Goal: Task Accomplishment & Management: Use online tool/utility

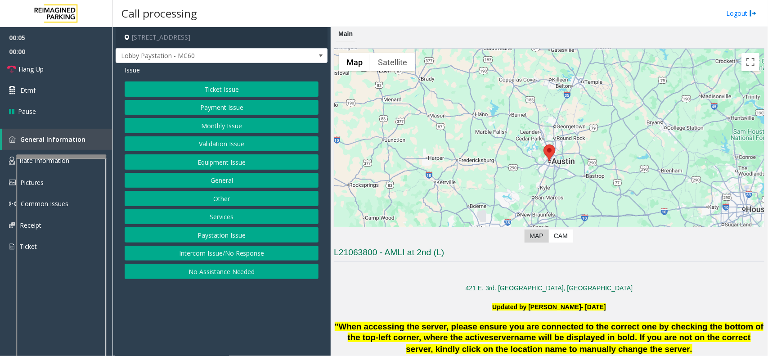
scroll to position [450, 0]
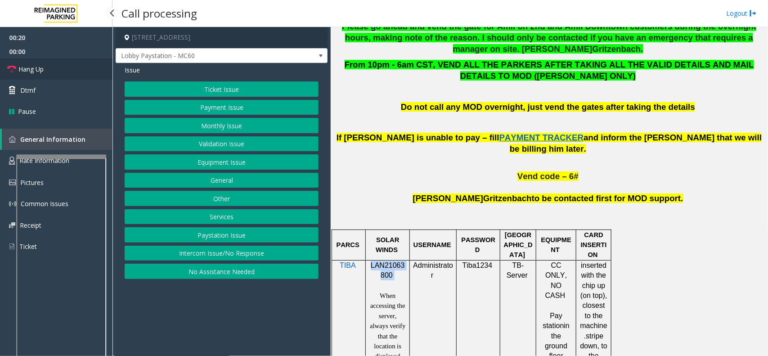
click at [31, 68] on span "Hang Up" at bounding box center [30, 68] width 25 height 9
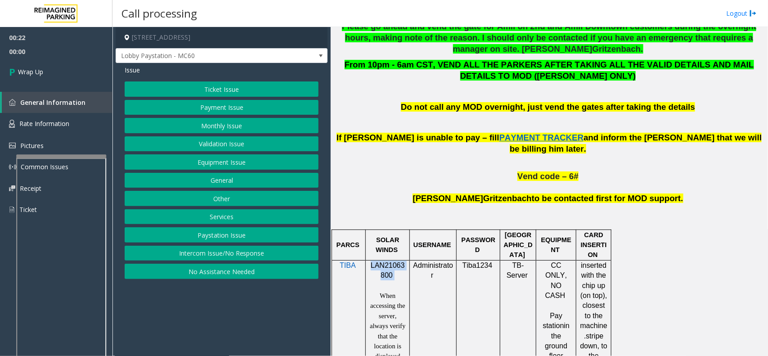
click at [191, 256] on button "Intercom Issue/No Response" at bounding box center [222, 253] width 194 height 15
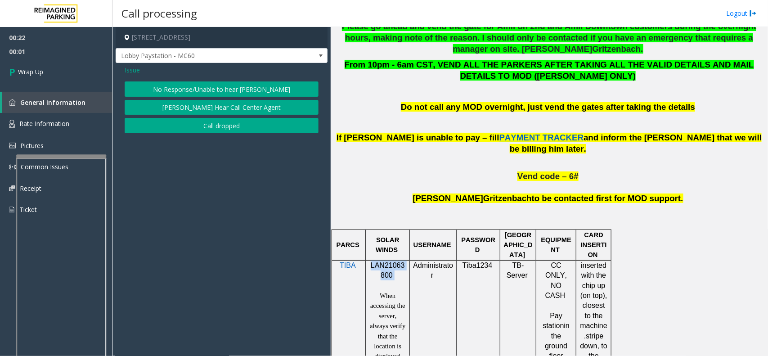
click at [210, 90] on button "No Response/Unable to hear [PERSON_NAME]" at bounding box center [222, 88] width 194 height 15
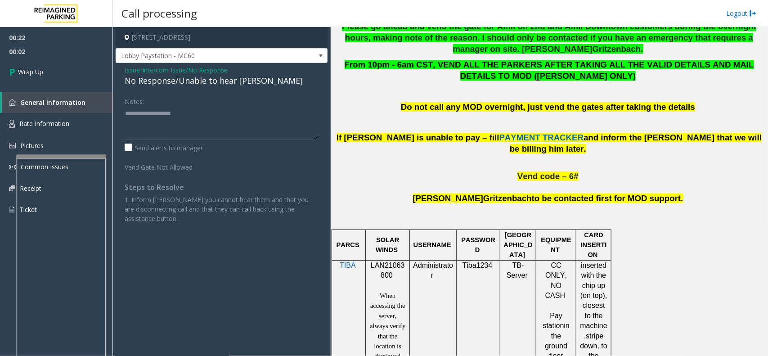
click at [206, 83] on div "No Response/Unable to hear [PERSON_NAME]" at bounding box center [222, 81] width 194 height 12
type textarea "**********"
click at [58, 73] on link "Wrap Up" at bounding box center [56, 71] width 112 height 27
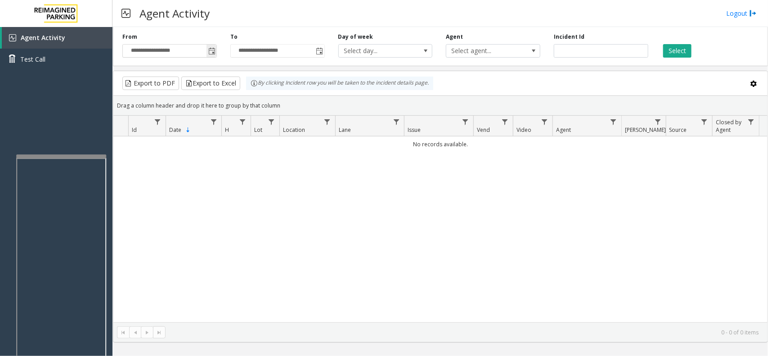
click at [214, 54] on span "Toggle popup" at bounding box center [211, 51] width 7 height 7
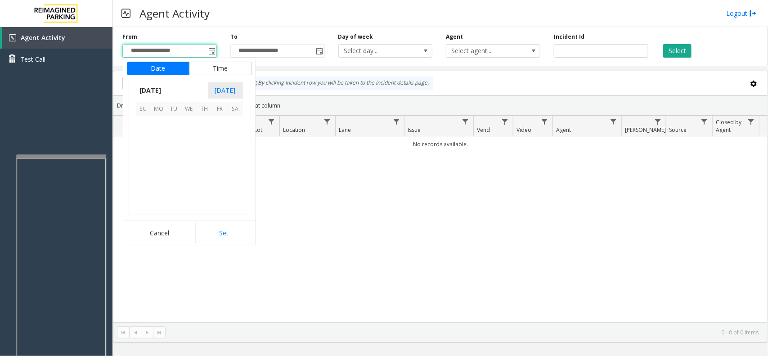
scroll to position [161199, 0]
click at [192, 157] on span "13" at bounding box center [189, 154] width 15 height 15
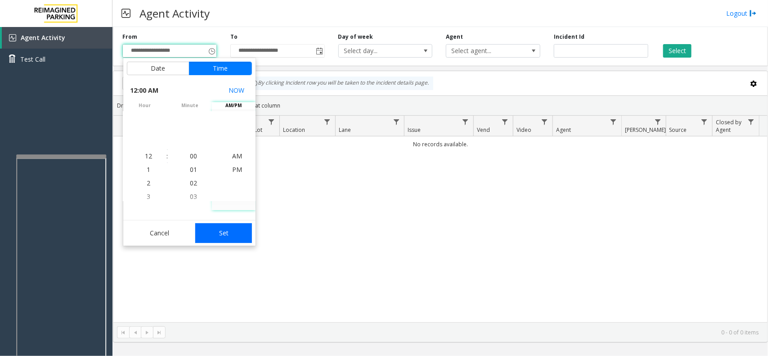
click at [216, 236] on button "Set" at bounding box center [223, 233] width 57 height 20
type input "**********"
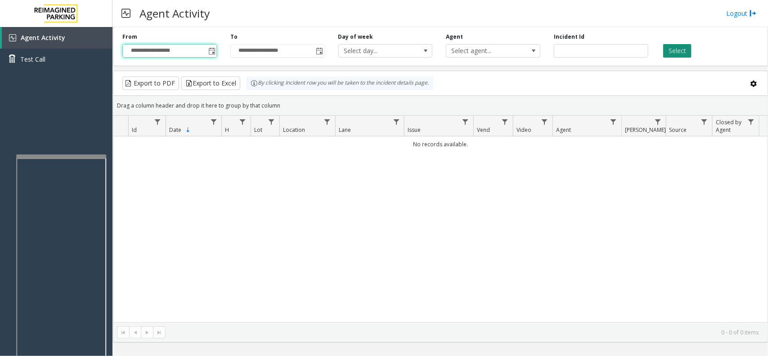
click at [673, 55] on button "Select" at bounding box center [677, 50] width 28 height 13
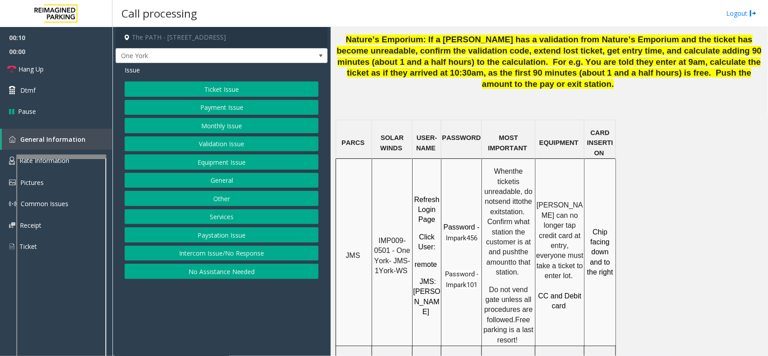
scroll to position [731, 0]
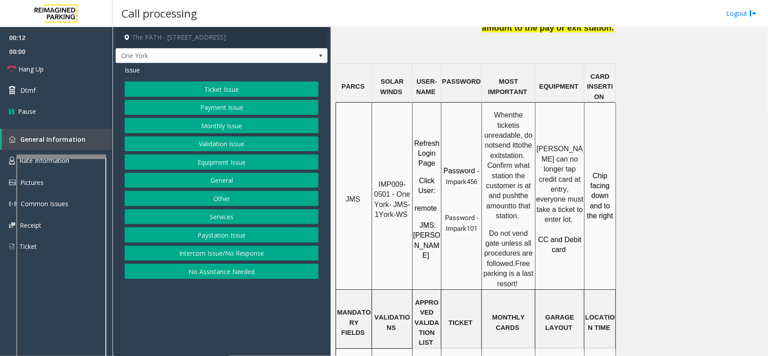
click at [396, 180] on span "IMP009-0501 - One York- JMS-1York-WS" at bounding box center [393, 199] width 38 height 38
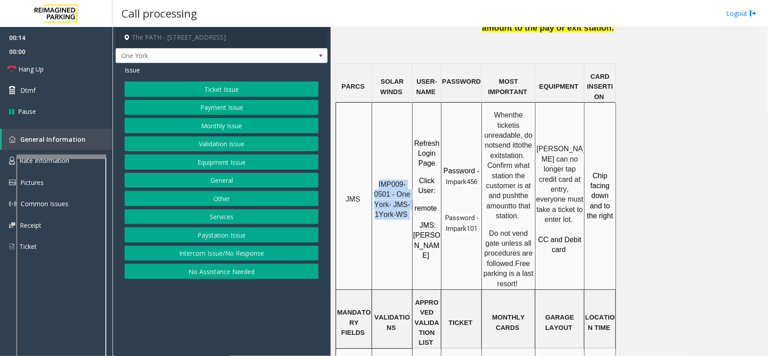
click at [394, 103] on td "IMP009-0501 - One York- JMS-1York-WS" at bounding box center [392, 196] width 40 height 187
drag, startPoint x: 388, startPoint y: 127, endPoint x: 379, endPoint y: 129, distance: 9.8
click at [379, 180] on span "IMP009-0501 - One York- JMS-1York-WS" at bounding box center [393, 199] width 38 height 38
click at [389, 180] on span "IMP009-0501 - One York- JMS-1York-WS" at bounding box center [393, 199] width 38 height 38
drag, startPoint x: 390, startPoint y: 126, endPoint x: 380, endPoint y: 116, distance: 14.3
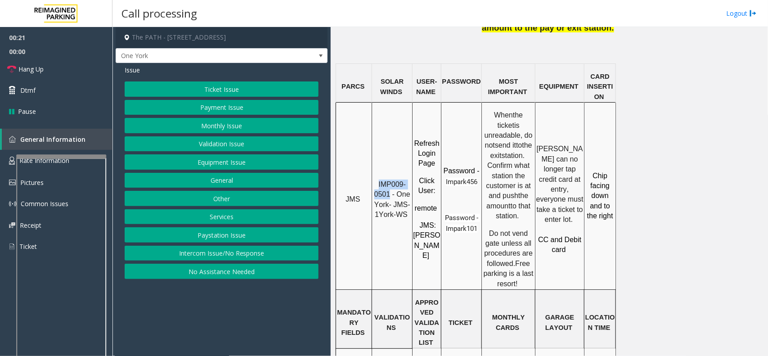
click at [380, 180] on span "IMP009-0501 - One York- JMS-1York-WS" at bounding box center [393, 199] width 38 height 38
copy span "IMP009-0501"
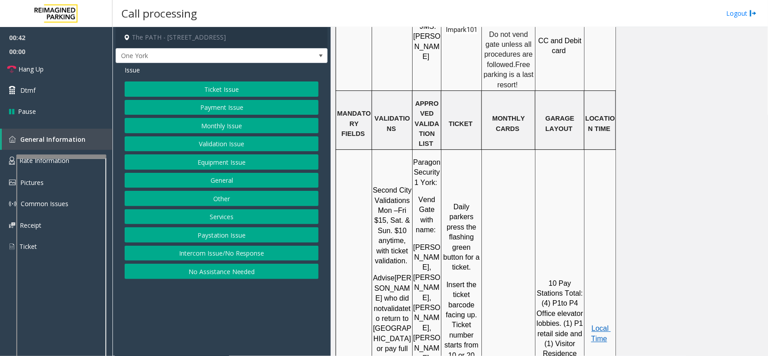
scroll to position [955, 0]
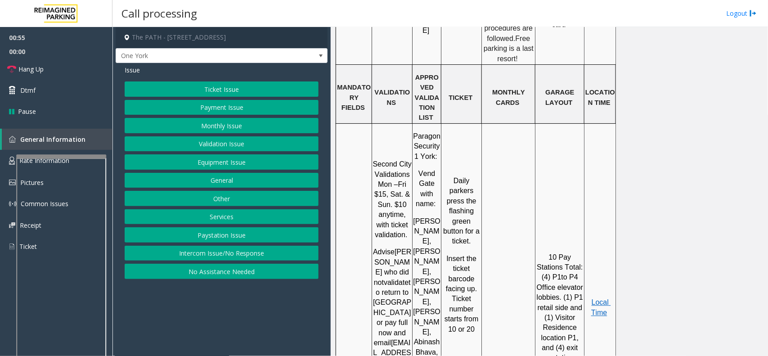
click at [236, 91] on button "Ticket Issue" at bounding box center [222, 88] width 194 height 15
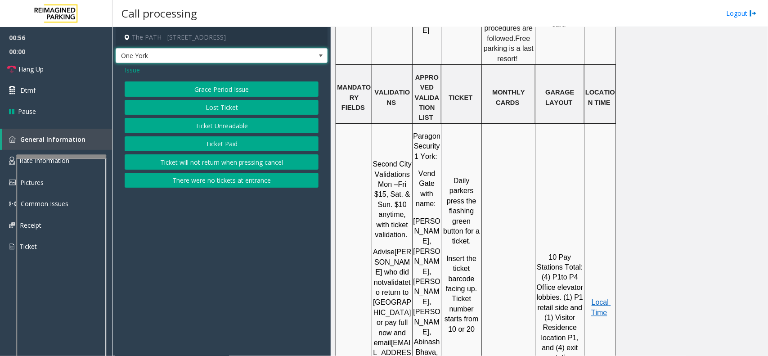
click at [322, 54] on span at bounding box center [320, 55] width 7 height 7
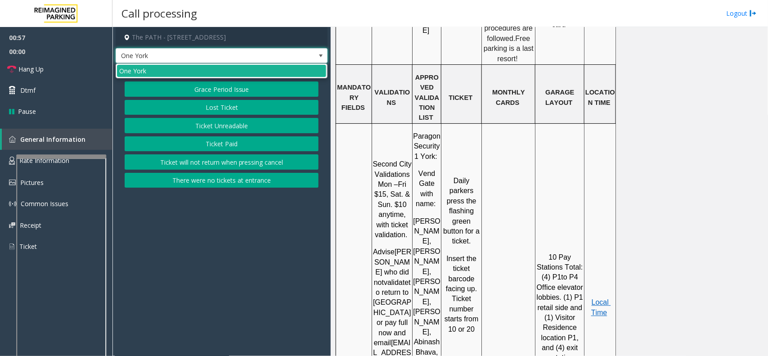
click at [322, 54] on span at bounding box center [320, 55] width 7 height 7
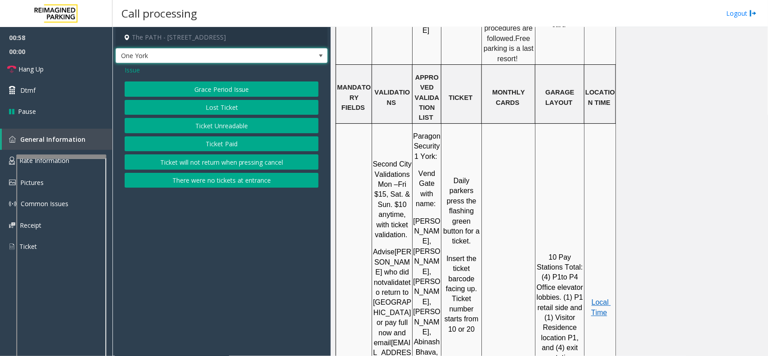
click at [322, 54] on span at bounding box center [320, 55] width 7 height 7
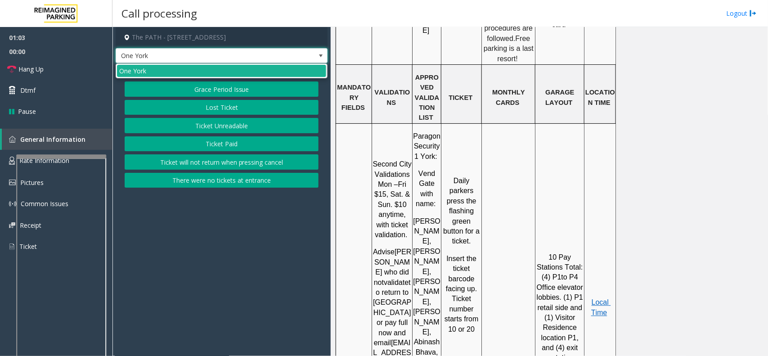
click at [217, 127] on button "Ticket Unreadable" at bounding box center [222, 125] width 194 height 15
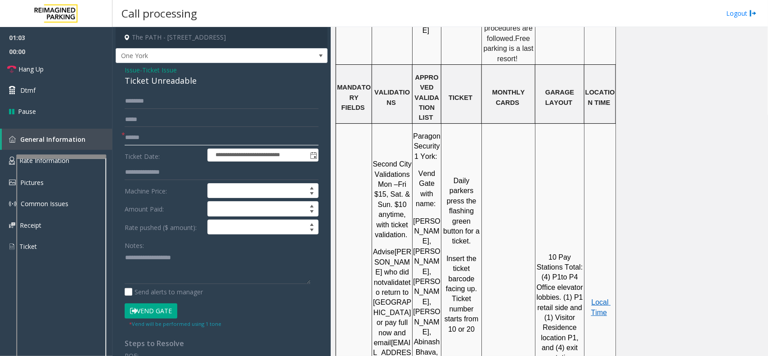
click at [174, 138] on input "text" at bounding box center [222, 137] width 194 height 15
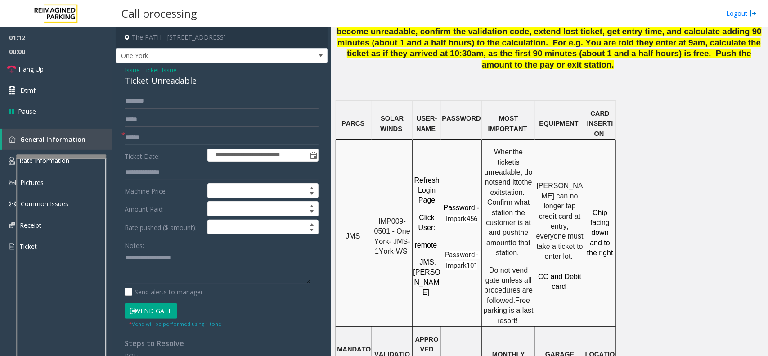
scroll to position [674, 0]
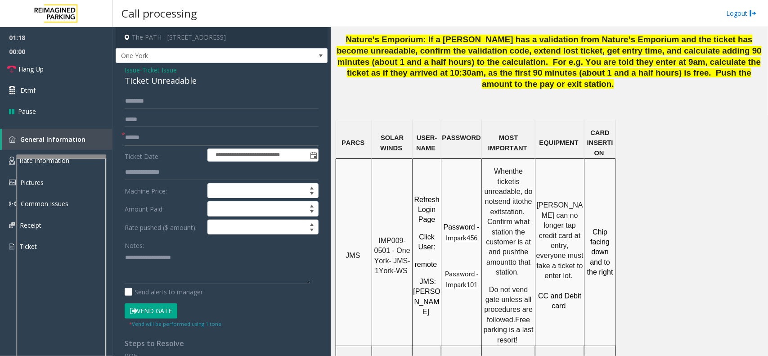
click at [136, 137] on input "text" at bounding box center [222, 137] width 194 height 15
type input "********"
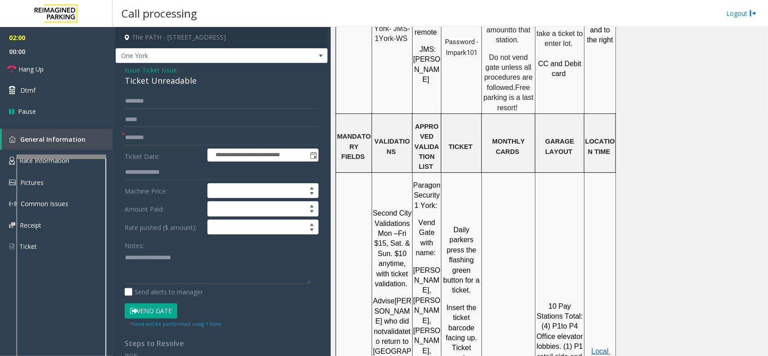
scroll to position [955, 0]
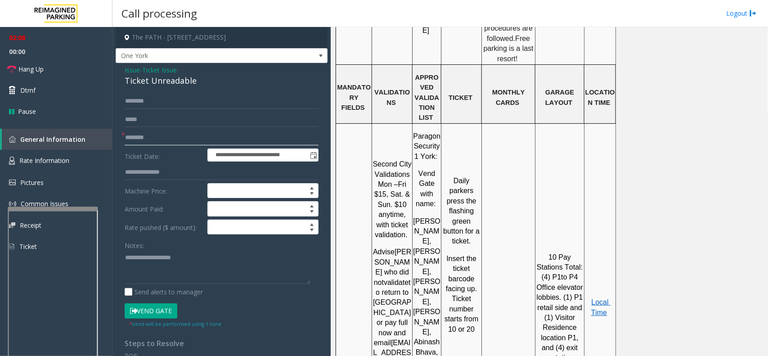
click at [71, 210] on div at bounding box center [53, 209] width 90 height 4
click at [55, 156] on span "Rate Information" at bounding box center [44, 160] width 50 height 9
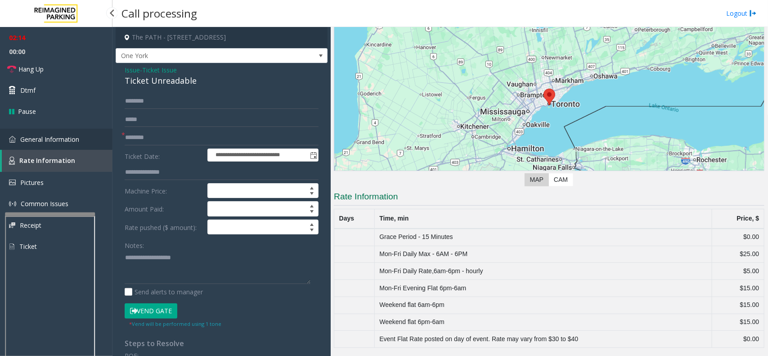
click at [72, 138] on span "General Information" at bounding box center [49, 139] width 59 height 9
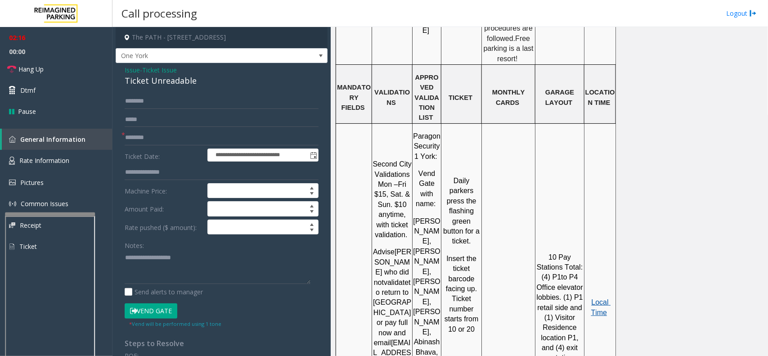
click at [596, 298] on span "Local Time" at bounding box center [601, 307] width 20 height 18
click at [74, 161] on link "Rate Information" at bounding box center [56, 161] width 112 height 22
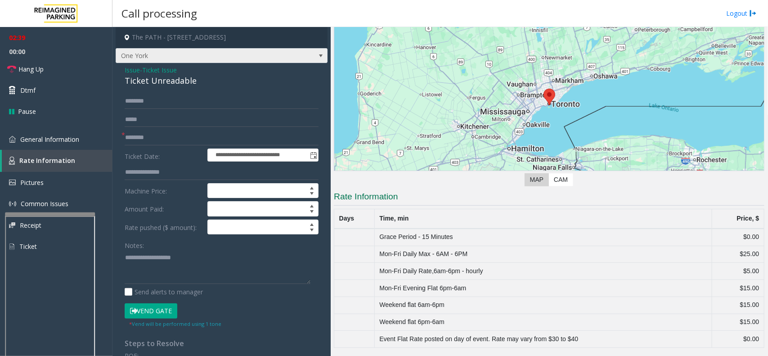
click at [314, 55] on span at bounding box center [320, 56] width 13 height 14
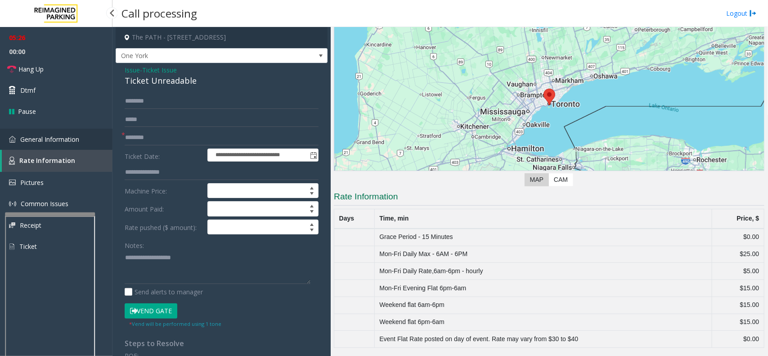
click at [45, 134] on link "General Information" at bounding box center [56, 139] width 112 height 21
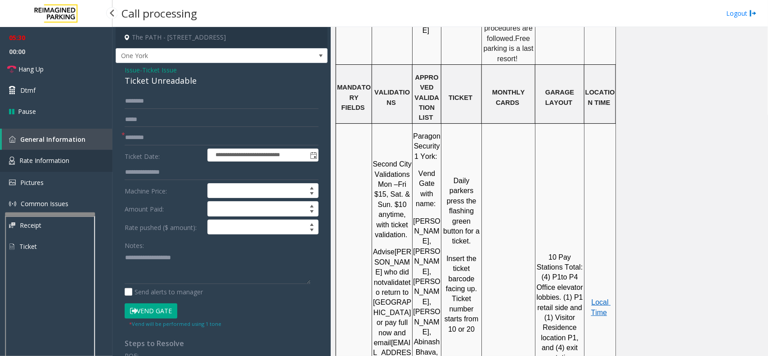
click at [59, 162] on span "Rate Information" at bounding box center [44, 160] width 50 height 9
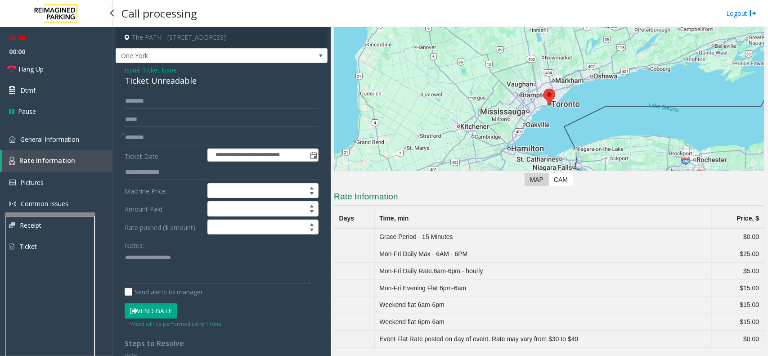
scroll to position [68, 0]
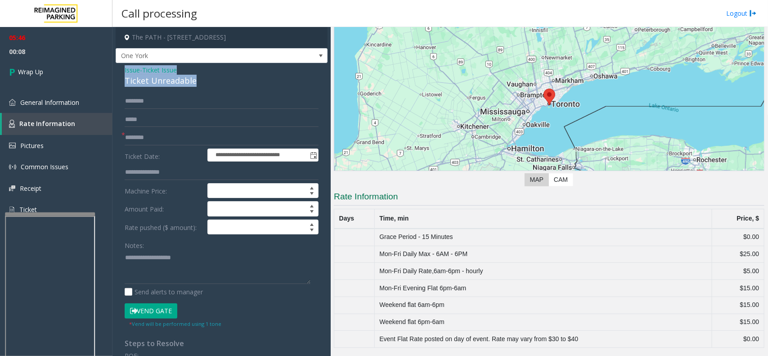
drag, startPoint x: 124, startPoint y: 68, endPoint x: 191, endPoint y: 79, distance: 67.9
click at [194, 79] on div "Issue - Ticket Issue Ticket Unreadable" at bounding box center [222, 76] width 194 height 22
click at [192, 265] on textarea at bounding box center [218, 267] width 186 height 34
type textarea "**********"
click at [132, 69] on span "Issue" at bounding box center [132, 69] width 15 height 9
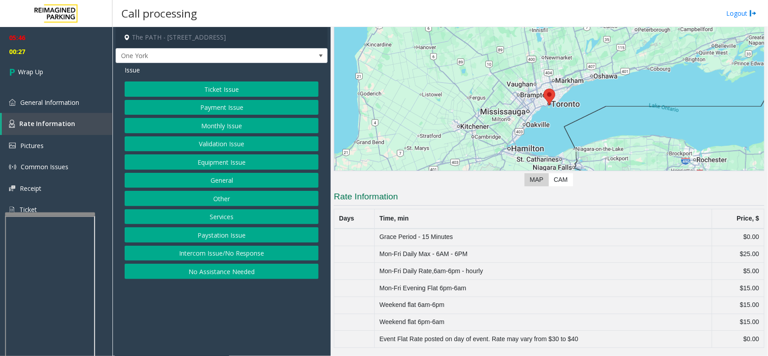
click at [233, 147] on button "Validation Issue" at bounding box center [222, 143] width 194 height 15
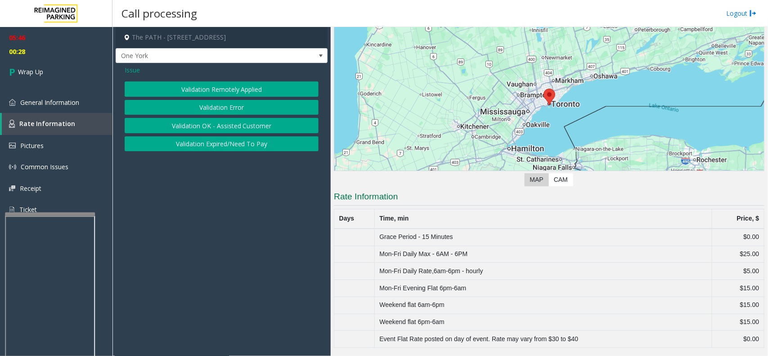
click at [237, 109] on button "Validation Error" at bounding box center [222, 107] width 194 height 15
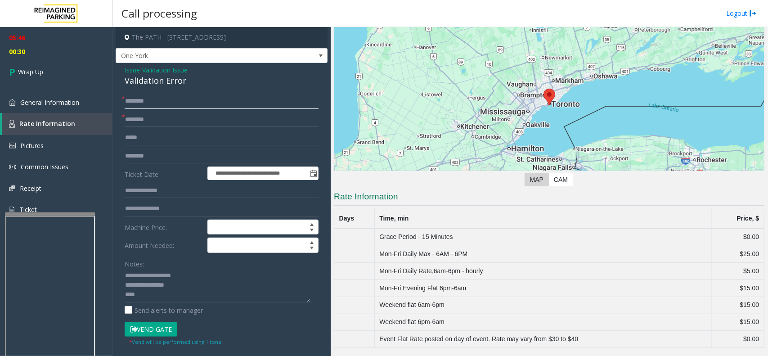
click at [153, 104] on input "text" at bounding box center [222, 101] width 194 height 15
type input "**"
drag, startPoint x: 183, startPoint y: 286, endPoint x: 122, endPoint y: 275, distance: 62.5
click at [122, 275] on div "**********" at bounding box center [221, 335] width 207 height 483
click at [161, 297] on textarea at bounding box center [218, 285] width 186 height 34
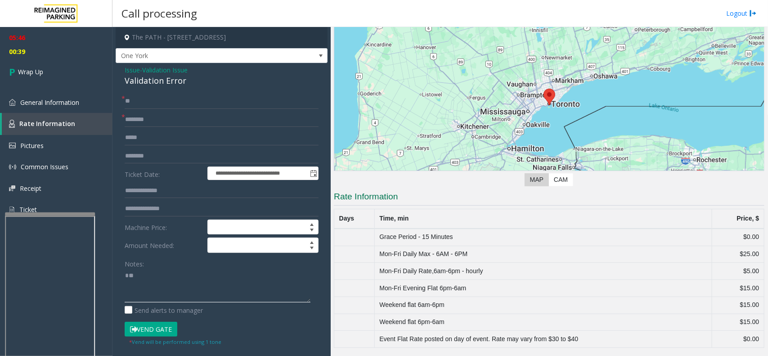
type textarea "*"
drag, startPoint x: 124, startPoint y: 68, endPoint x: 189, endPoint y: 76, distance: 66.0
click at [189, 76] on div "**********" at bounding box center [222, 324] width 212 height 522
click at [174, 289] on textarea at bounding box center [218, 285] width 186 height 34
type textarea "**********"
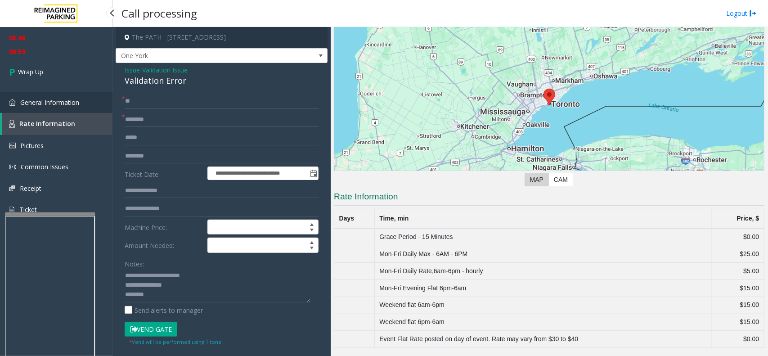
click at [64, 103] on span "General Information" at bounding box center [49, 102] width 59 height 9
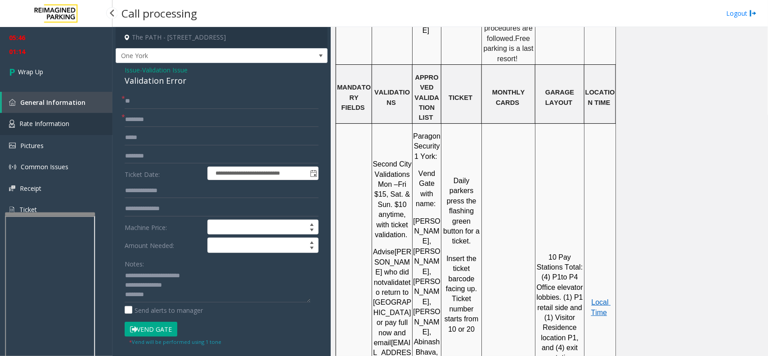
click at [90, 127] on link "Rate Information" at bounding box center [56, 124] width 112 height 22
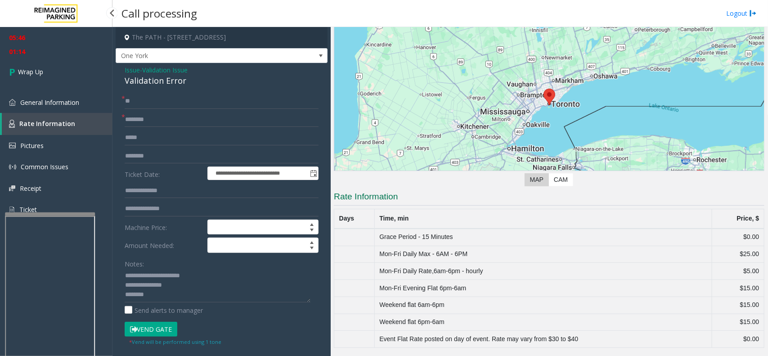
scroll to position [68, 0]
click at [71, 102] on span "General Information" at bounding box center [49, 102] width 59 height 9
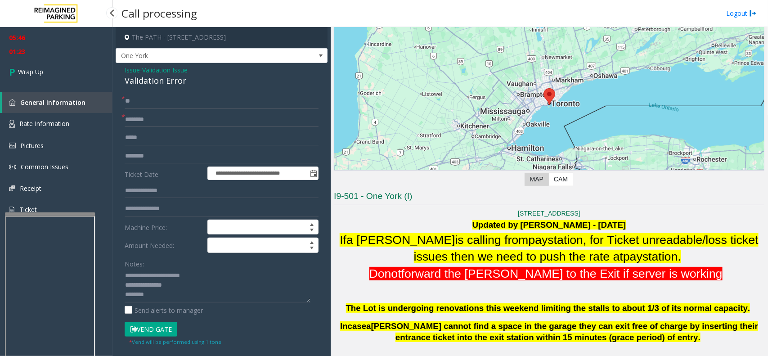
scroll to position [955, 0]
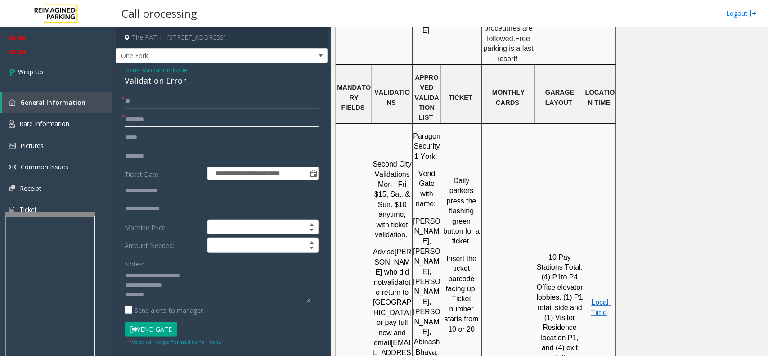
click at [138, 116] on input "text" at bounding box center [222, 119] width 194 height 15
type input "**********"
click at [174, 292] on textarea at bounding box center [218, 285] width 186 height 34
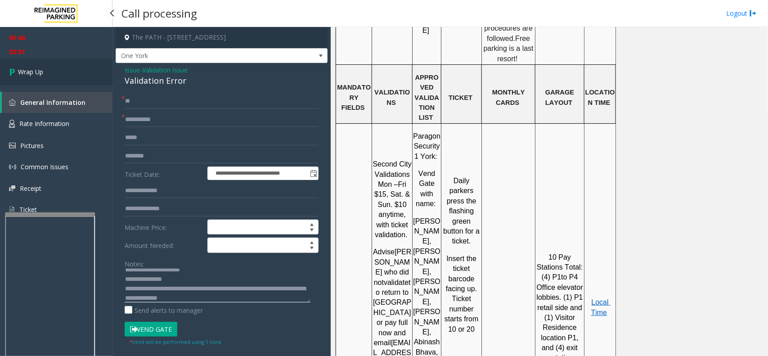
type textarea "**********"
click at [36, 70] on span "Wrap Up" at bounding box center [30, 71] width 25 height 9
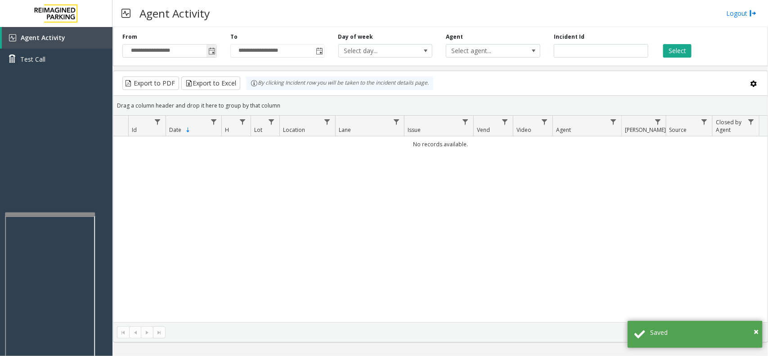
click at [207, 54] on span "Toggle popup" at bounding box center [211, 51] width 10 height 14
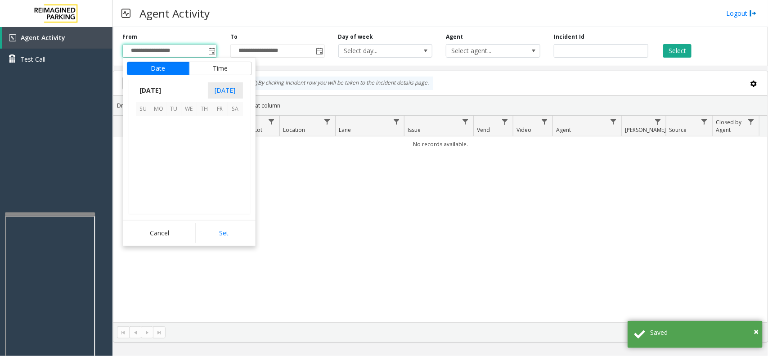
scroll to position [161199, 0]
click at [192, 152] on span "13" at bounding box center [189, 154] width 15 height 15
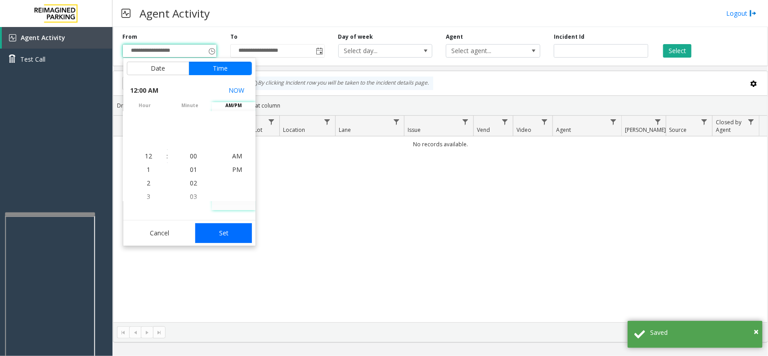
click at [216, 234] on button "Set" at bounding box center [223, 233] width 57 height 20
type input "**********"
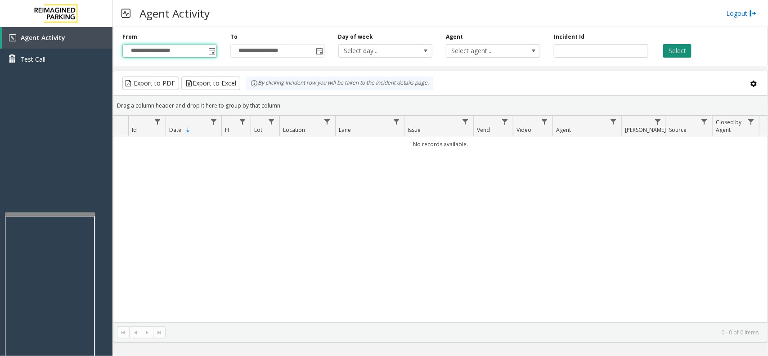
click at [675, 50] on button "Select" at bounding box center [677, 50] width 28 height 13
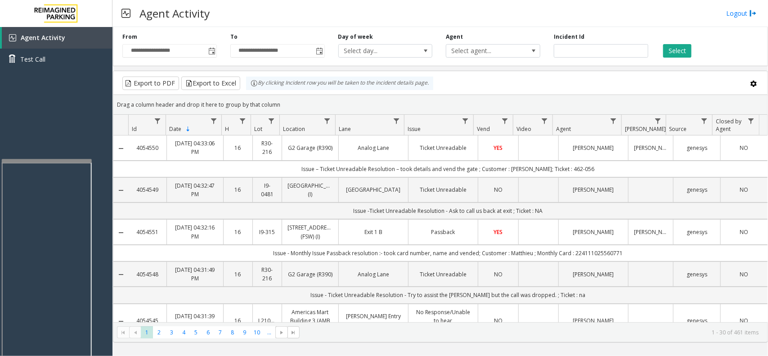
click at [46, 160] on div at bounding box center [47, 161] width 90 height 4
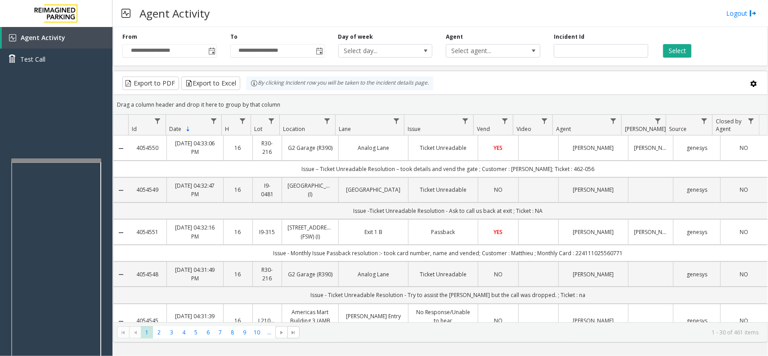
click at [57, 159] on div at bounding box center [56, 160] width 90 height 4
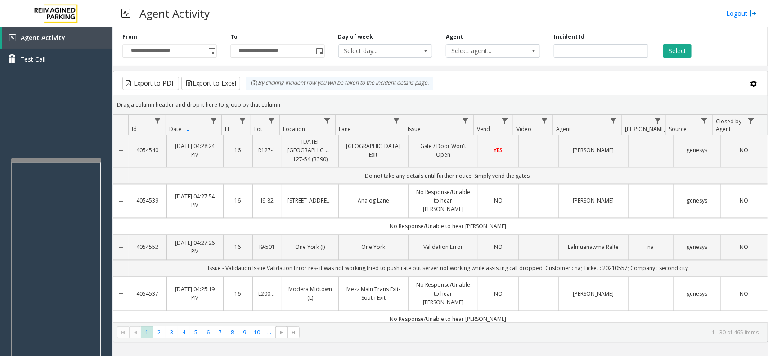
scroll to position [731, 0]
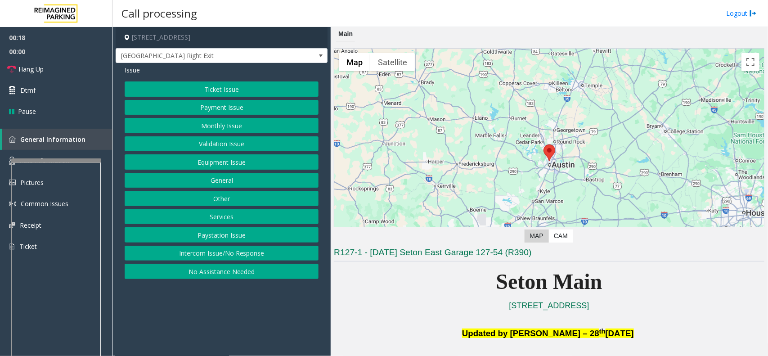
click at [267, 255] on button "Intercom Issue/No Response" at bounding box center [222, 253] width 194 height 15
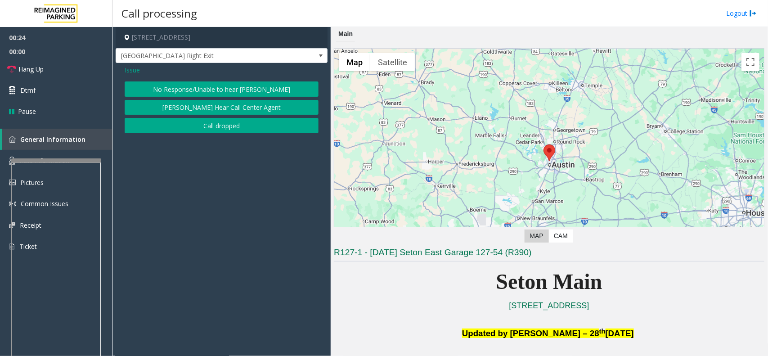
click at [219, 89] on button "No Response/Unable to hear [PERSON_NAME]" at bounding box center [222, 88] width 194 height 15
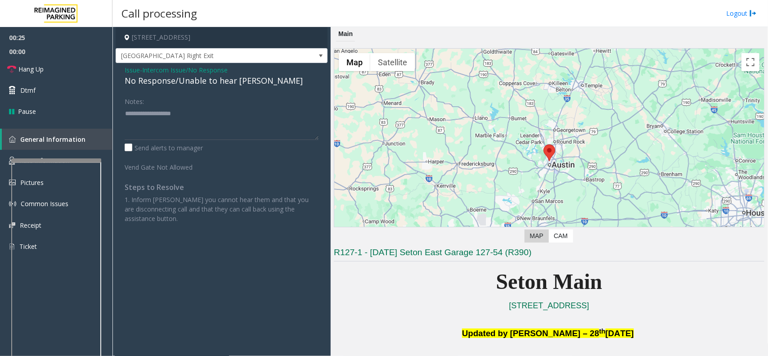
click at [171, 79] on div "No Response/Unable to hear [PERSON_NAME]" at bounding box center [222, 81] width 194 height 12
type textarea "**********"
click at [76, 75] on link "Hang Up" at bounding box center [56, 68] width 112 height 21
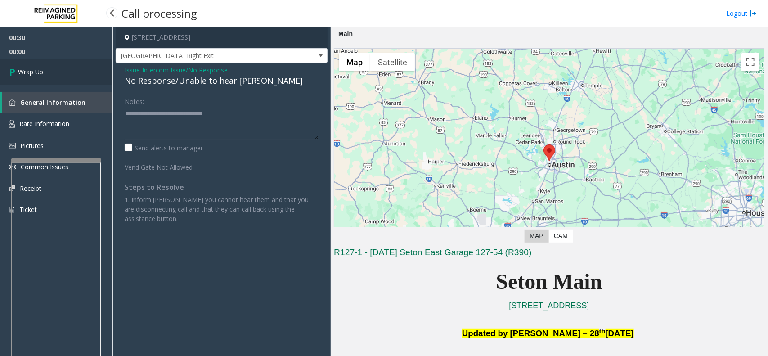
click at [72, 75] on link "Wrap Up" at bounding box center [56, 71] width 112 height 27
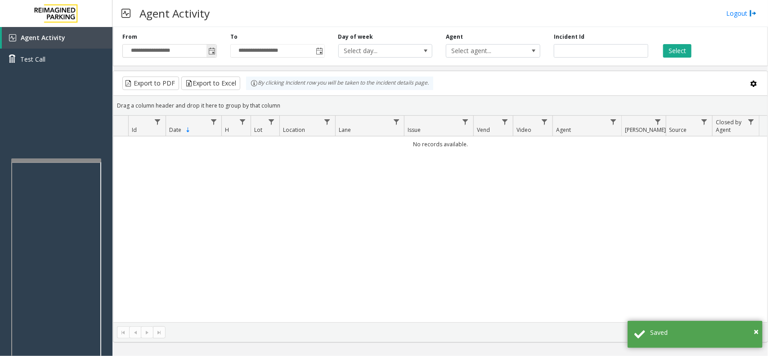
click at [210, 54] on span "Toggle popup" at bounding box center [211, 51] width 7 height 7
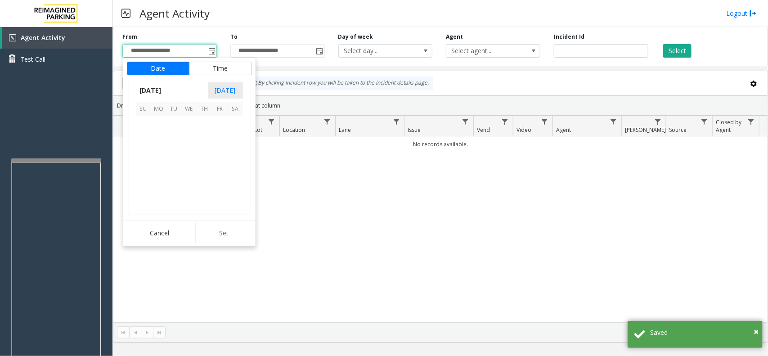
scroll to position [161199, 0]
click at [186, 157] on span "13" at bounding box center [189, 154] width 15 height 15
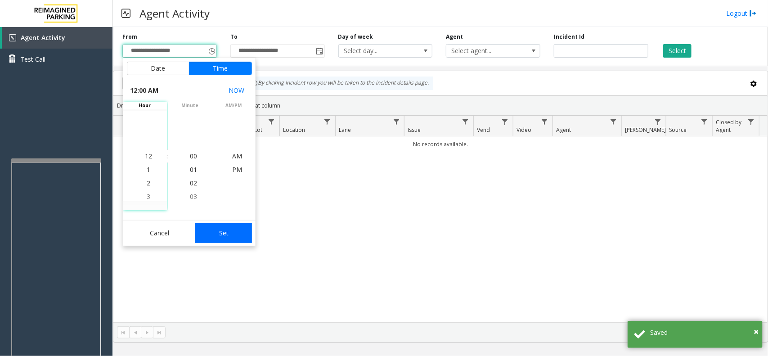
click at [201, 230] on button "Set" at bounding box center [223, 233] width 57 height 20
type input "**********"
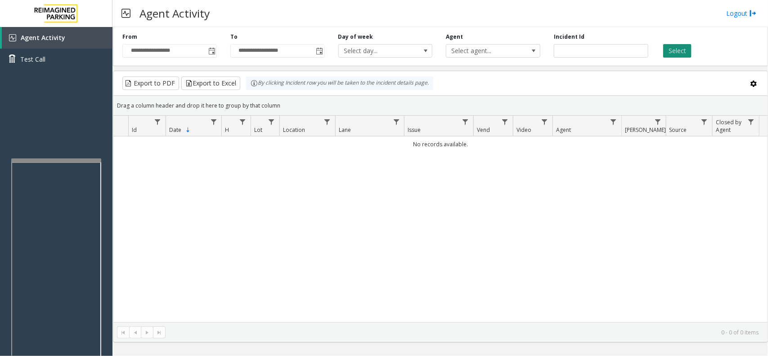
click at [667, 52] on button "Select" at bounding box center [677, 50] width 28 height 13
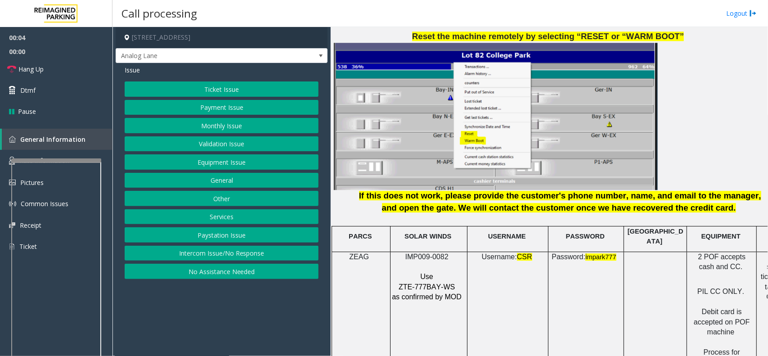
scroll to position [1124, 0]
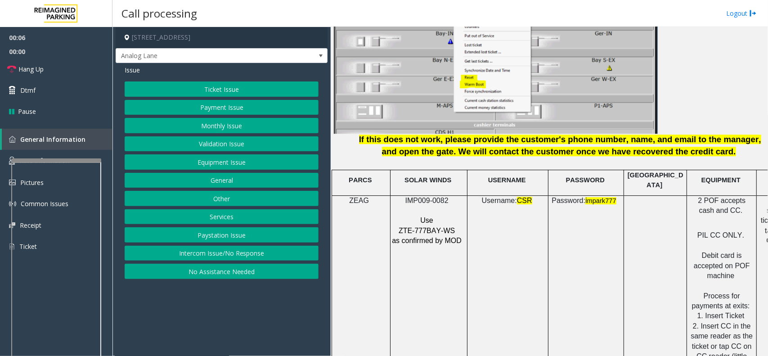
click at [425, 196] on span "IMP009-0082" at bounding box center [426, 200] width 43 height 8
click at [32, 72] on span "Hang Up" at bounding box center [30, 68] width 25 height 9
click at [210, 253] on button "Intercom Issue/No Response" at bounding box center [222, 253] width 194 height 15
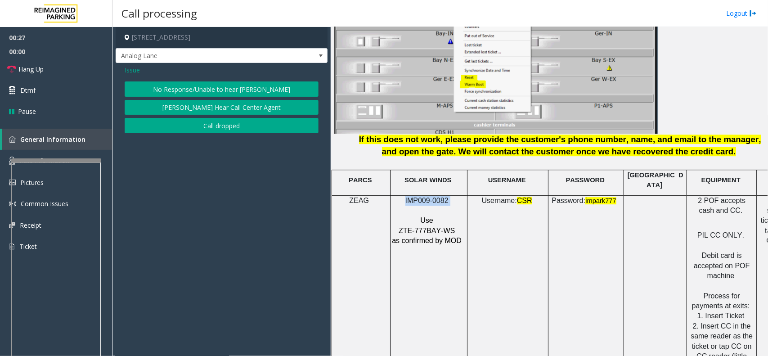
click at [190, 88] on button "No Response/Unable to hear [PERSON_NAME]" at bounding box center [222, 88] width 194 height 15
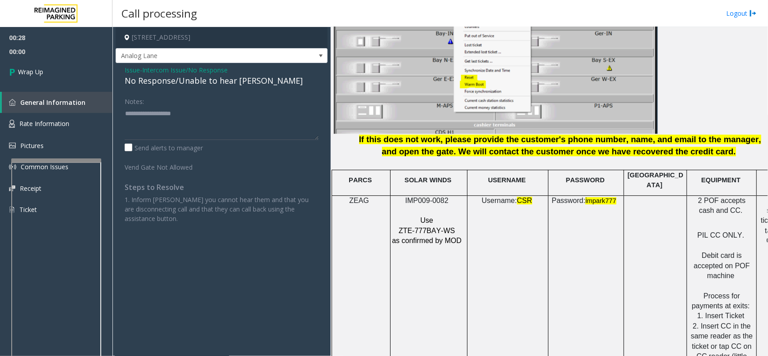
click at [185, 78] on div "No Response/Unable to hear [PERSON_NAME]" at bounding box center [222, 81] width 194 height 12
type textarea "**********"
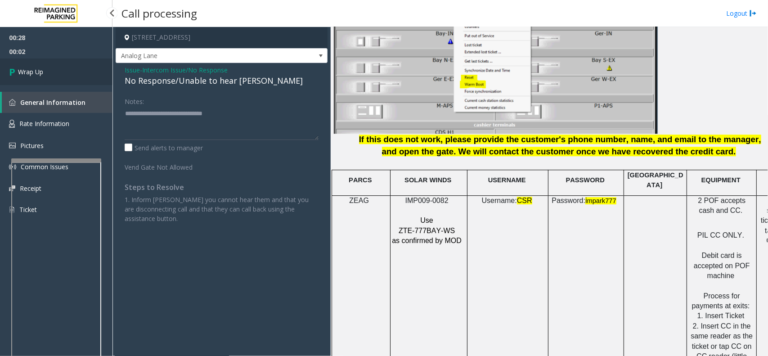
click at [64, 76] on link "Wrap Up" at bounding box center [56, 71] width 112 height 27
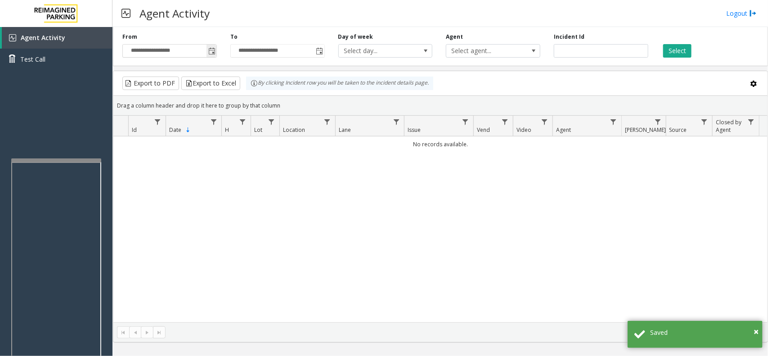
click at [210, 53] on span "Toggle popup" at bounding box center [211, 51] width 7 height 7
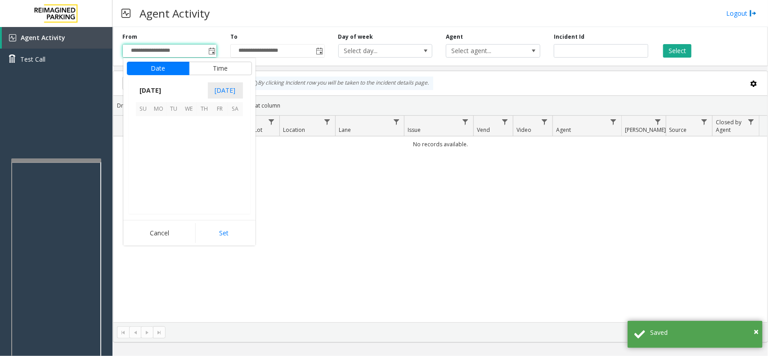
scroll to position [161199, 0]
click at [154, 147] on span "11" at bounding box center [158, 154] width 15 height 15
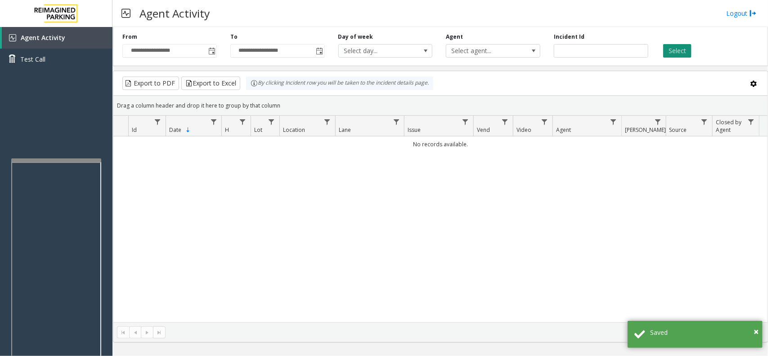
click at [679, 50] on button "Select" at bounding box center [677, 50] width 28 height 13
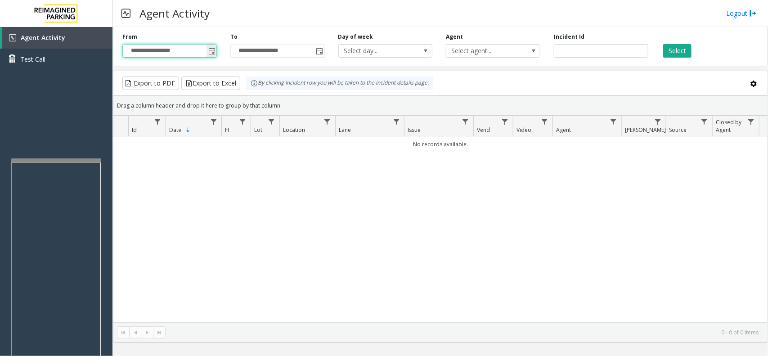
click at [195, 54] on input "**********" at bounding box center [170, 51] width 94 height 13
click at [208, 53] on span "Toggle popup" at bounding box center [211, 51] width 7 height 7
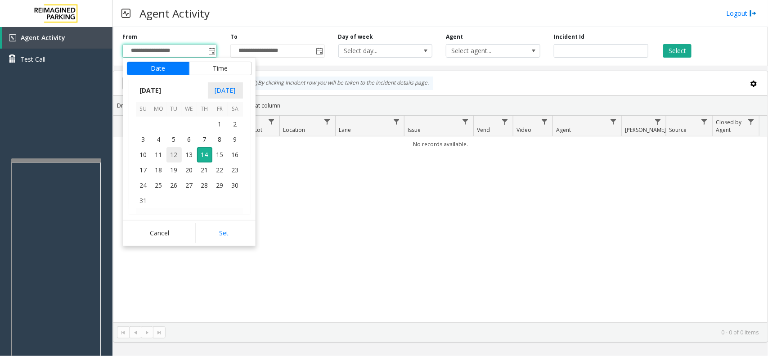
click at [171, 151] on span "12" at bounding box center [173, 154] width 15 height 15
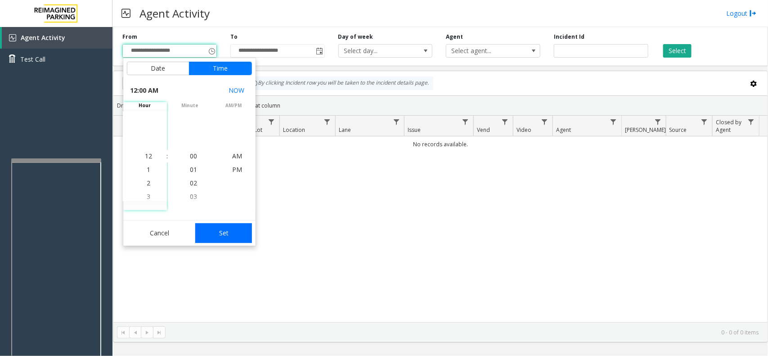
click at [205, 234] on button "Set" at bounding box center [223, 233] width 57 height 20
type input "**********"
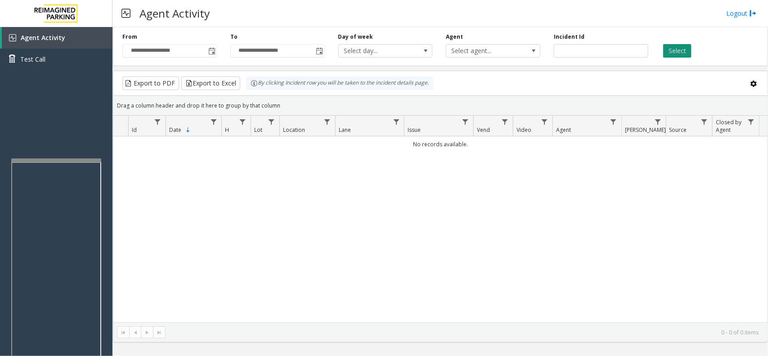
click at [669, 54] on button "Select" at bounding box center [677, 50] width 28 height 13
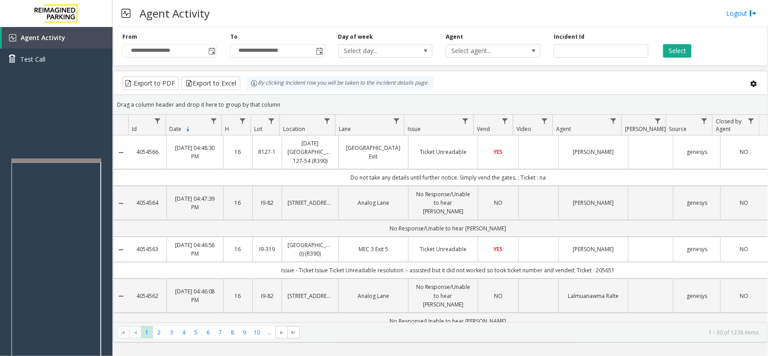
click at [200, 174] on td "Do not take any details until further notice. Simply vend the gates. ; Ticket :…" at bounding box center [448, 177] width 638 height 17
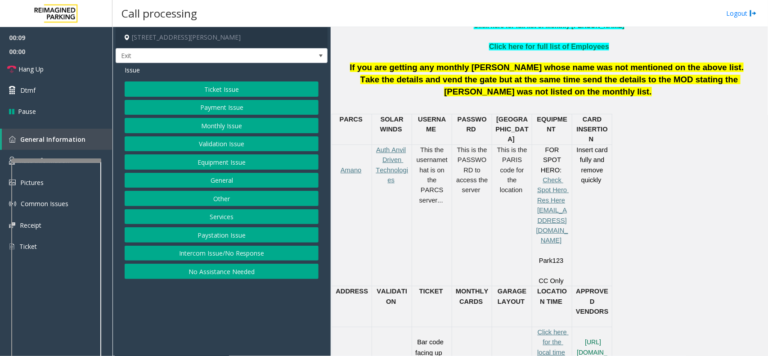
scroll to position [393, 0]
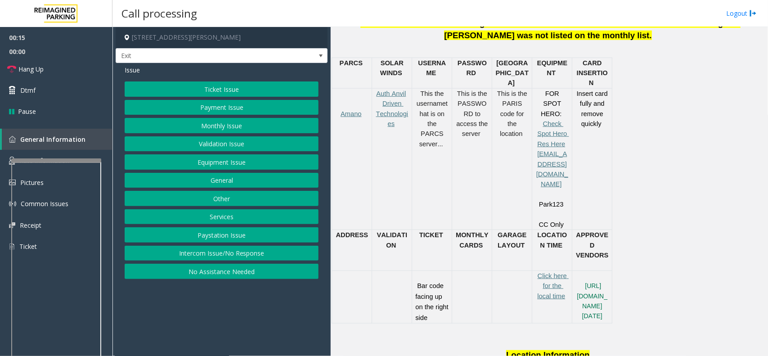
click at [275, 90] on button "Ticket Issue" at bounding box center [222, 88] width 194 height 15
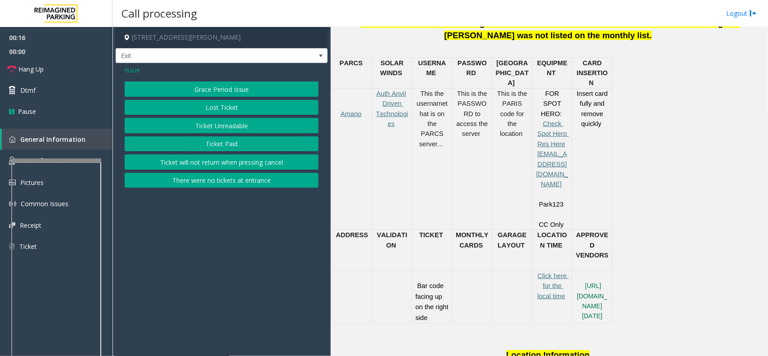
click at [263, 125] on button "Ticket Unreadable" at bounding box center [222, 125] width 194 height 15
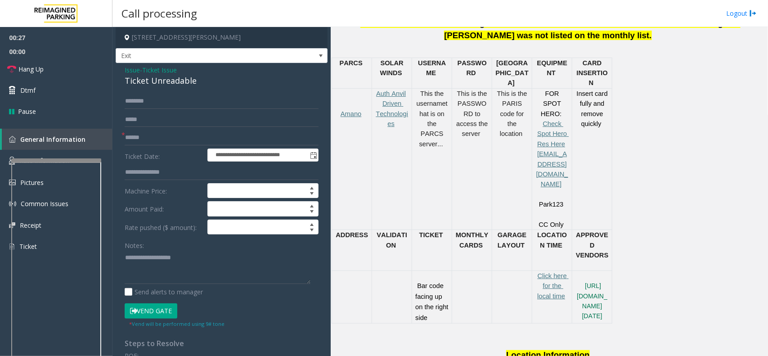
click at [126, 69] on span "Issue" at bounding box center [132, 69] width 15 height 9
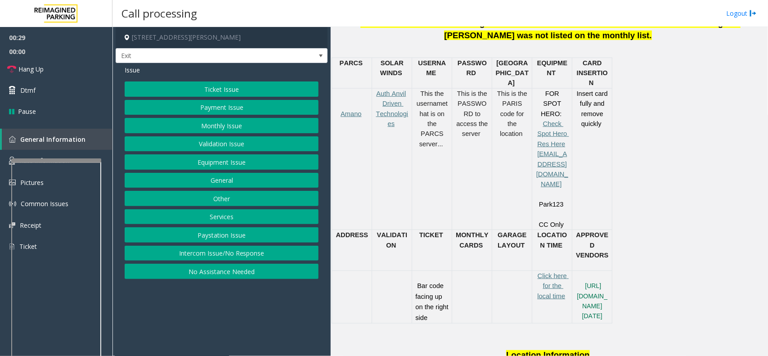
click at [235, 217] on button "Services" at bounding box center [222, 216] width 194 height 15
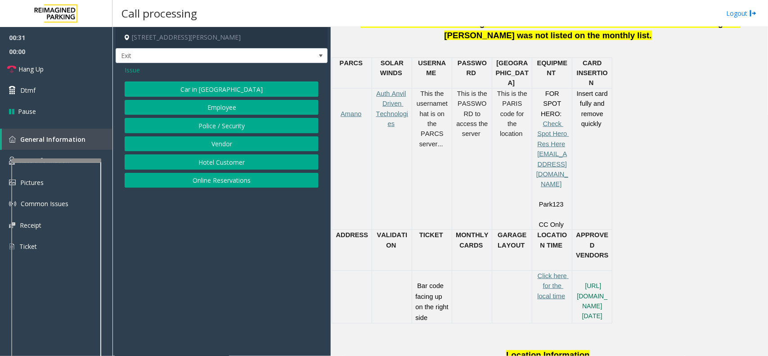
click at [242, 164] on button "Hotel Customer" at bounding box center [222, 161] width 194 height 15
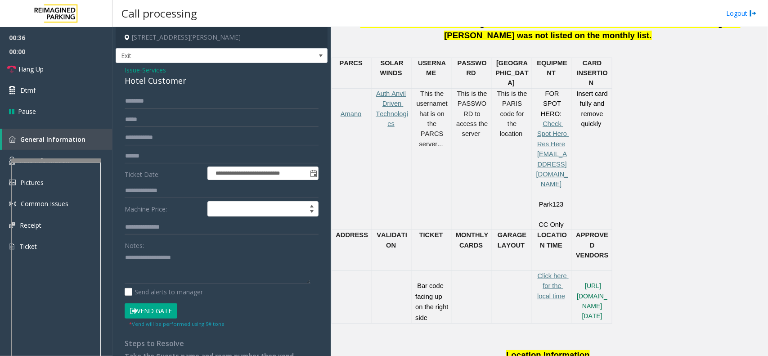
click at [128, 72] on span "Issue" at bounding box center [132, 69] width 15 height 9
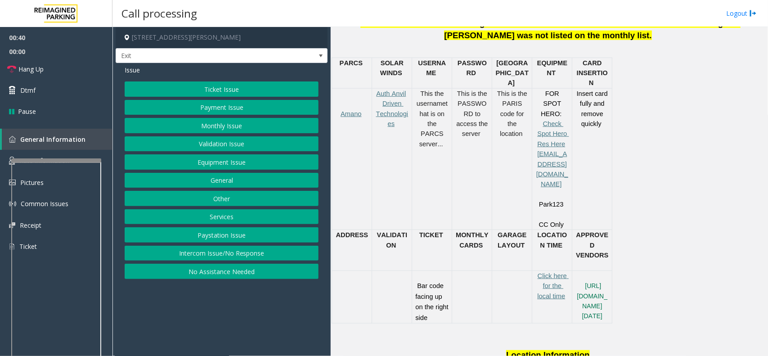
click at [231, 87] on button "Ticket Issue" at bounding box center [222, 88] width 194 height 15
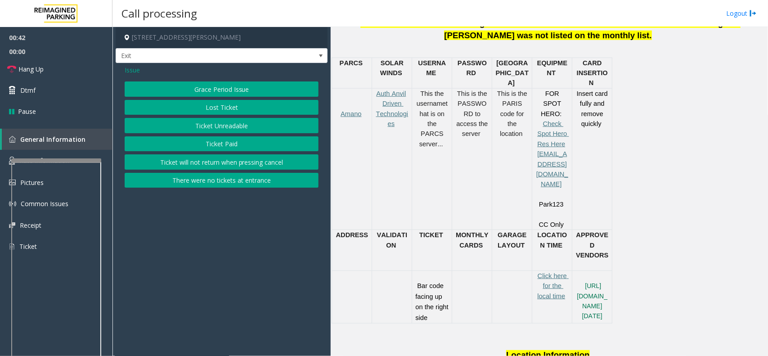
click at [234, 122] on button "Ticket Unreadable" at bounding box center [222, 125] width 194 height 15
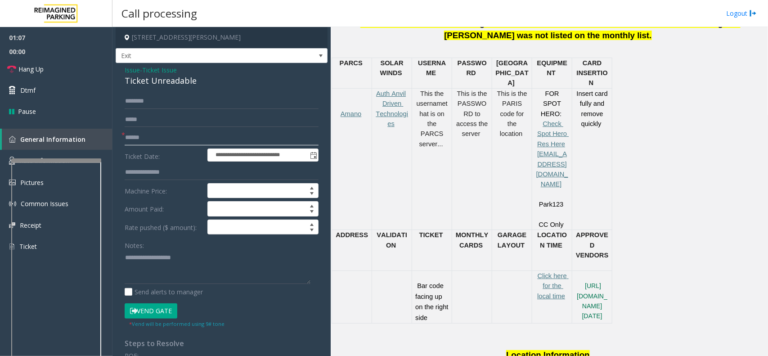
click at [173, 136] on input "text" at bounding box center [222, 137] width 194 height 15
click at [143, 140] on input "text" at bounding box center [222, 137] width 194 height 15
type input "*******"
click at [147, 102] on input "text" at bounding box center [222, 101] width 194 height 15
type input "**********"
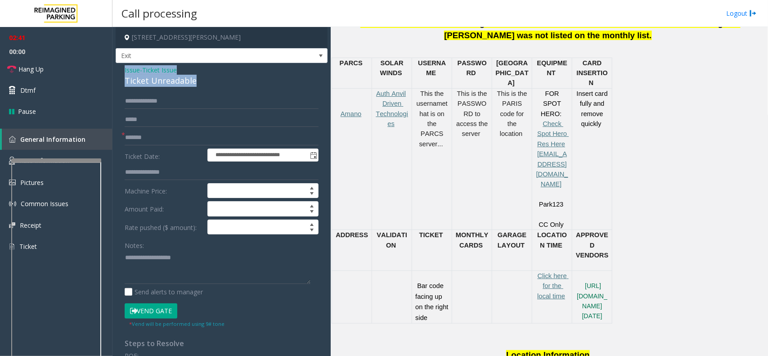
drag, startPoint x: 125, startPoint y: 67, endPoint x: 192, endPoint y: 81, distance: 69.1
click at [192, 81] on div "Issue - Ticket Issue Ticket Unreadable" at bounding box center [222, 76] width 194 height 22
click at [180, 268] on textarea at bounding box center [218, 267] width 186 height 34
click at [162, 309] on button "Vend Gate" at bounding box center [151, 310] width 53 height 15
click at [160, 280] on textarea at bounding box center [218, 267] width 186 height 34
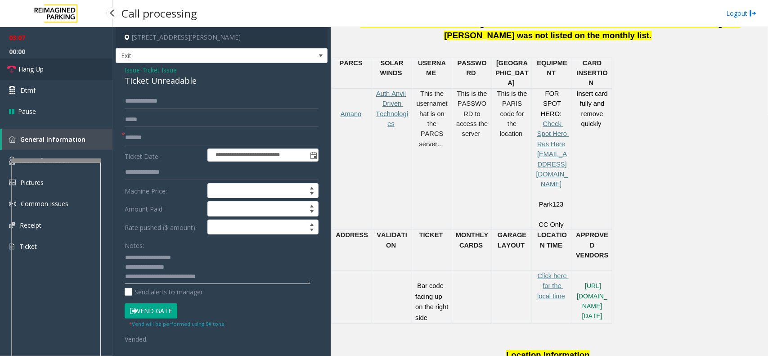
type textarea "**********"
click at [39, 68] on span "Hang Up" at bounding box center [30, 68] width 25 height 9
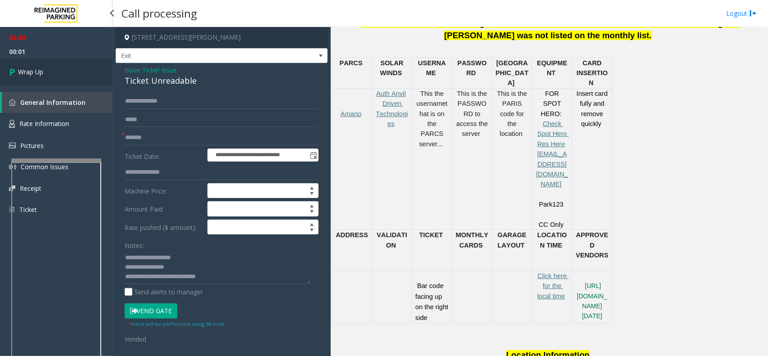
click at [52, 73] on link "Wrap Up" at bounding box center [56, 71] width 112 height 27
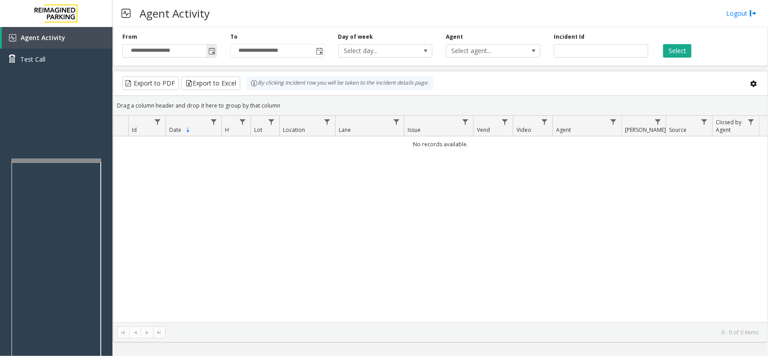
click at [210, 49] on span "Toggle popup" at bounding box center [211, 51] width 7 height 7
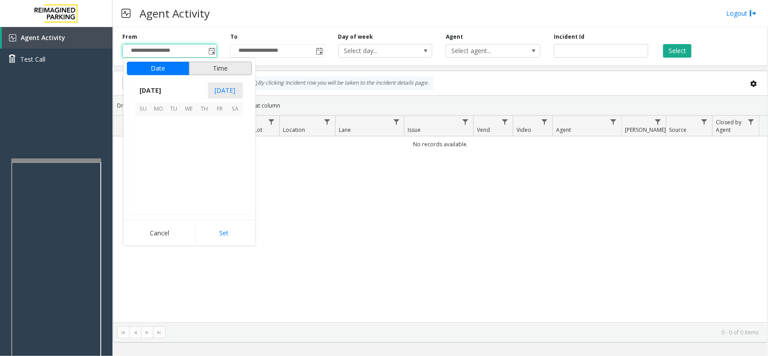
scroll to position [161199, 0]
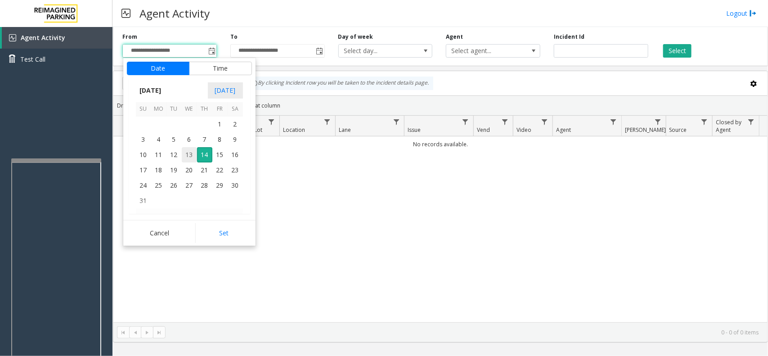
click at [188, 157] on span "13" at bounding box center [189, 154] width 15 height 15
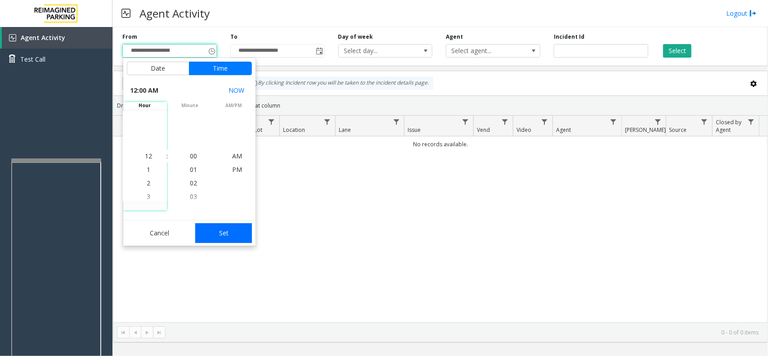
click at [228, 228] on button "Set" at bounding box center [223, 233] width 57 height 20
type input "**********"
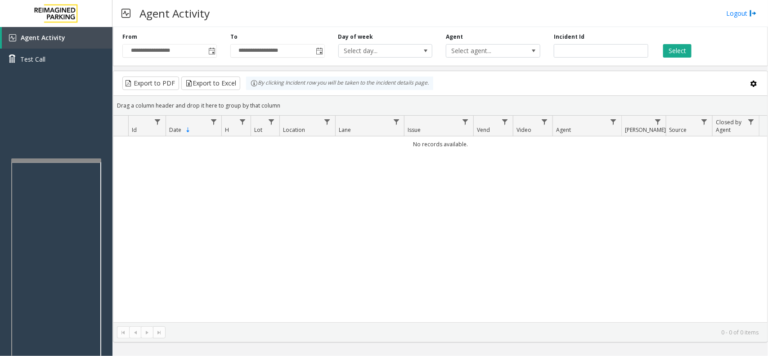
click at [661, 52] on div "Select" at bounding box center [709, 45] width 108 height 25
click at [670, 53] on button "Select" at bounding box center [677, 50] width 28 height 13
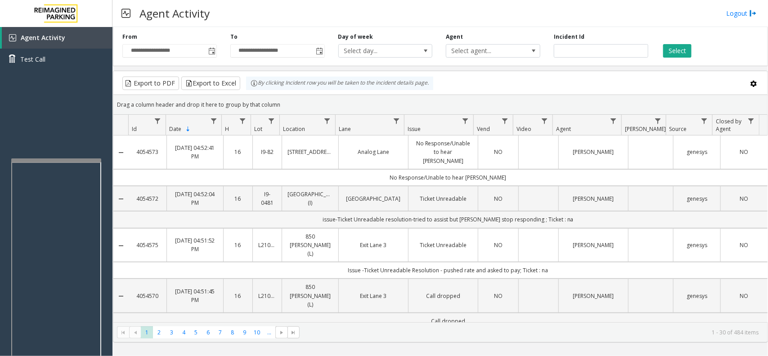
click at [561, 211] on td "issue-Ticket Unreadable resolution-tried to assist but [PERSON_NAME] stop respo…" at bounding box center [448, 219] width 638 height 17
click at [567, 262] on td "Issue -Ticket Unreadable Resolution - pushed rate and asked to pay; Ticket : na" at bounding box center [448, 270] width 638 height 17
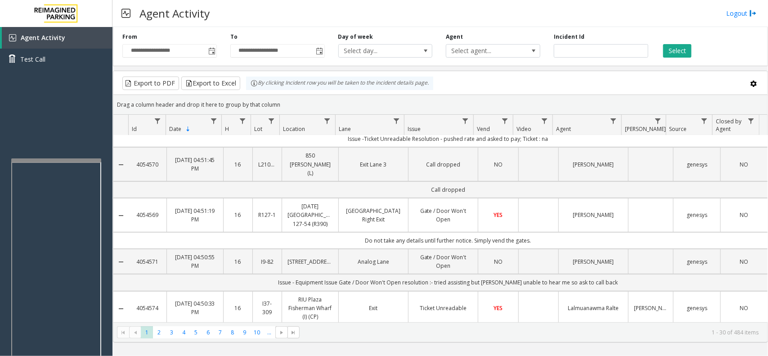
scroll to position [169, 0]
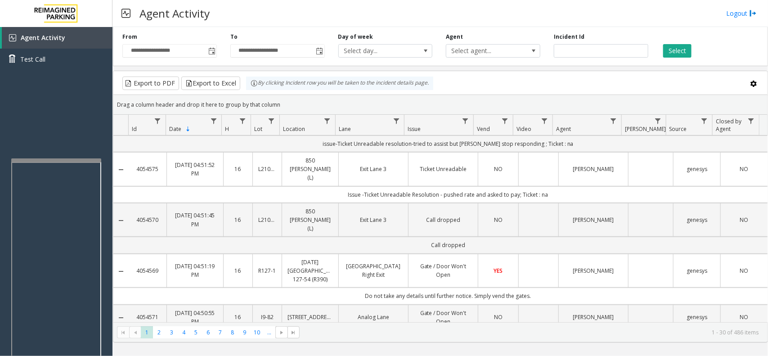
click at [606, 287] on td "Do not take any details until further notice. Simply vend the gates." at bounding box center [448, 295] width 638 height 17
click at [560, 287] on td "Do not take any details until further notice. Simply vend the gates." at bounding box center [448, 295] width 638 height 17
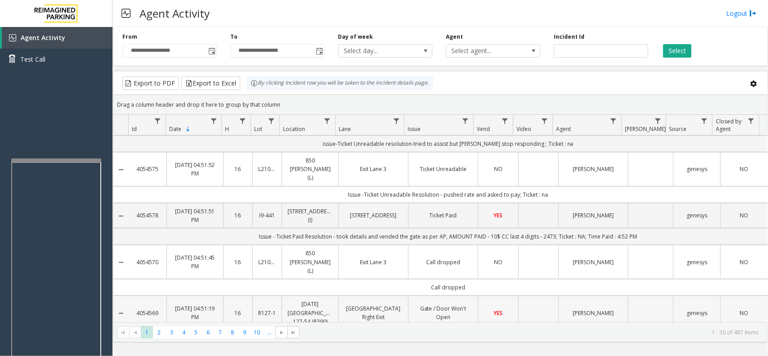
scroll to position [225, 0]
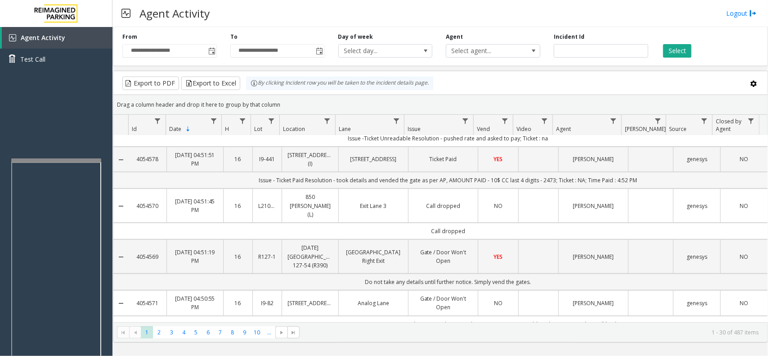
click at [655, 172] on td "Issue - Ticket Paid Resolution - took details and vended the gate as per AP, AM…" at bounding box center [448, 180] width 638 height 17
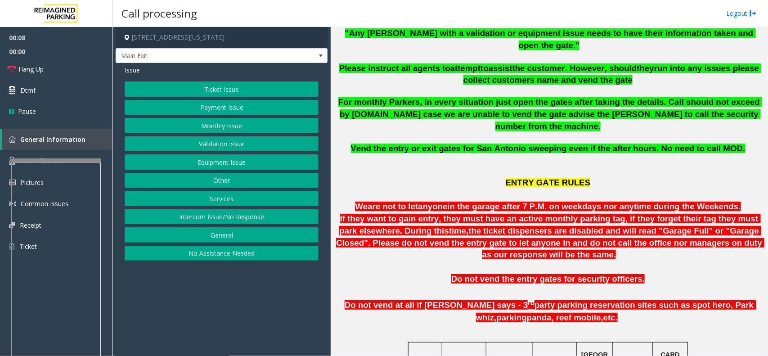
scroll to position [281, 0]
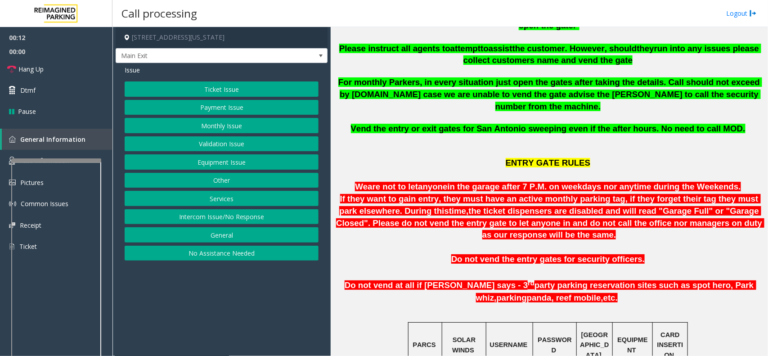
click at [225, 123] on button "Monthly Issue" at bounding box center [222, 125] width 194 height 15
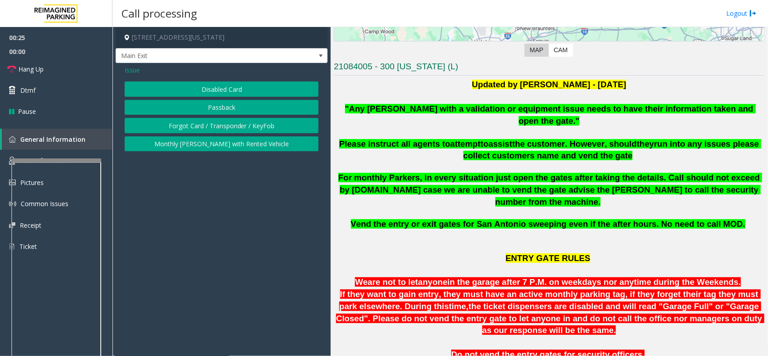
scroll to position [169, 0]
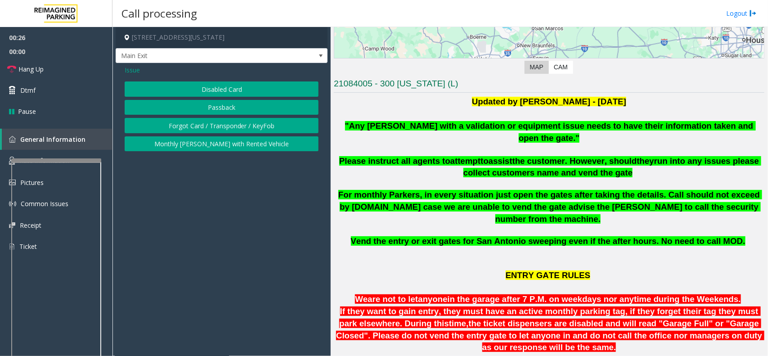
click at [232, 126] on button "Forgot Card / Transponder / KeyFob" at bounding box center [222, 125] width 194 height 15
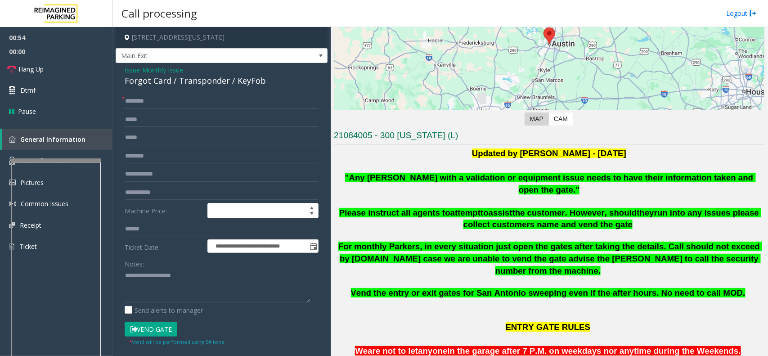
scroll to position [112, 0]
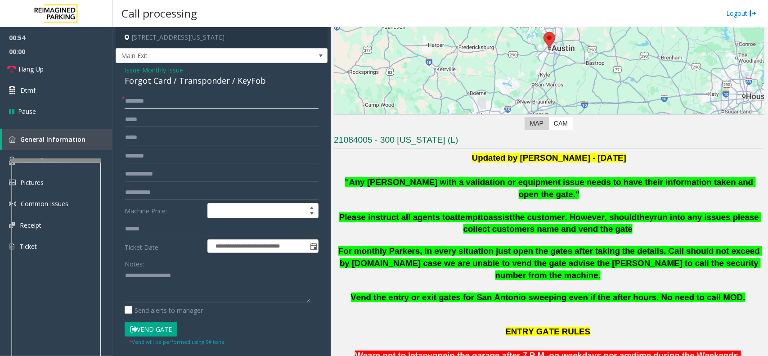
click at [153, 103] on input "text" at bounding box center [222, 101] width 194 height 15
type input "*****"
click at [156, 171] on input "text" at bounding box center [222, 173] width 194 height 15
type input "**********"
click at [154, 102] on input "*****" at bounding box center [222, 101] width 194 height 15
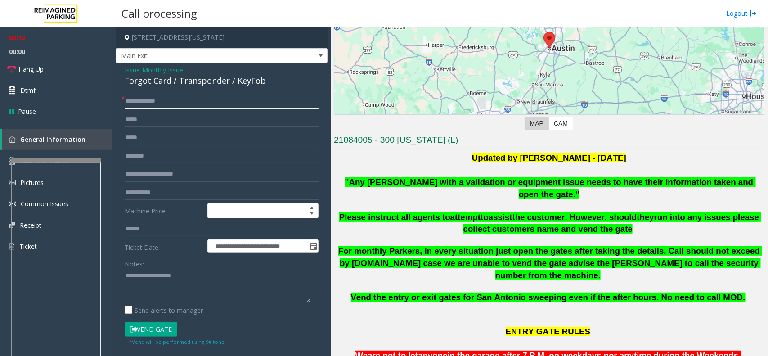
type input "**********"
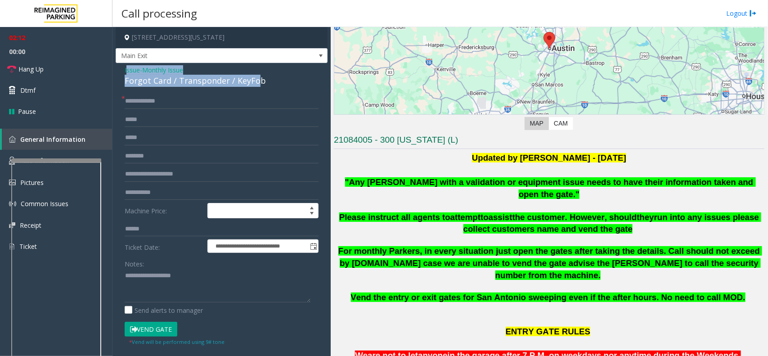
drag, startPoint x: 126, startPoint y: 67, endPoint x: 167, endPoint y: 94, distance: 49.5
click at [262, 83] on div "Issue - Monthly Issue Forgot Card / Transponder / KeyFob" at bounding box center [222, 76] width 194 height 22
click at [129, 68] on span "Issue" at bounding box center [132, 69] width 15 height 9
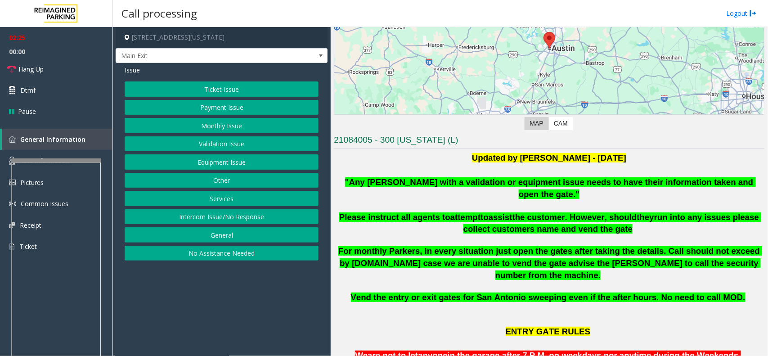
click at [207, 127] on button "Monthly Issue" at bounding box center [222, 125] width 194 height 15
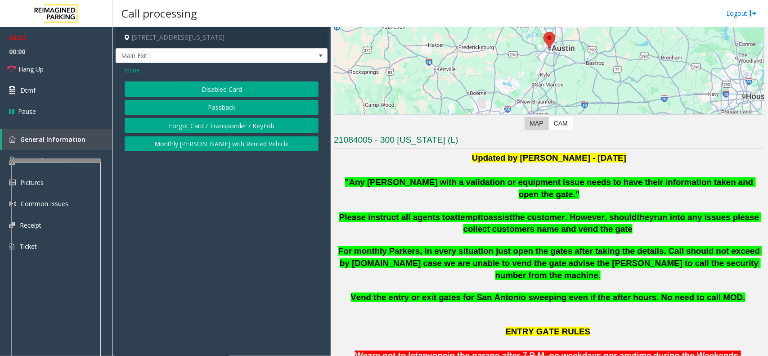
click at [219, 90] on button "Disabled Card" at bounding box center [222, 88] width 194 height 15
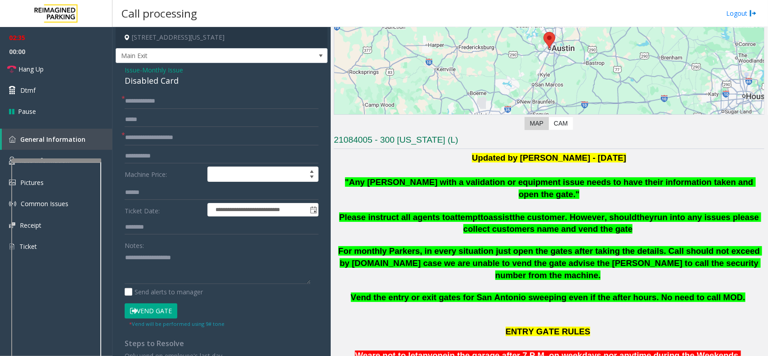
click at [143, 309] on button "Vend Gate" at bounding box center [151, 310] width 53 height 15
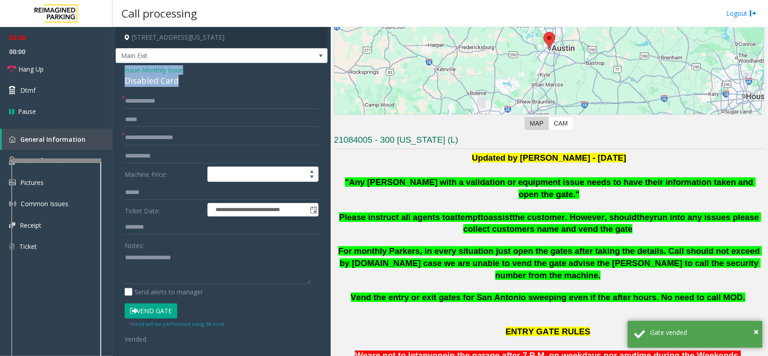
drag, startPoint x: 123, startPoint y: 68, endPoint x: 181, endPoint y: 77, distance: 59.1
click at [181, 77] on div "**********" at bounding box center [222, 233] width 212 height 340
drag, startPoint x: 176, startPoint y: 265, endPoint x: 177, endPoint y: 271, distance: 5.5
click at [176, 266] on textarea at bounding box center [218, 267] width 186 height 34
click at [169, 273] on textarea at bounding box center [218, 267] width 186 height 34
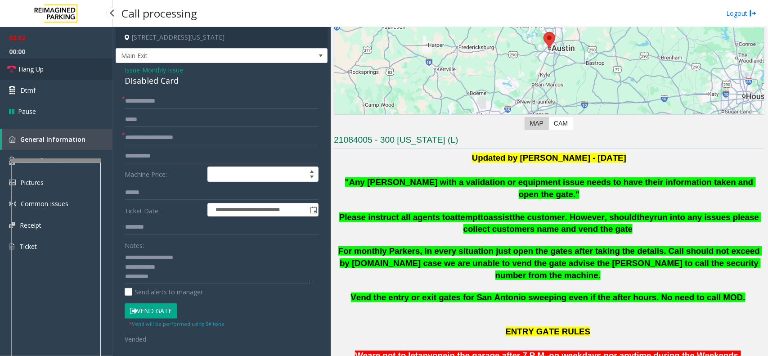
click at [34, 69] on span "Hang Up" at bounding box center [30, 68] width 25 height 9
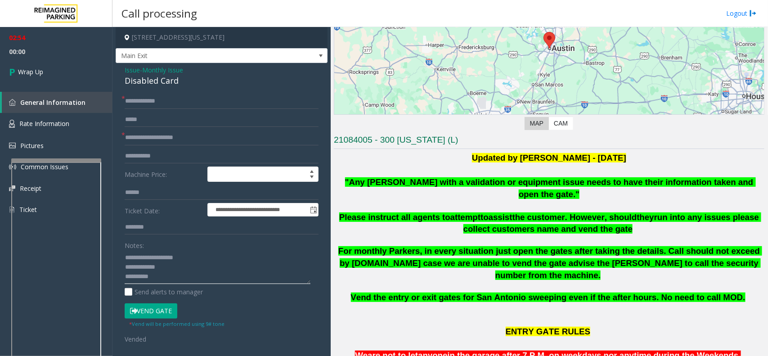
click at [180, 282] on textarea at bounding box center [218, 267] width 186 height 34
type textarea "**********"
click at [28, 66] on link "Wrap Up" at bounding box center [56, 71] width 112 height 27
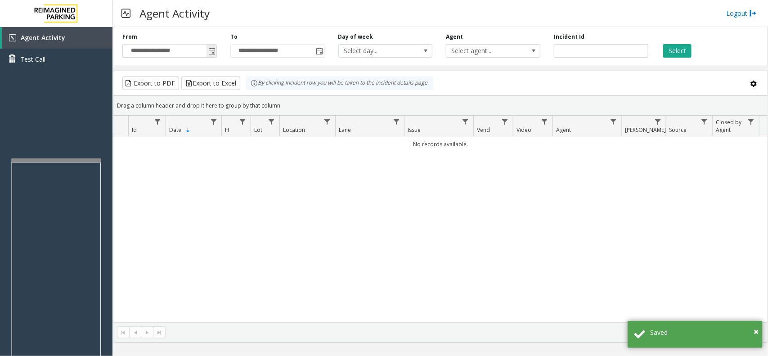
click at [214, 57] on span "Toggle popup" at bounding box center [211, 51] width 10 height 14
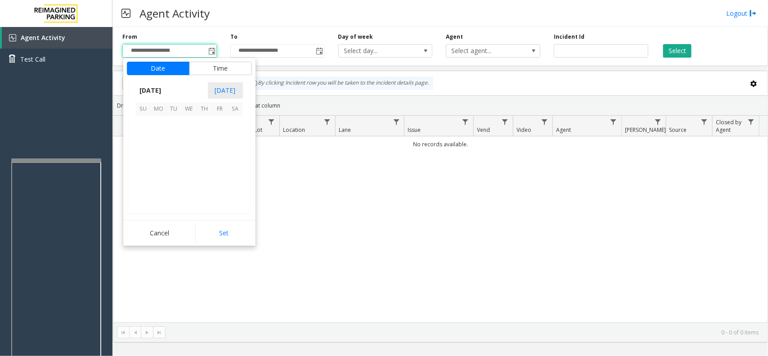
scroll to position [161199, 0]
click at [190, 155] on span "13" at bounding box center [189, 154] width 15 height 15
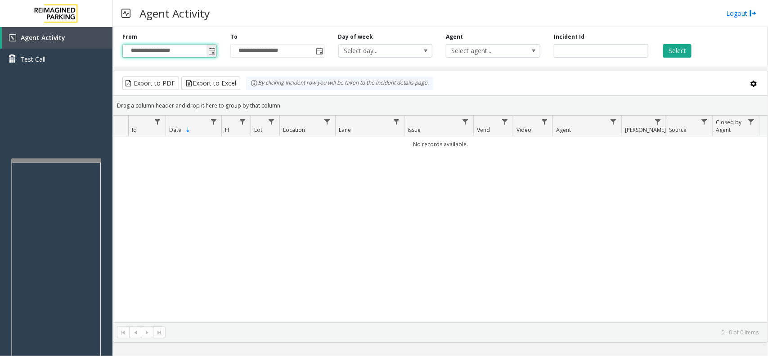
click at [207, 50] on span "Toggle popup" at bounding box center [211, 51] width 10 height 14
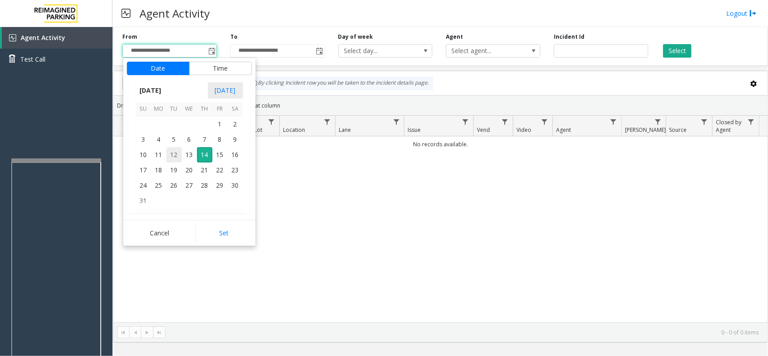
click at [177, 149] on span "12" at bounding box center [173, 154] width 15 height 15
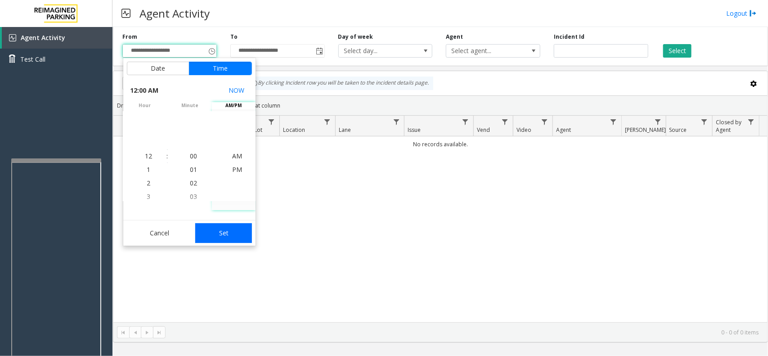
click at [227, 235] on button "Set" at bounding box center [223, 233] width 57 height 20
type input "**********"
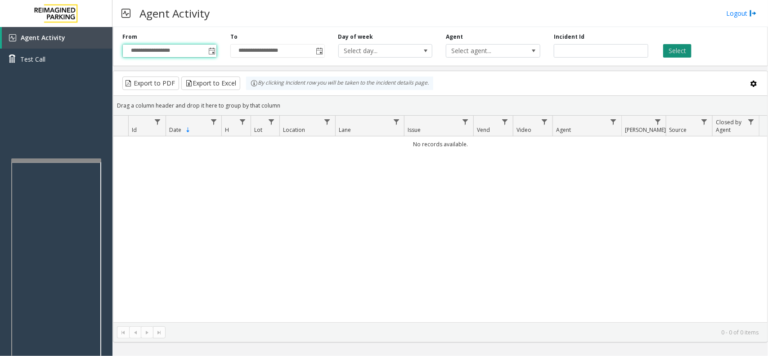
click at [669, 50] on button "Select" at bounding box center [677, 50] width 28 height 13
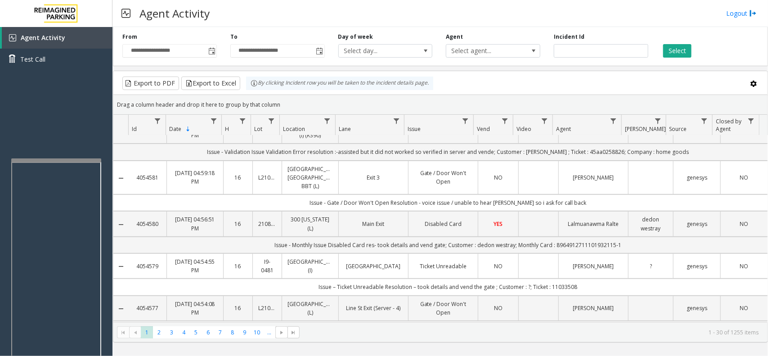
scroll to position [112, 0]
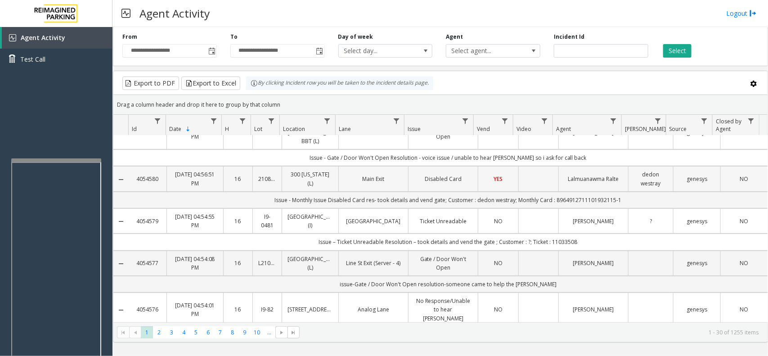
click at [264, 183] on link "21084005" at bounding box center [267, 178] width 18 height 9
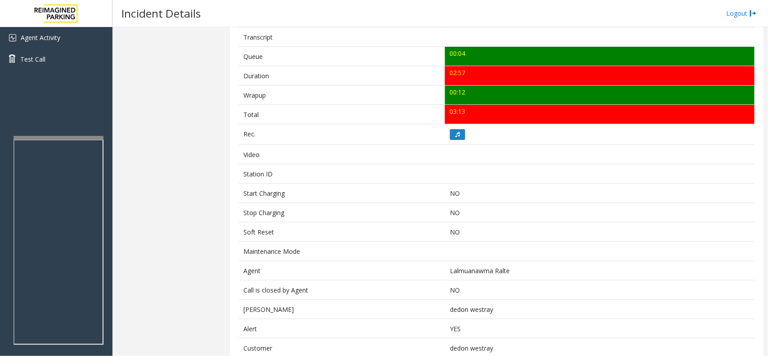
scroll to position [356, 0]
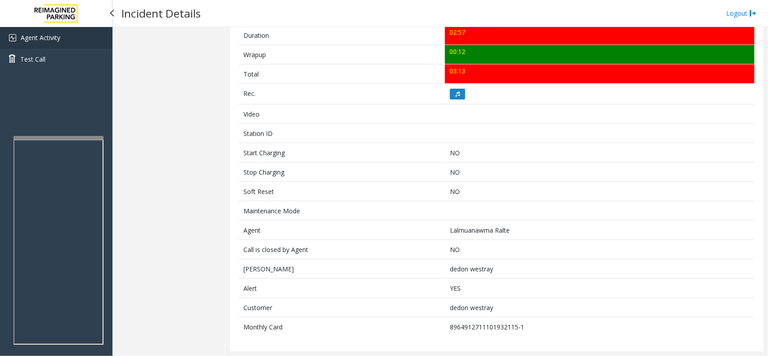
click at [79, 32] on link "Agent Activity" at bounding box center [56, 38] width 112 height 22
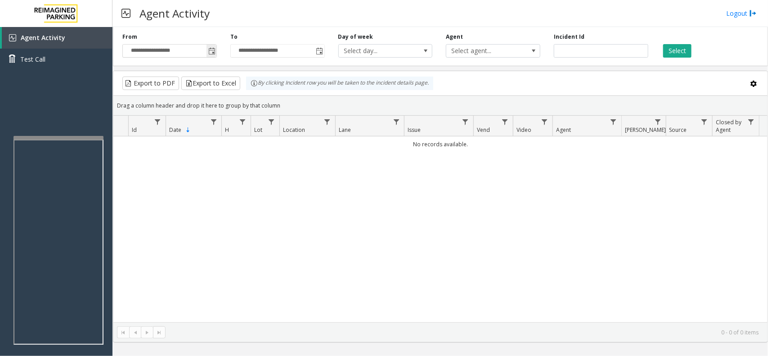
click at [208, 50] on span "Toggle popup" at bounding box center [211, 51] width 7 height 7
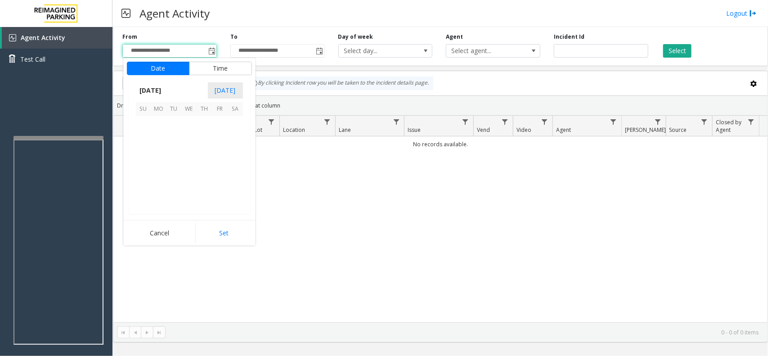
scroll to position [161199, 0]
drag, startPoint x: 170, startPoint y: 156, endPoint x: 174, endPoint y: 162, distance: 7.7
click at [171, 156] on span "12" at bounding box center [173, 154] width 15 height 15
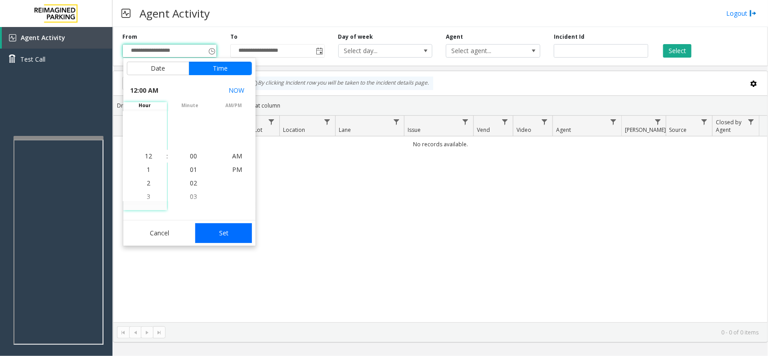
click at [219, 228] on button "Set" at bounding box center [223, 233] width 57 height 20
type input "**********"
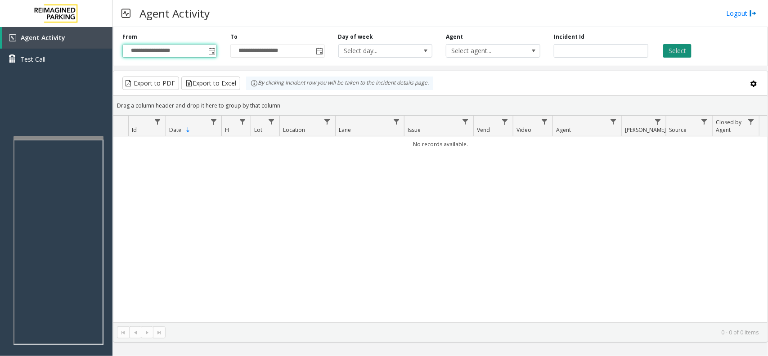
click at [683, 50] on button "Select" at bounding box center [677, 50] width 28 height 13
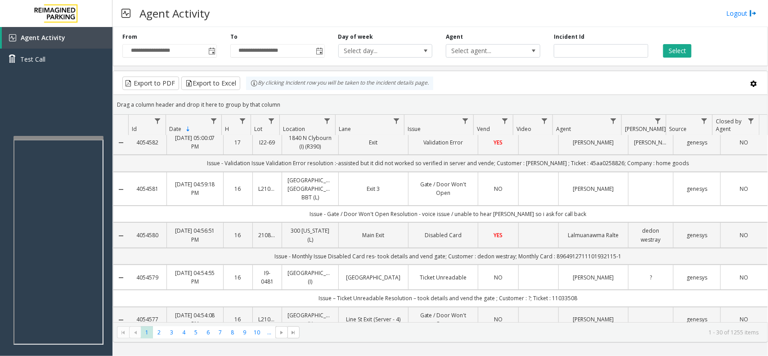
scroll to position [112, 0]
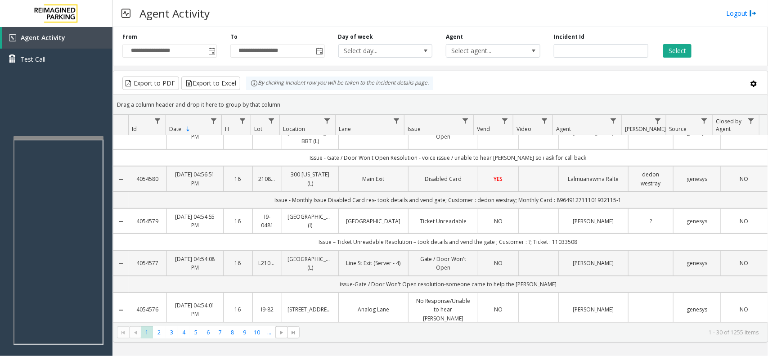
click at [534, 183] on td "Data table" at bounding box center [538, 178] width 40 height 25
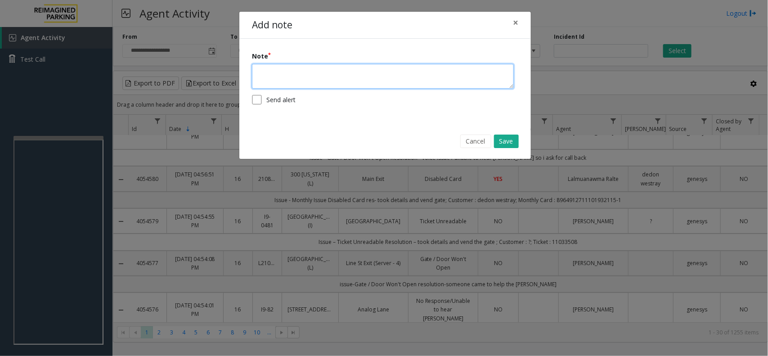
click at [411, 88] on textarea at bounding box center [383, 76] width 262 height 25
type textarea "**********"
click at [498, 141] on button "Save" at bounding box center [506, 140] width 25 height 13
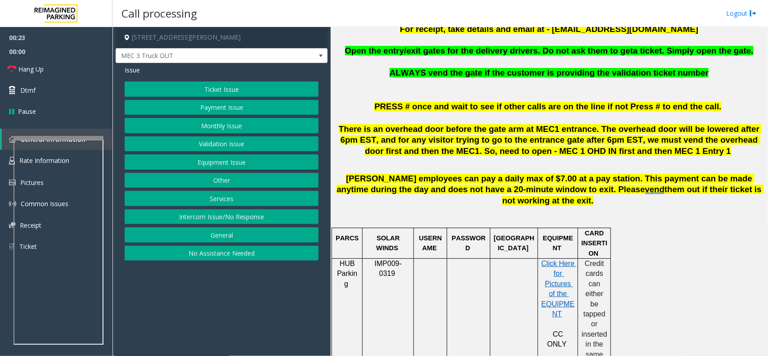
scroll to position [281, 0]
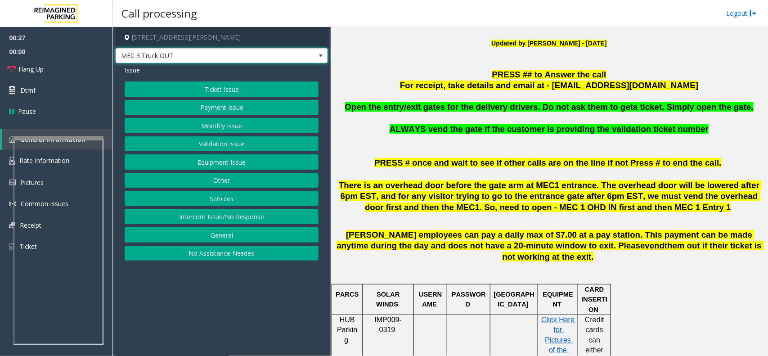
click at [318, 54] on span at bounding box center [320, 55] width 7 height 7
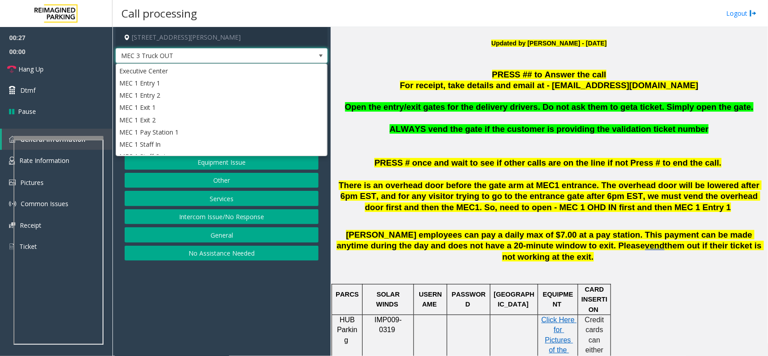
scroll to position [234, 0]
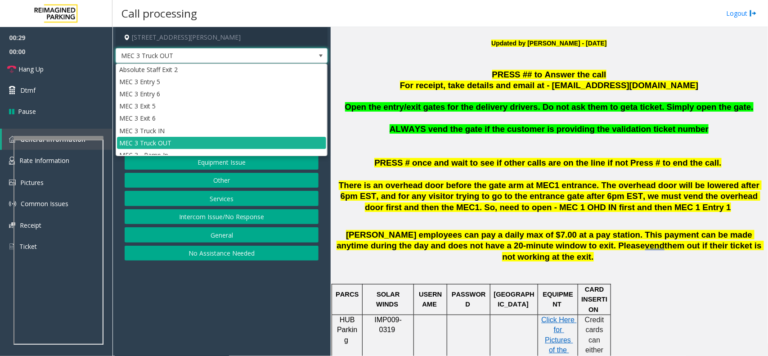
click at [321, 55] on span at bounding box center [320, 55] width 7 height 7
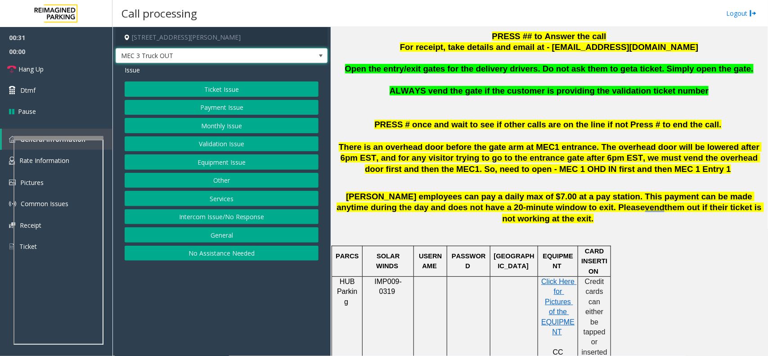
scroll to position [337, 0]
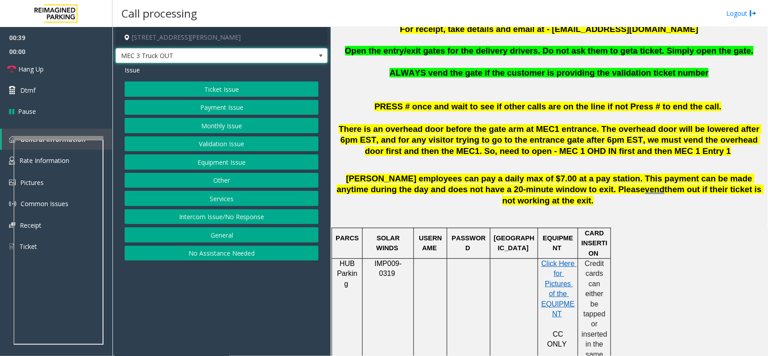
click at [212, 198] on button "Services" at bounding box center [222, 198] width 194 height 15
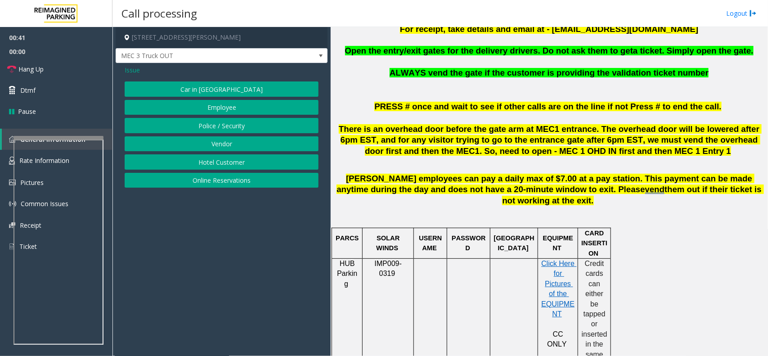
click at [223, 145] on button "Vendor" at bounding box center [222, 143] width 194 height 15
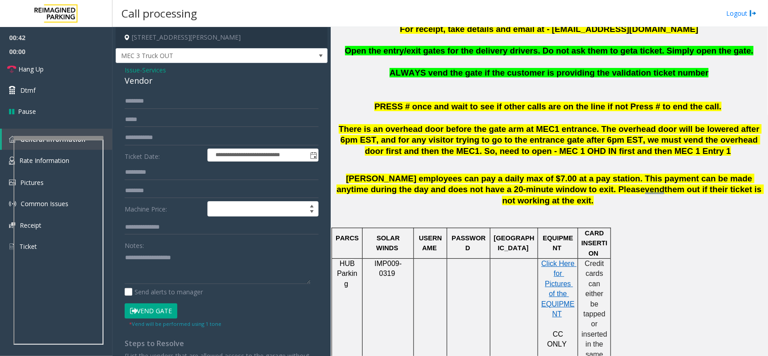
click at [147, 314] on button "Vend Gate" at bounding box center [151, 310] width 53 height 15
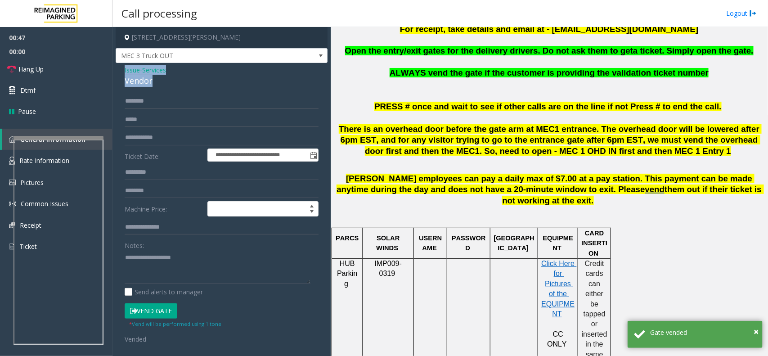
drag, startPoint x: 123, startPoint y: 68, endPoint x: 175, endPoint y: 84, distance: 54.9
click at [175, 84] on div "**********" at bounding box center [222, 242] width 212 height 359
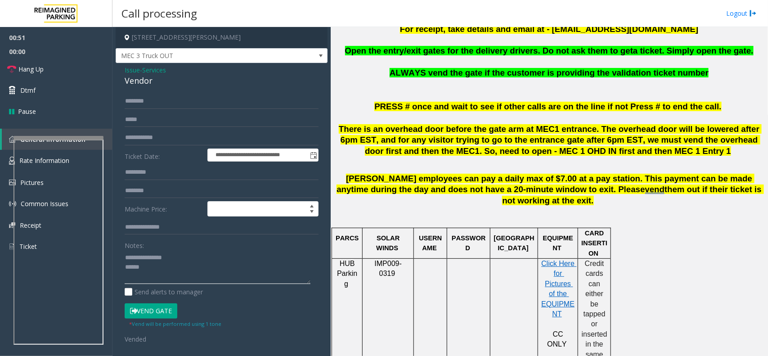
click at [152, 267] on textarea at bounding box center [218, 267] width 186 height 34
click at [38, 69] on span "Hang Up" at bounding box center [30, 68] width 25 height 9
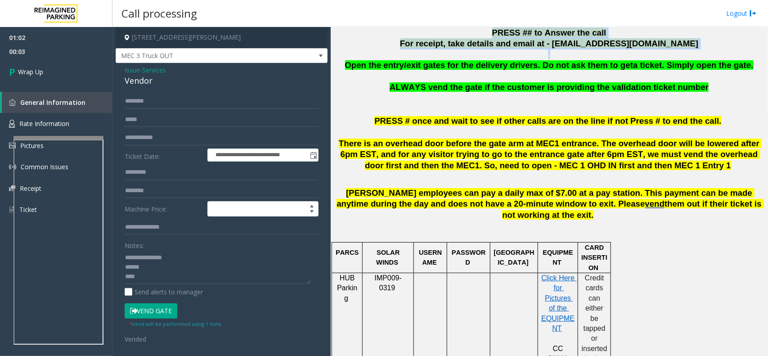
scroll to position [299, 0]
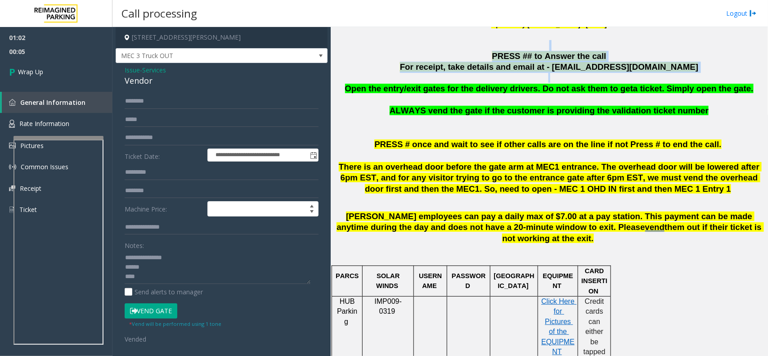
drag, startPoint x: 362, startPoint y: 53, endPoint x: 731, endPoint y: 91, distance: 371.2
click at [731, 91] on p "Open the entry/exit gates for the delivery drivers. Do not ask them to get a ti…" at bounding box center [549, 88] width 430 height 11
copy span "Open the entry/exit gates for the delivery drivers. Do not ask them to get a ti…"
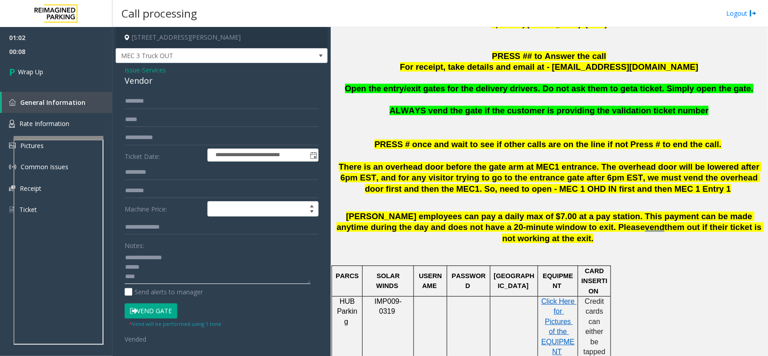
click at [237, 268] on textarea at bounding box center [218, 267] width 186 height 34
click at [242, 279] on textarea at bounding box center [218, 267] width 186 height 34
paste textarea "**********"
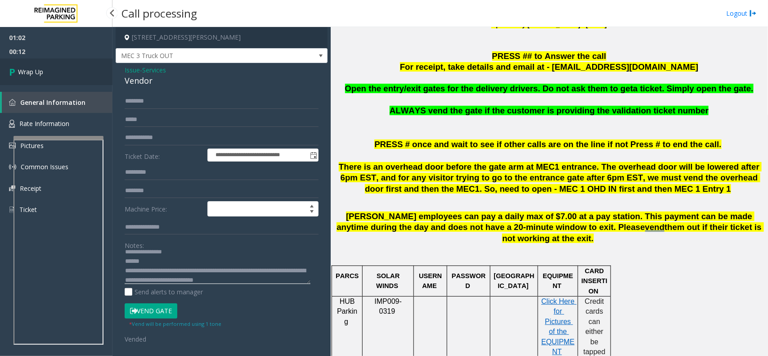
type textarea "**********"
click at [26, 69] on span "Wrap Up" at bounding box center [30, 71] width 25 height 9
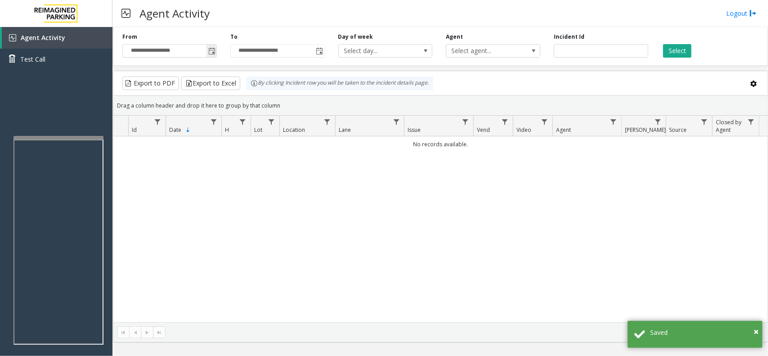
click at [211, 55] on span "Toggle popup" at bounding box center [211, 51] width 7 height 7
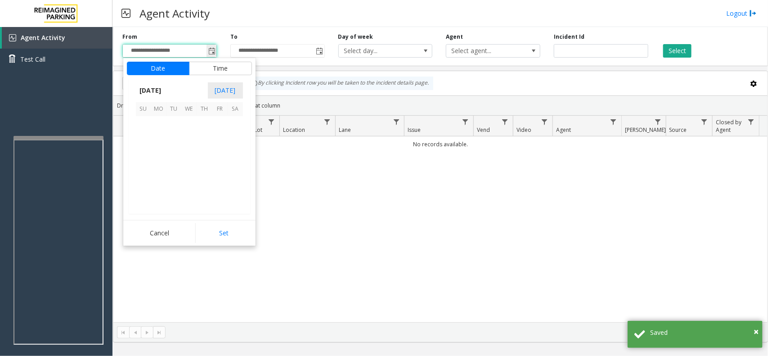
scroll to position [161199, 0]
click at [191, 151] on span "13" at bounding box center [189, 154] width 15 height 15
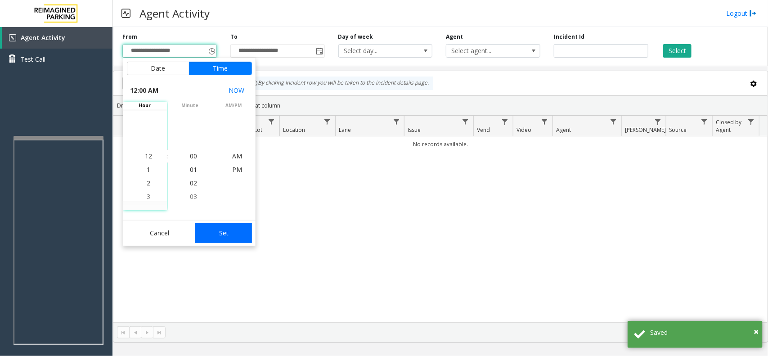
click at [206, 225] on button "Set" at bounding box center [223, 233] width 57 height 20
type input "**********"
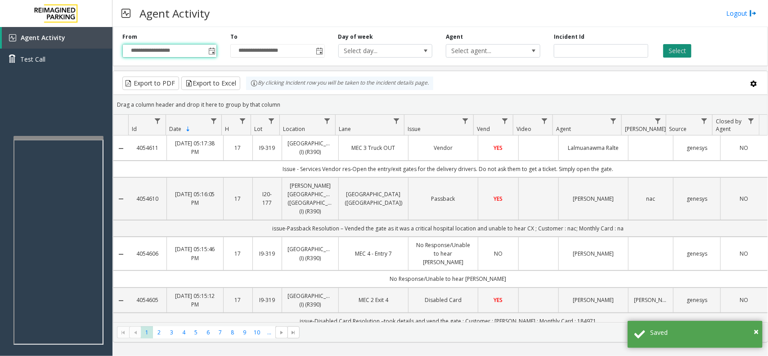
click at [678, 54] on button "Select" at bounding box center [677, 50] width 28 height 13
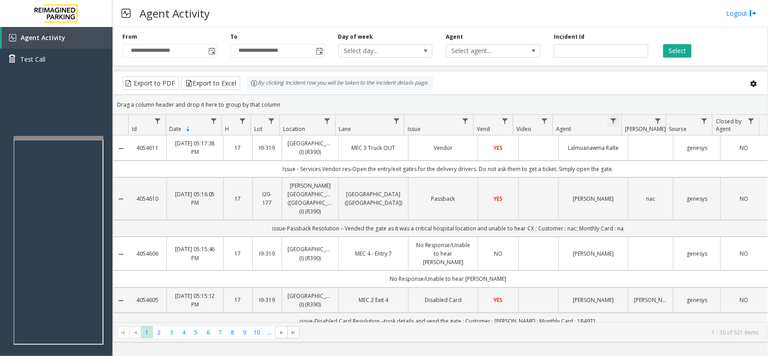
click at [612, 122] on span "Data table" at bounding box center [613, 120] width 7 height 7
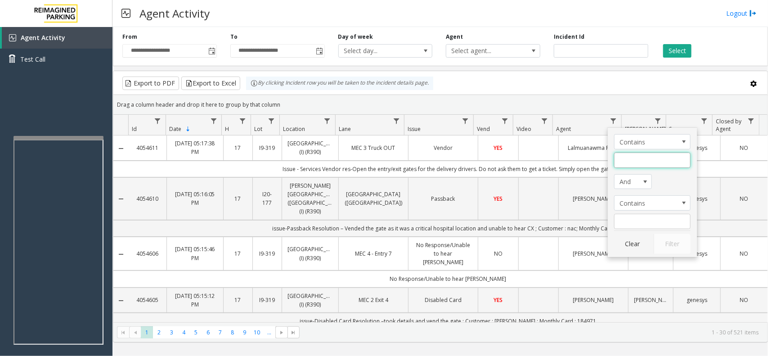
click at [628, 160] on input "Agent Filter" at bounding box center [652, 159] width 76 height 15
type input "*****"
click button "Filter" at bounding box center [671, 244] width 37 height 20
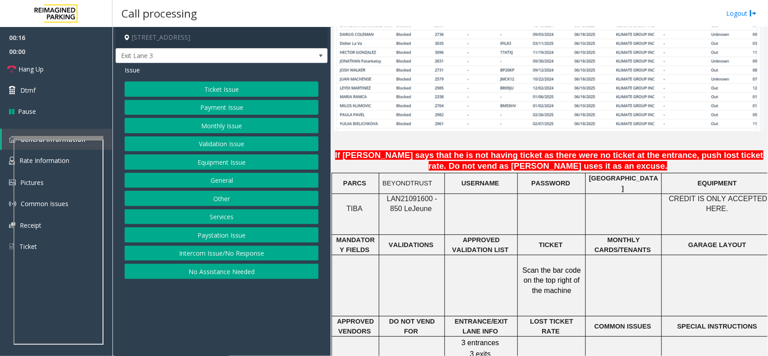
scroll to position [618, 0]
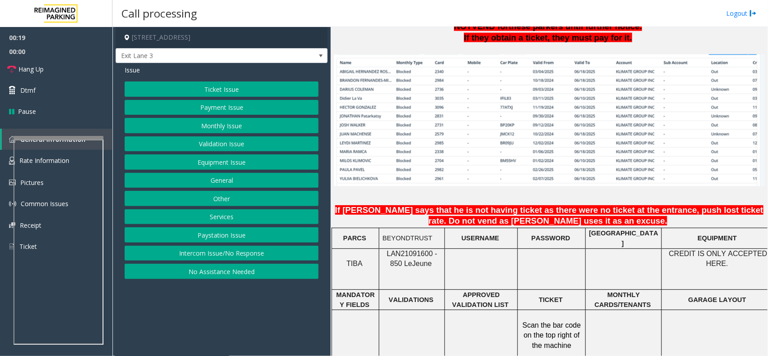
click at [232, 122] on button "Monthly Issue" at bounding box center [222, 125] width 194 height 15
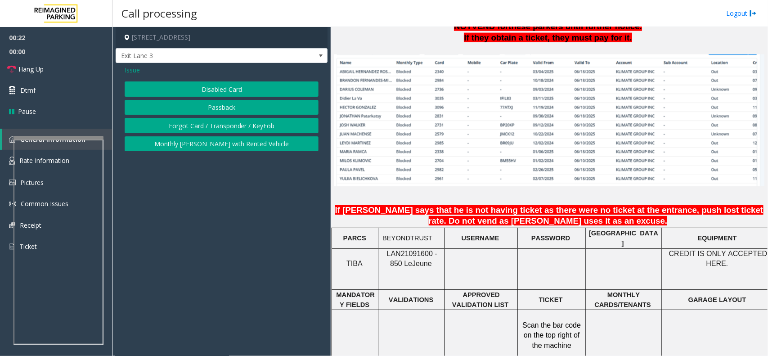
click at [242, 125] on button "Forgot Card / Transponder / KeyFob" at bounding box center [222, 125] width 194 height 15
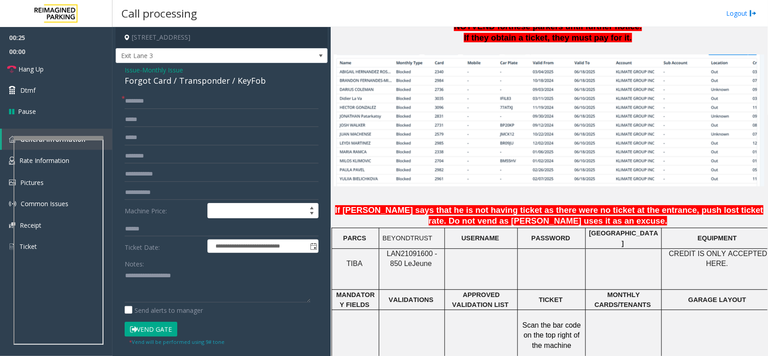
click at [134, 71] on span "Issue" at bounding box center [132, 69] width 15 height 9
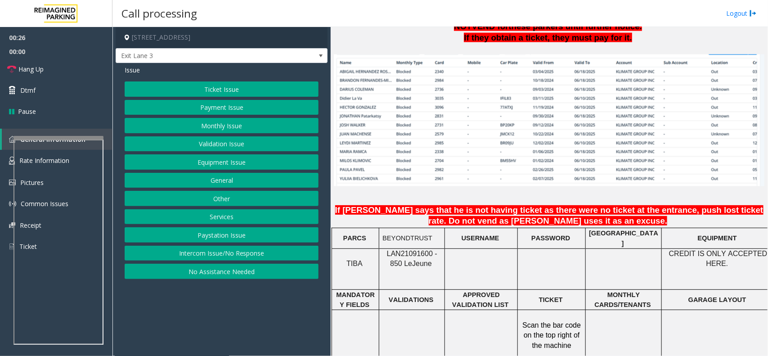
click at [206, 90] on button "Ticket Issue" at bounding box center [222, 88] width 194 height 15
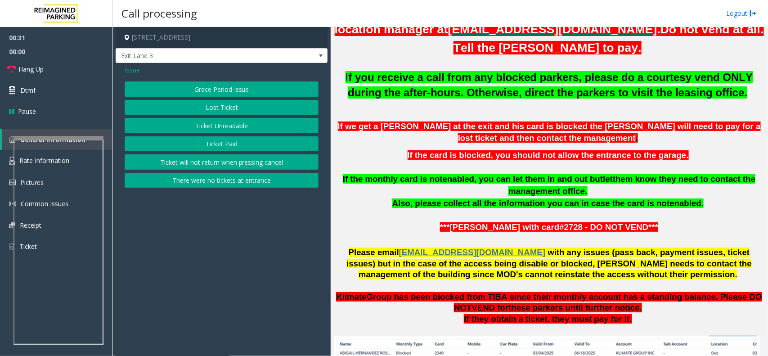
scroll to position [281, 0]
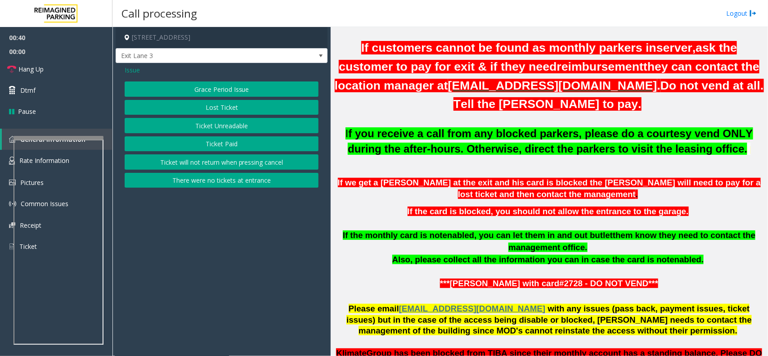
click at [138, 71] on span "Issue" at bounding box center [132, 69] width 15 height 9
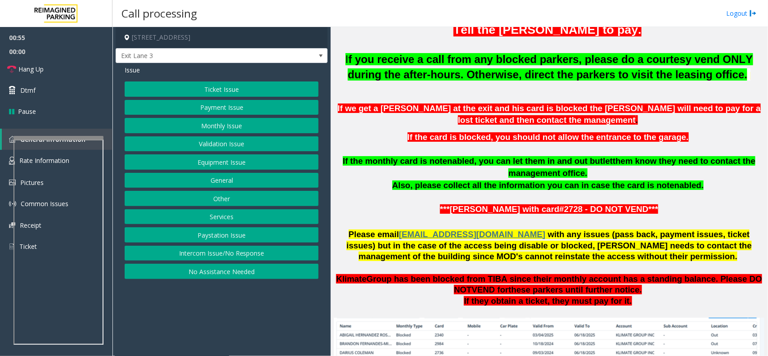
scroll to position [337, 0]
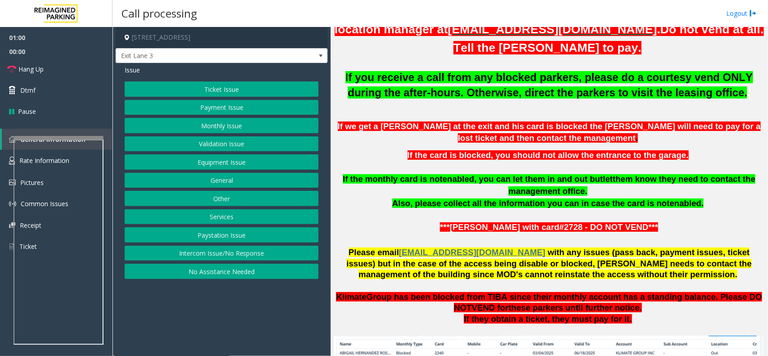
click at [241, 126] on button "Monthly Issue" at bounding box center [222, 125] width 194 height 15
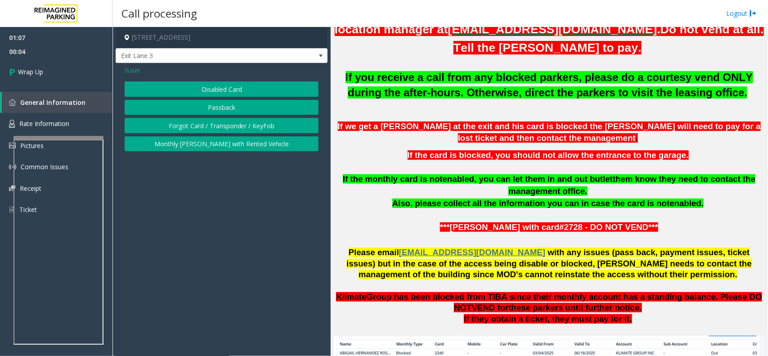
click at [134, 68] on span "Issue" at bounding box center [132, 69] width 15 height 9
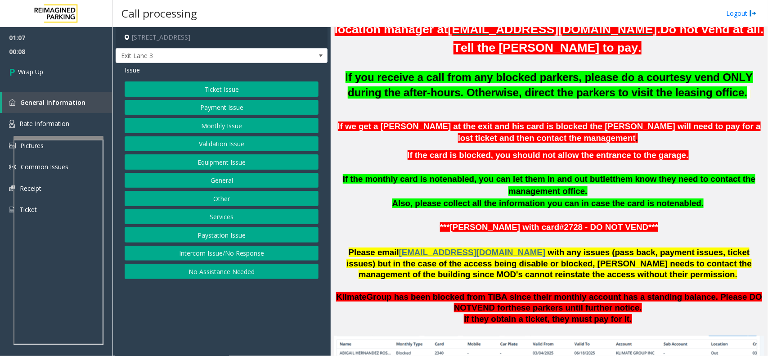
click at [228, 257] on button "Intercom Issue/No Response" at bounding box center [222, 253] width 194 height 15
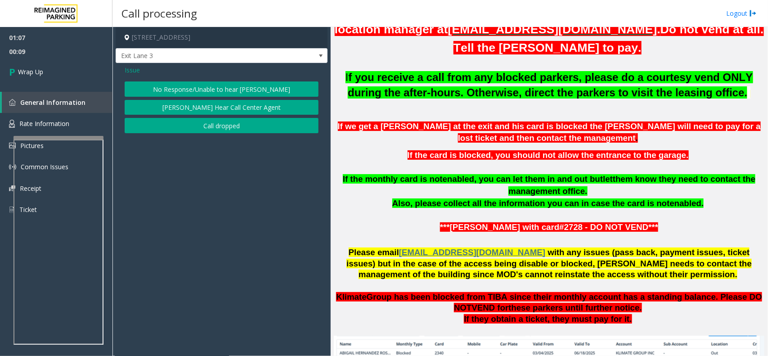
click at [237, 125] on button "Call dropped" at bounding box center [222, 125] width 194 height 15
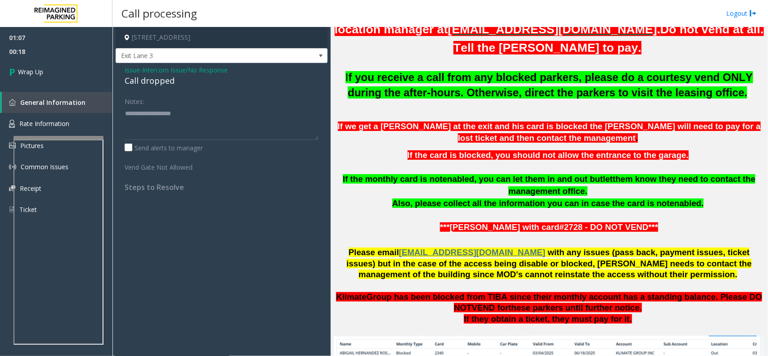
click at [134, 79] on div "Call dropped" at bounding box center [222, 81] width 194 height 12
type textarea "**********"
click at [62, 75] on link "Wrap Up" at bounding box center [56, 71] width 112 height 27
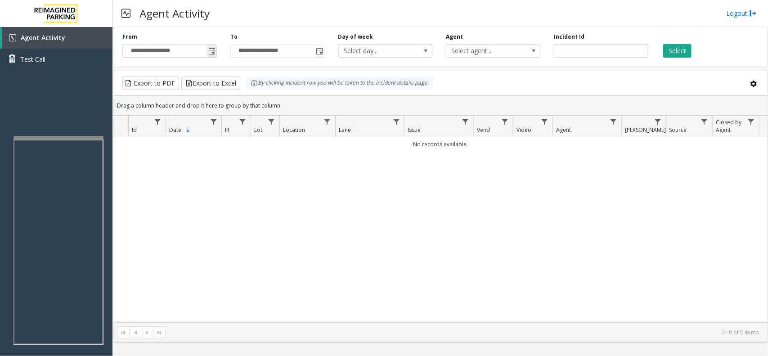
click at [210, 54] on span "Toggle popup" at bounding box center [211, 51] width 7 height 7
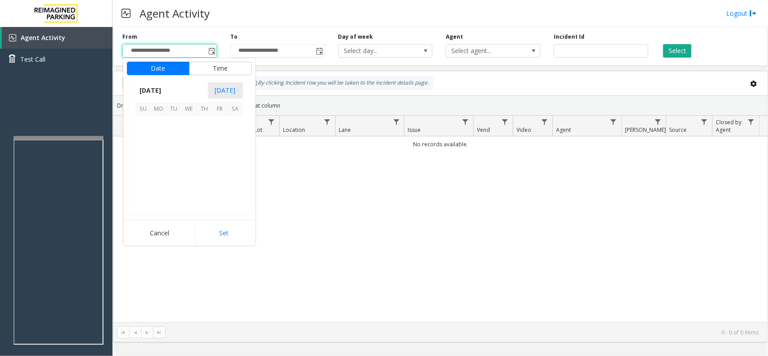
scroll to position [161199, 0]
click at [188, 152] on span "13" at bounding box center [189, 154] width 15 height 15
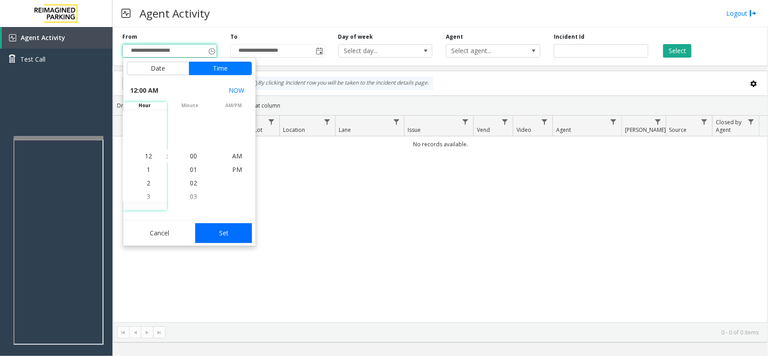
click at [242, 231] on button "Set" at bounding box center [223, 233] width 57 height 20
type input "**********"
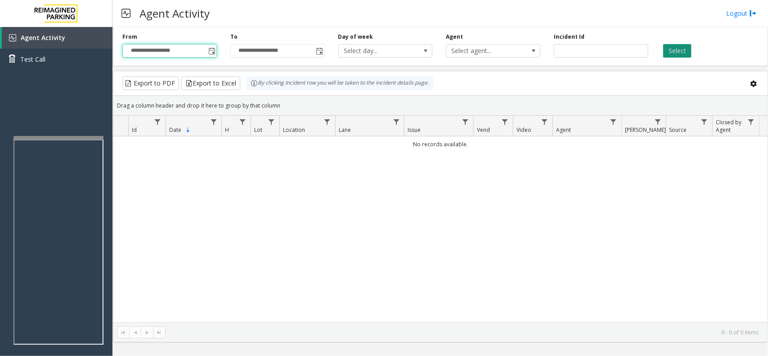
click at [668, 45] on button "Select" at bounding box center [677, 50] width 28 height 13
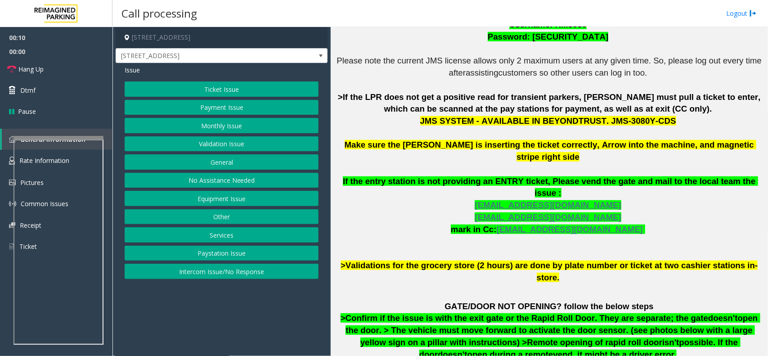
scroll to position [337, 0]
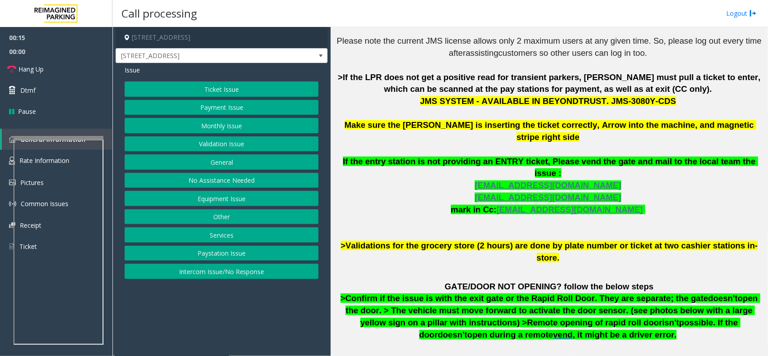
click at [223, 273] on button "Intercom Issue/No Response" at bounding box center [222, 270] width 194 height 15
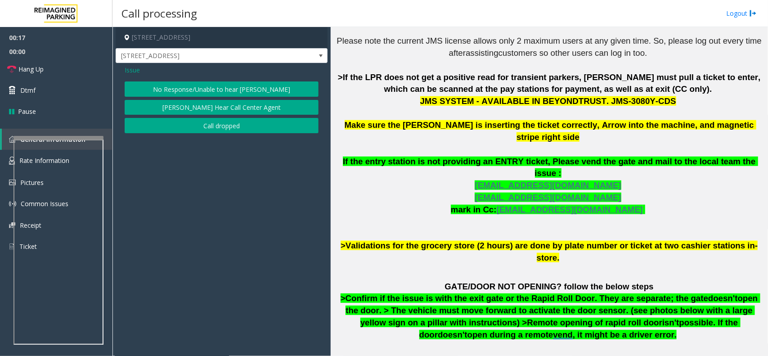
click at [216, 86] on button "No Response/Unable to hear [PERSON_NAME]" at bounding box center [222, 88] width 194 height 15
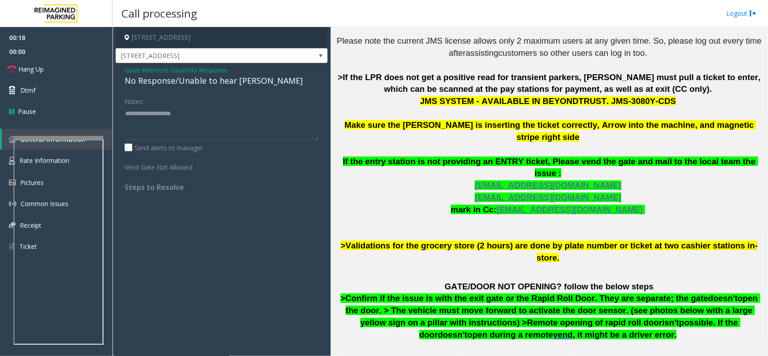
click at [181, 84] on div "No Response/Unable to hear [PERSON_NAME]" at bounding box center [222, 81] width 194 height 12
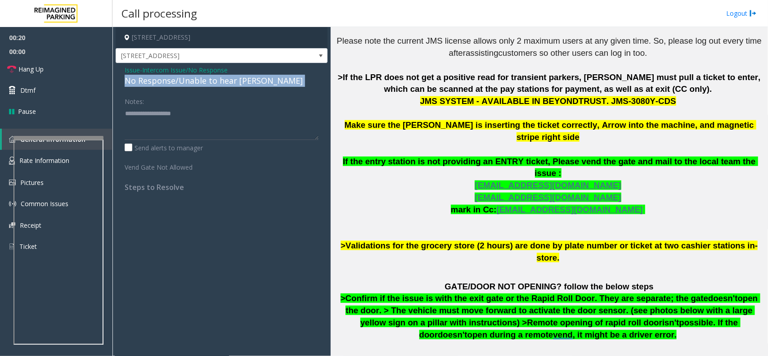
click at [181, 84] on div "No Response/Unable to hear [PERSON_NAME]" at bounding box center [222, 81] width 194 height 12
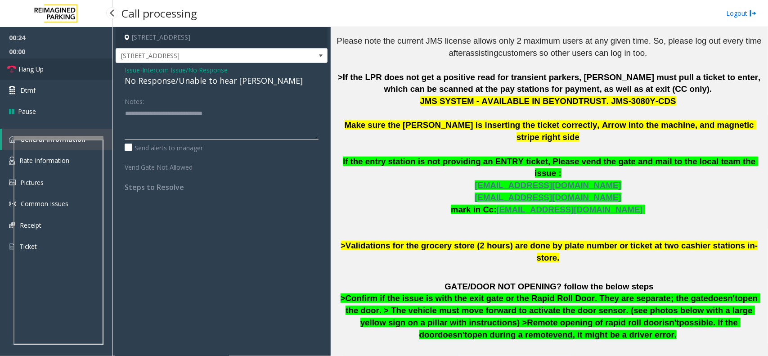
type textarea "**********"
click at [76, 70] on link "Hang Up" at bounding box center [56, 68] width 112 height 21
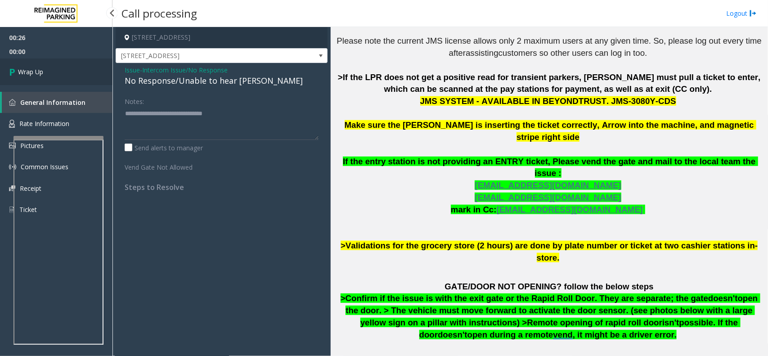
click at [66, 72] on link "Wrap Up" at bounding box center [56, 71] width 112 height 27
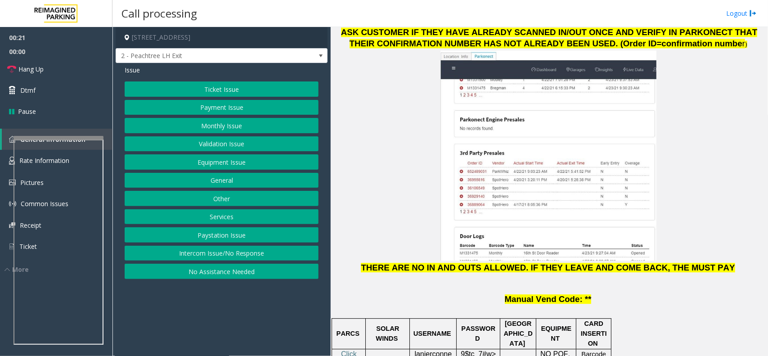
scroll to position [1068, 0]
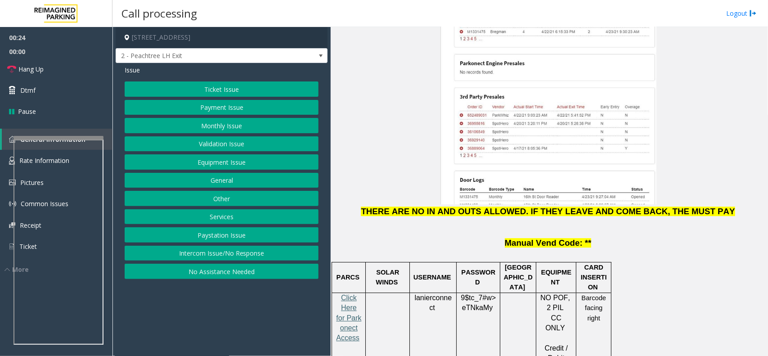
click at [344, 294] on span "Click Here for Parkonect Access" at bounding box center [348, 318] width 25 height 48
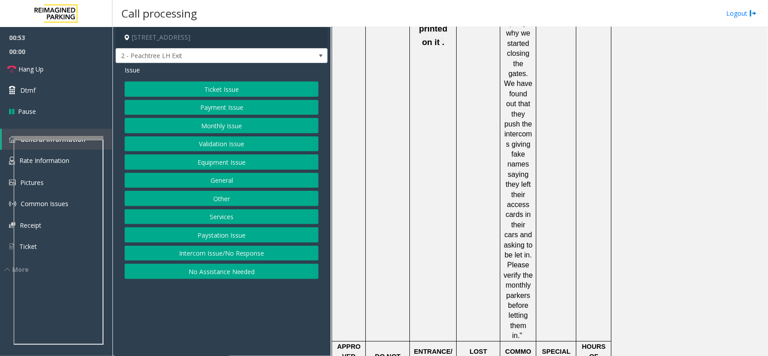
scroll to position [1742, 0]
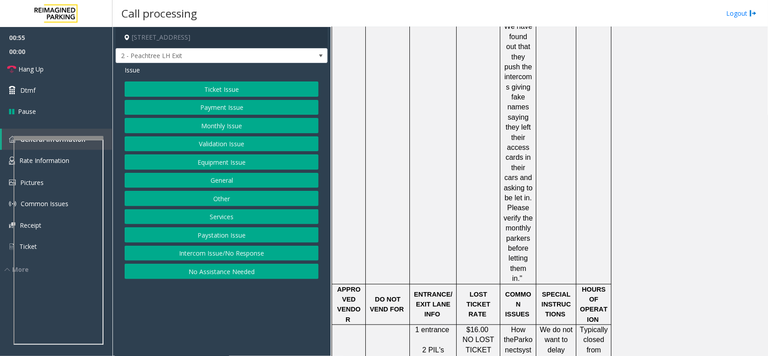
click at [250, 220] on button "Services" at bounding box center [222, 216] width 194 height 15
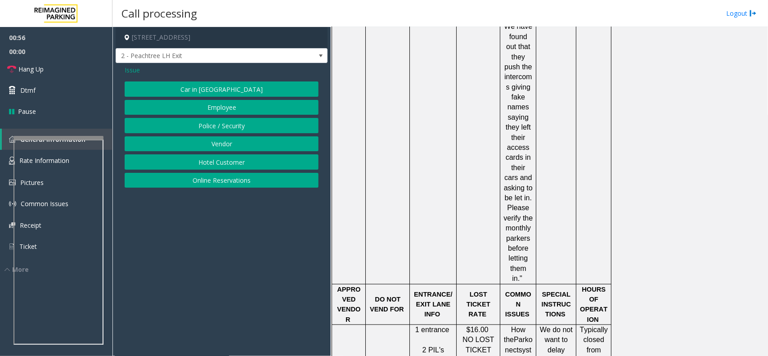
click at [256, 183] on button "Online Reservations" at bounding box center [222, 180] width 194 height 15
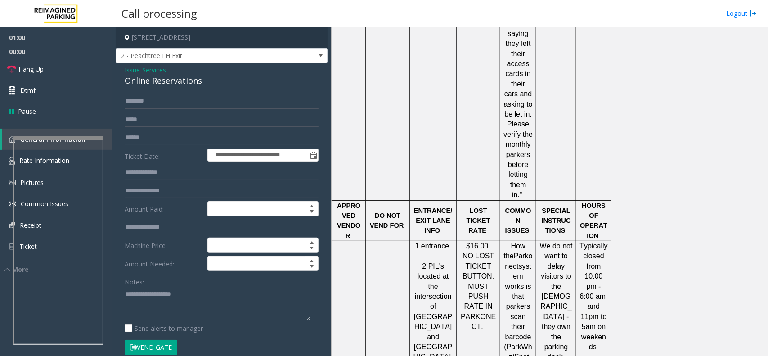
scroll to position [1911, 0]
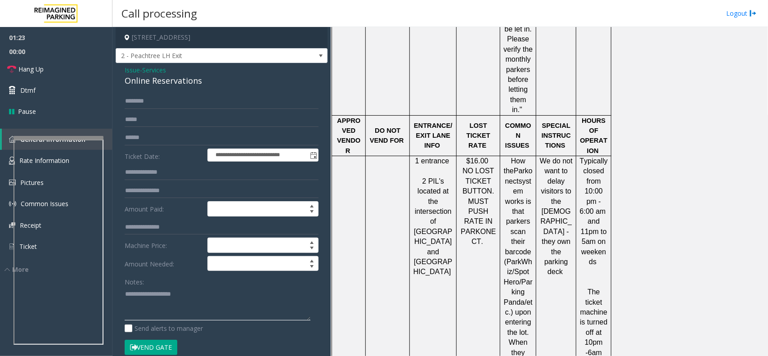
click at [154, 300] on textarea at bounding box center [218, 303] width 186 height 34
click at [192, 293] on textarea at bounding box center [218, 303] width 186 height 34
click at [196, 297] on textarea at bounding box center [218, 303] width 186 height 34
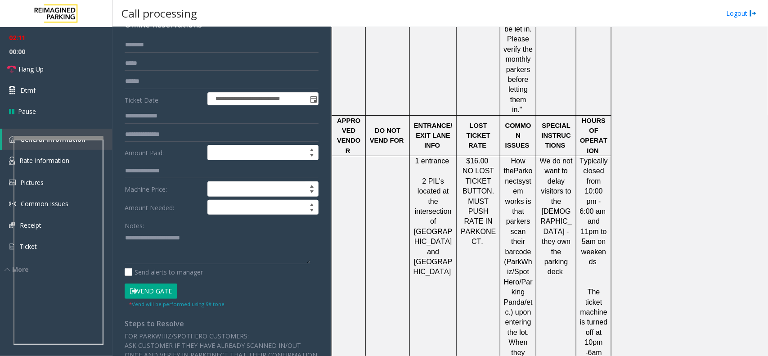
click at [154, 290] on button "Vend Gate" at bounding box center [151, 290] width 53 height 15
click at [203, 239] on textarea at bounding box center [218, 247] width 186 height 34
click at [63, 73] on link "Hang Up" at bounding box center [56, 68] width 112 height 21
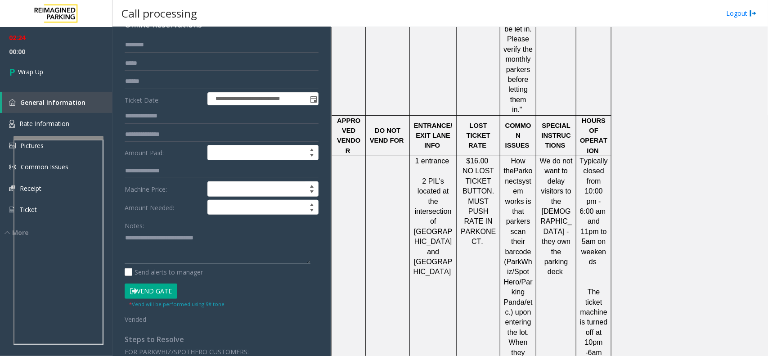
click at [223, 241] on textarea at bounding box center [218, 247] width 186 height 34
type textarea "**********"
click at [38, 71] on span "Wrap Up" at bounding box center [30, 71] width 25 height 9
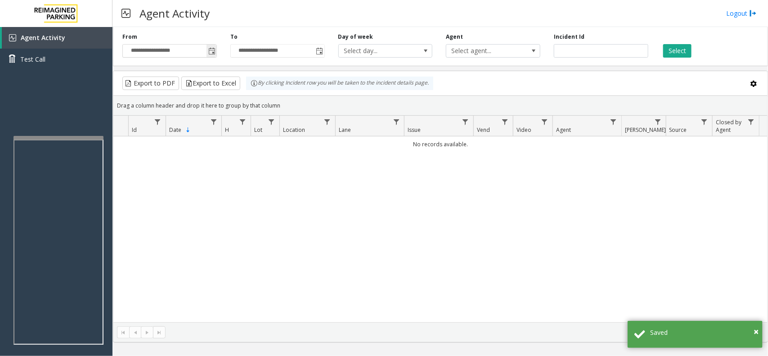
click at [212, 54] on span "Toggle popup" at bounding box center [211, 51] width 7 height 7
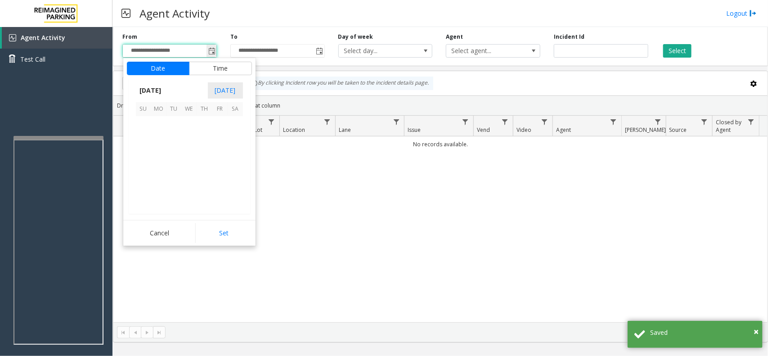
scroll to position [161199, 0]
click at [189, 153] on span "13" at bounding box center [189, 154] width 15 height 15
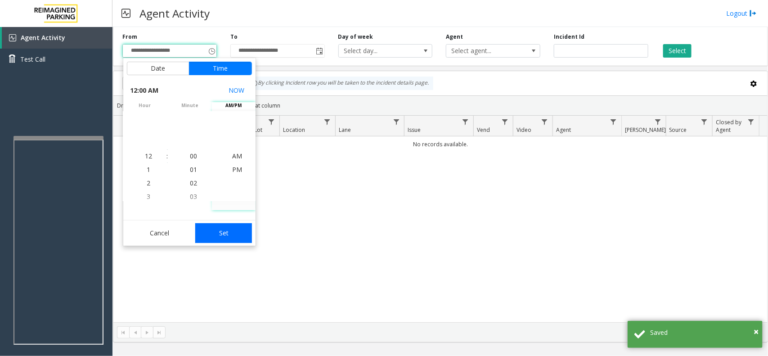
click at [221, 225] on button "Set" at bounding box center [223, 233] width 57 height 20
type input "**********"
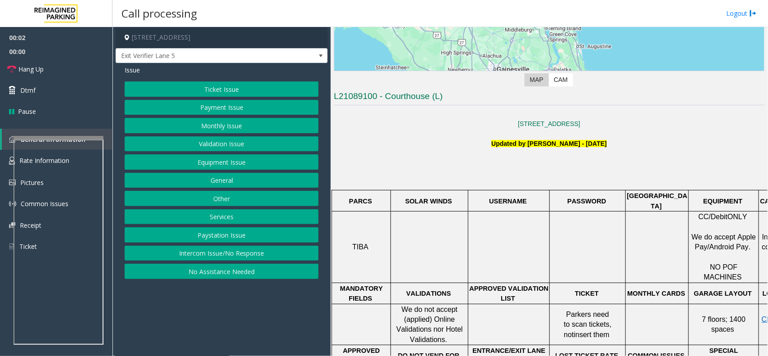
scroll to position [225, 0]
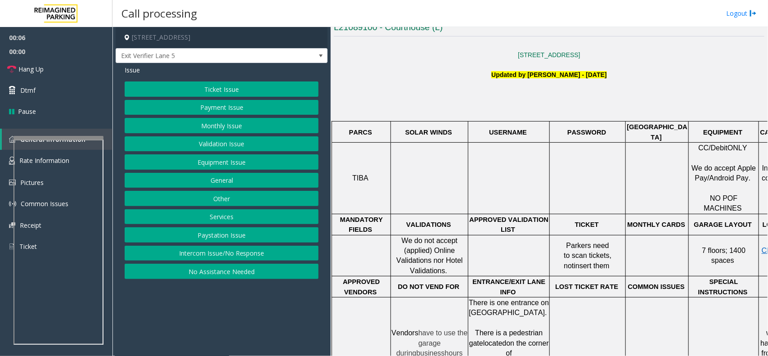
click at [356, 174] on span "TIBA" at bounding box center [360, 178] width 16 height 8
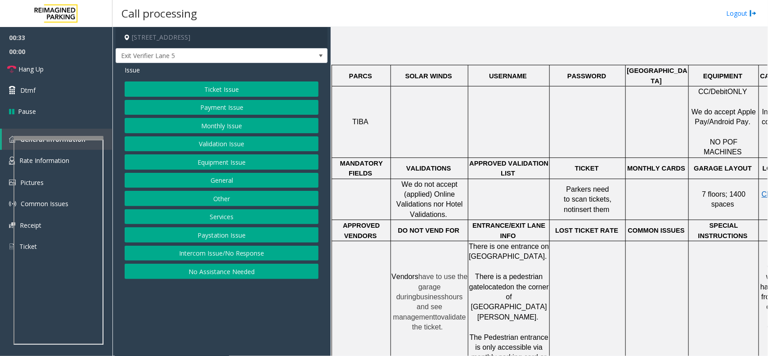
click at [602, 163] on p "TICKET" at bounding box center [587, 168] width 75 height 10
click at [230, 85] on button "Ticket Issue" at bounding box center [222, 88] width 194 height 15
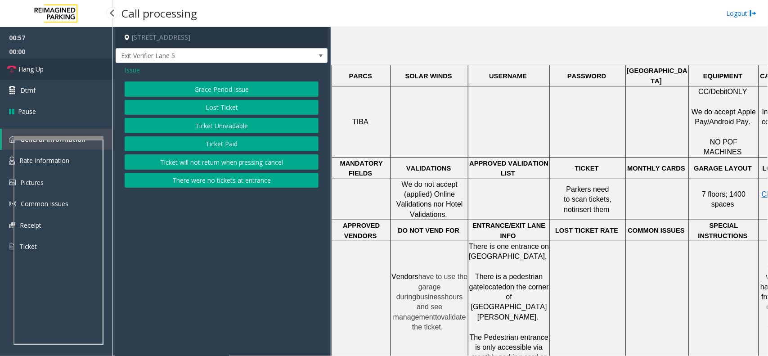
click at [34, 69] on span "Hang Up" at bounding box center [30, 68] width 25 height 9
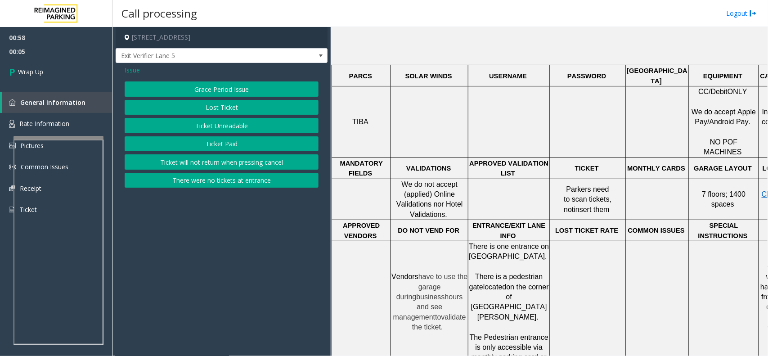
click at [130, 71] on span "Issue" at bounding box center [132, 69] width 15 height 9
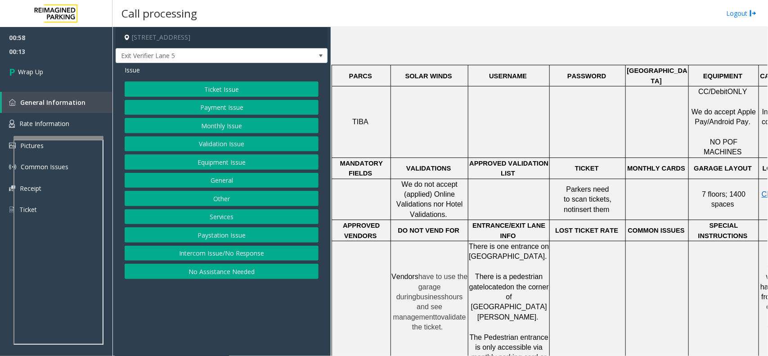
click at [237, 93] on button "Ticket Issue" at bounding box center [222, 88] width 194 height 15
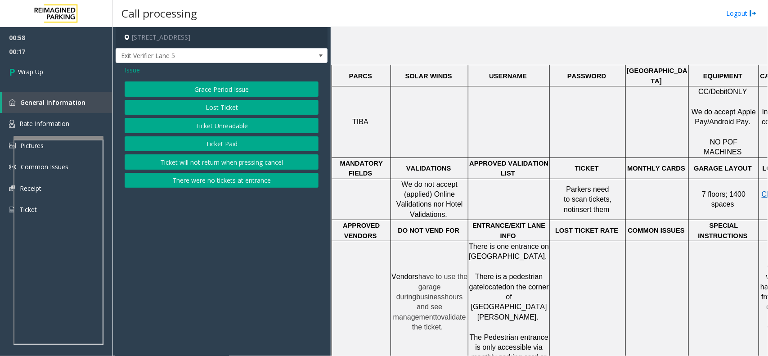
click at [129, 72] on span "Issue" at bounding box center [132, 69] width 15 height 9
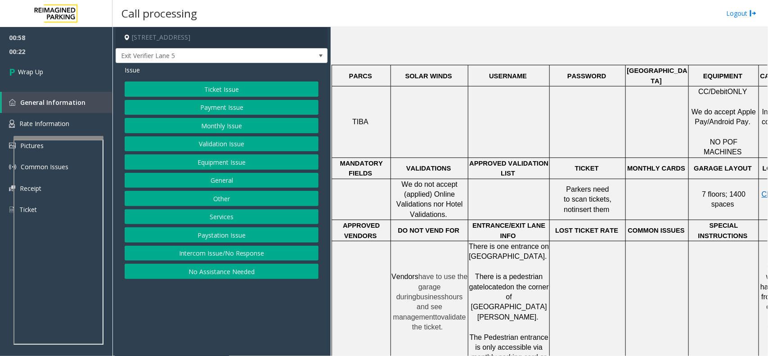
click at [229, 180] on button "General" at bounding box center [222, 180] width 194 height 15
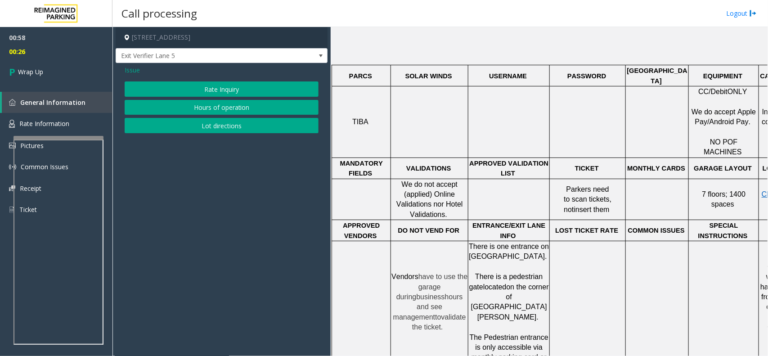
click at [128, 67] on span "Issue" at bounding box center [132, 69] width 15 height 9
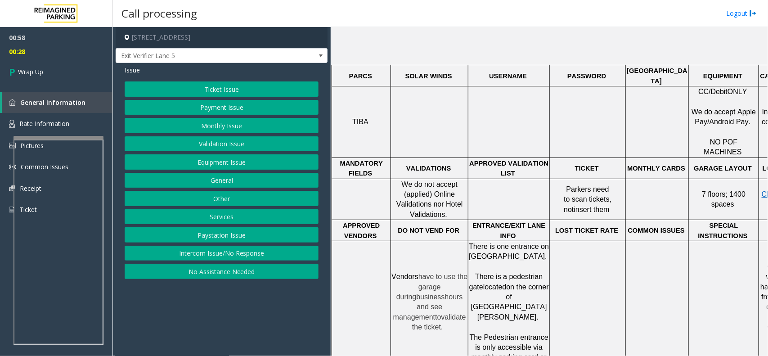
click at [235, 222] on button "Services" at bounding box center [222, 216] width 194 height 15
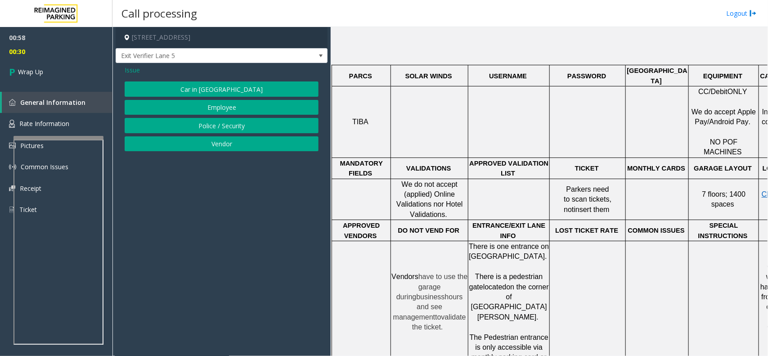
click at [132, 72] on span "Issue" at bounding box center [132, 69] width 15 height 9
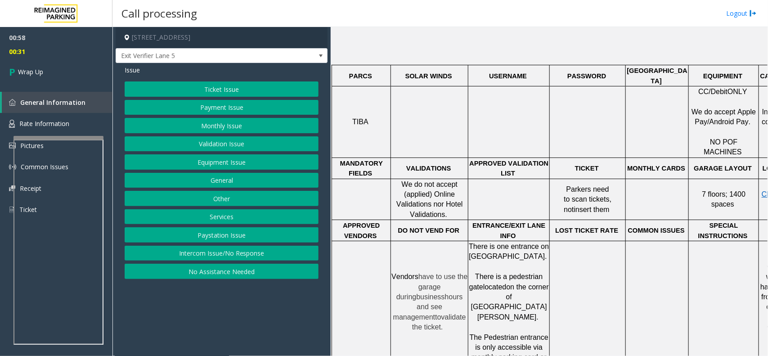
click at [234, 250] on button "Intercom Issue/No Response" at bounding box center [222, 253] width 194 height 15
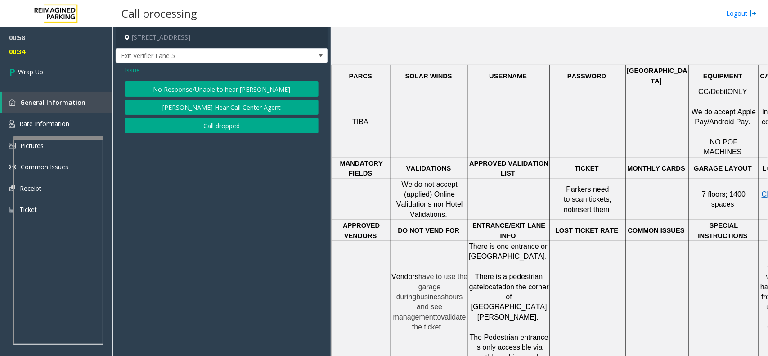
click at [131, 71] on span "Issue" at bounding box center [132, 69] width 15 height 9
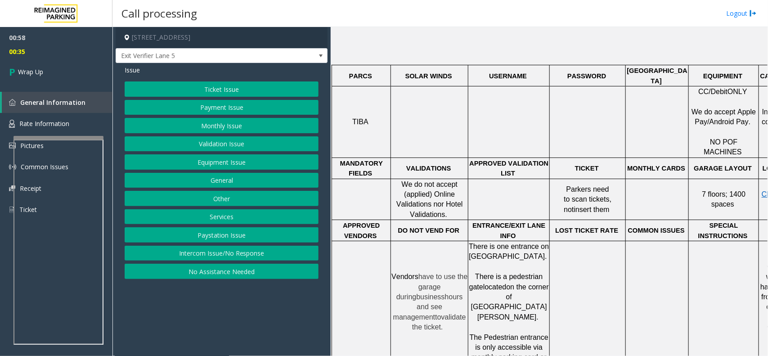
click at [216, 270] on button "No Assistance Needed" at bounding box center [222, 270] width 194 height 15
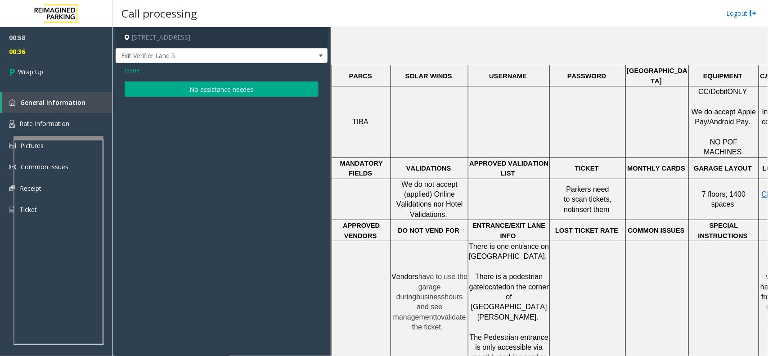
click at [127, 69] on span "Issue" at bounding box center [132, 69] width 15 height 9
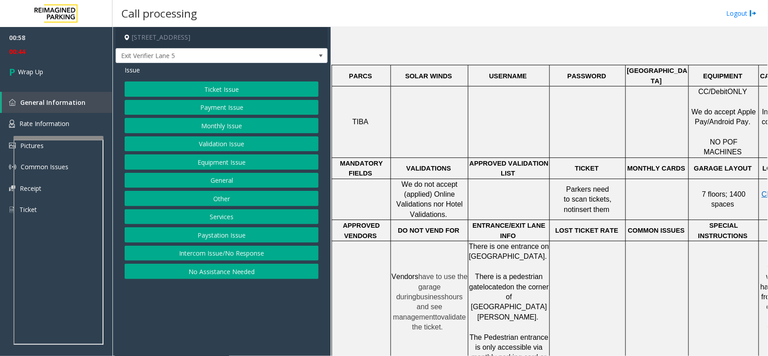
click at [229, 89] on button "Ticket Issue" at bounding box center [222, 88] width 194 height 15
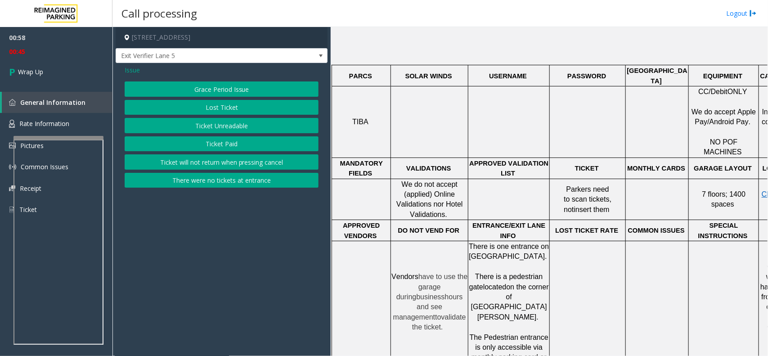
click at [238, 125] on button "Ticket Unreadable" at bounding box center [222, 125] width 194 height 15
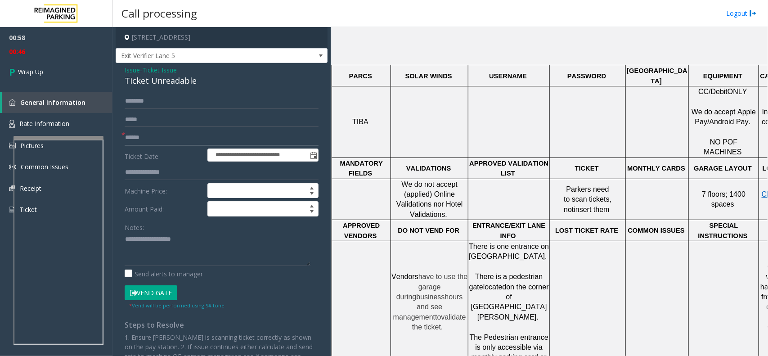
click at [141, 140] on input "text" at bounding box center [222, 137] width 194 height 15
type input "**"
click at [142, 237] on textarea at bounding box center [218, 249] width 186 height 34
type textarea "**********"
click at [40, 73] on span "Wrap Up" at bounding box center [30, 71] width 25 height 9
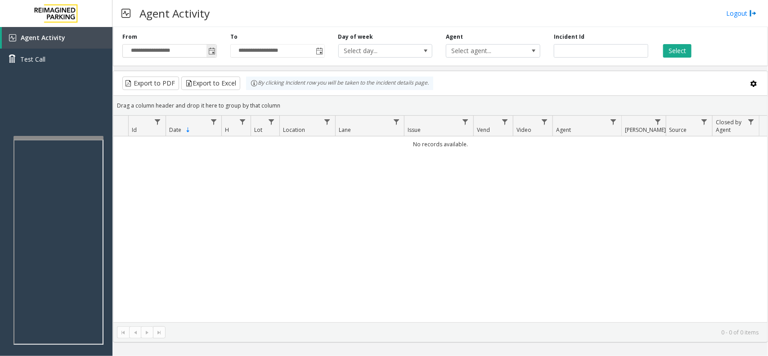
click at [206, 49] on span "Toggle popup" at bounding box center [211, 51] width 10 height 14
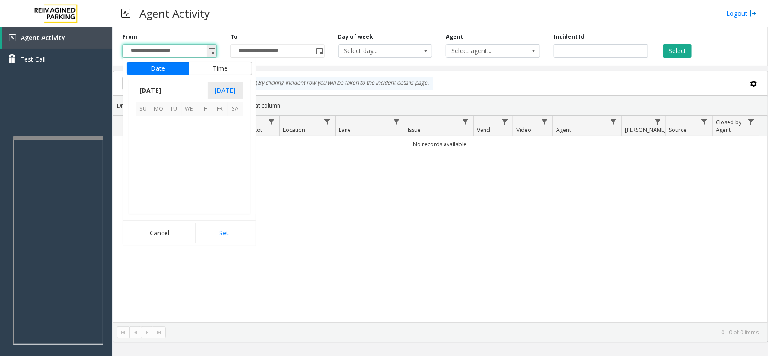
scroll to position [161199, 0]
click at [186, 154] on span "13" at bounding box center [189, 154] width 15 height 15
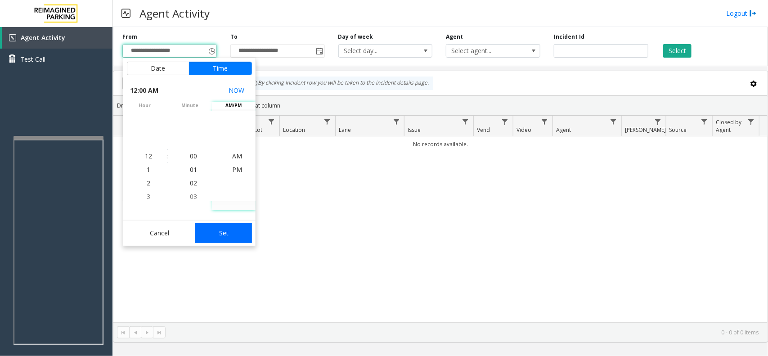
click at [230, 228] on button "Set" at bounding box center [223, 233] width 57 height 20
type input "**********"
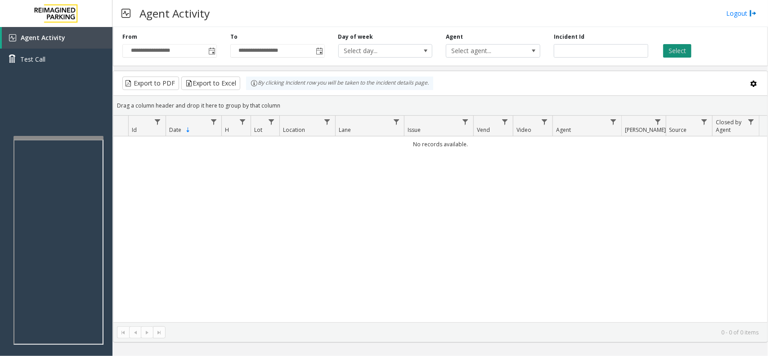
click at [688, 46] on button "Select" at bounding box center [677, 50] width 28 height 13
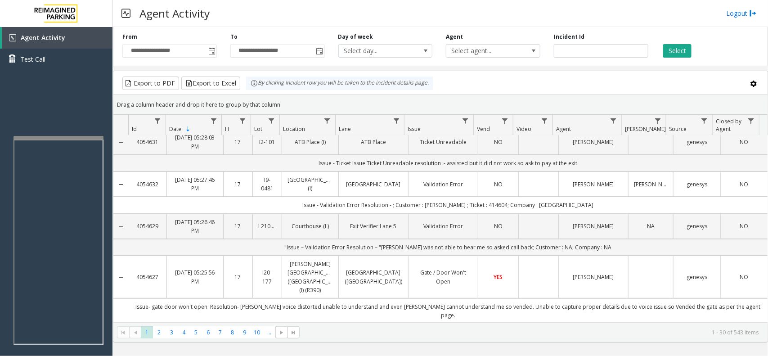
scroll to position [169, 0]
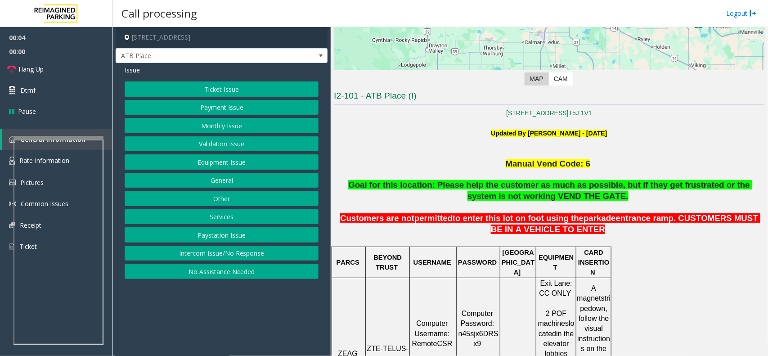
scroll to position [225, 0]
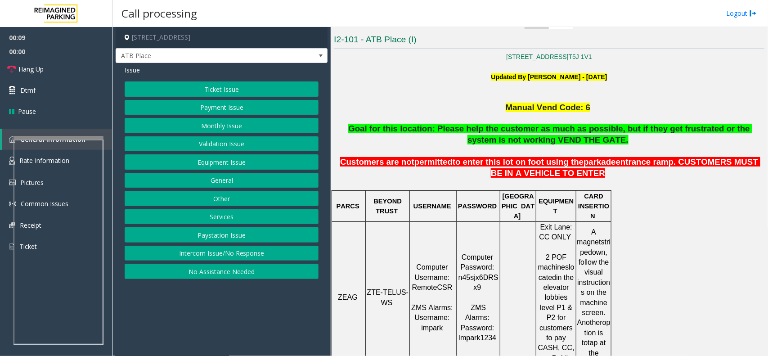
click at [384, 288] on span "ZTE-TELUS-WS" at bounding box center [387, 297] width 41 height 18
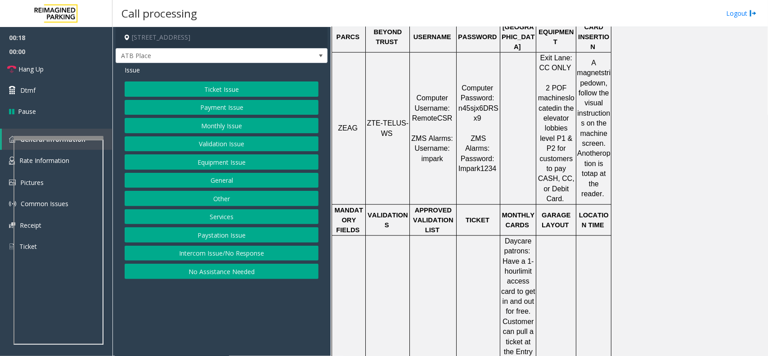
scroll to position [393, 0]
drag, startPoint x: 371, startPoint y: 104, endPoint x: 403, endPoint y: 111, distance: 32.6
click at [403, 119] on p "ZTE-TELUS-WS" at bounding box center [387, 129] width 43 height 20
copy p "ZTE-TELUS-WS"
click at [16, 66] on link "Hang Up" at bounding box center [56, 68] width 112 height 21
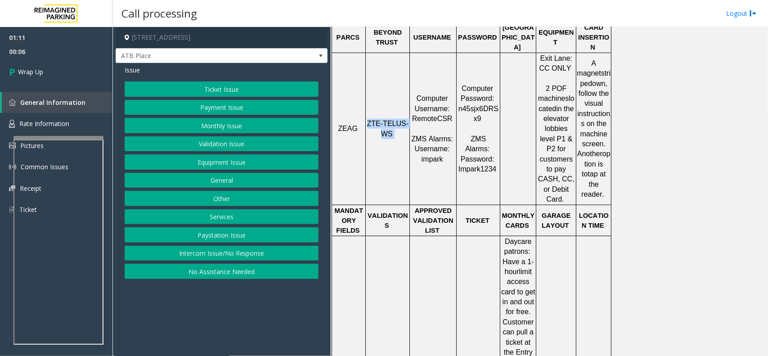
click at [234, 162] on button "Equipment Issue" at bounding box center [222, 161] width 194 height 15
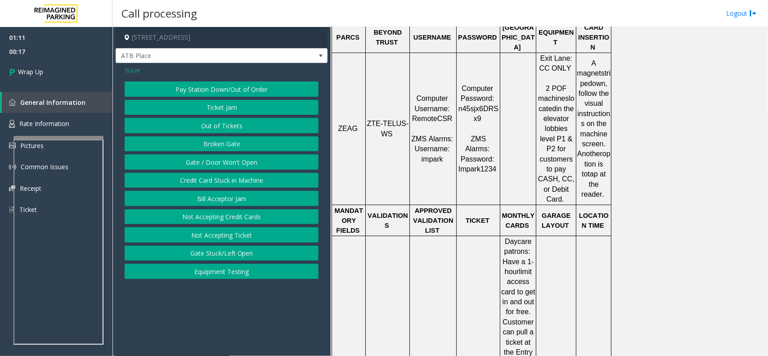
click at [133, 70] on span "Issue" at bounding box center [132, 69] width 15 height 9
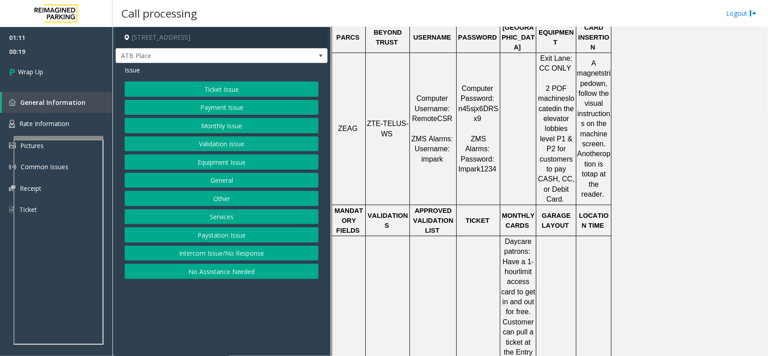
click at [171, 89] on button "Ticket Issue" at bounding box center [222, 88] width 194 height 15
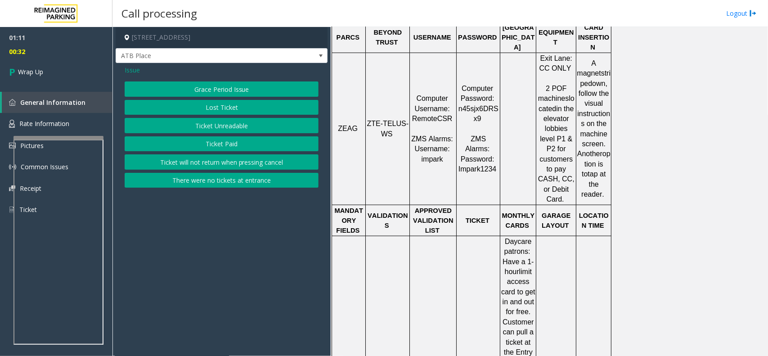
click at [216, 126] on button "Ticket Unreadable" at bounding box center [222, 125] width 194 height 15
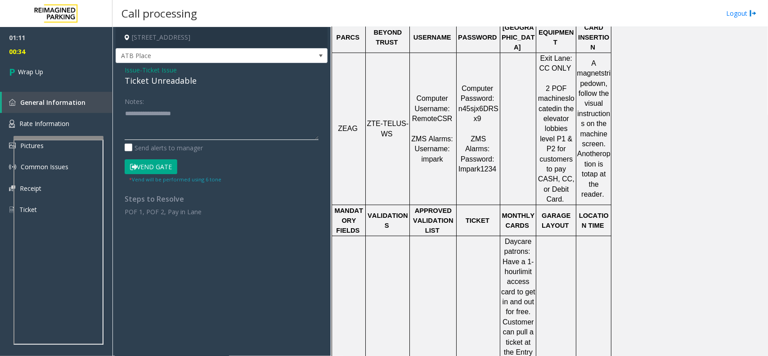
click at [158, 119] on textarea at bounding box center [222, 123] width 194 height 34
type textarea "**********"
click at [74, 74] on link "Wrap Up" at bounding box center [56, 71] width 112 height 27
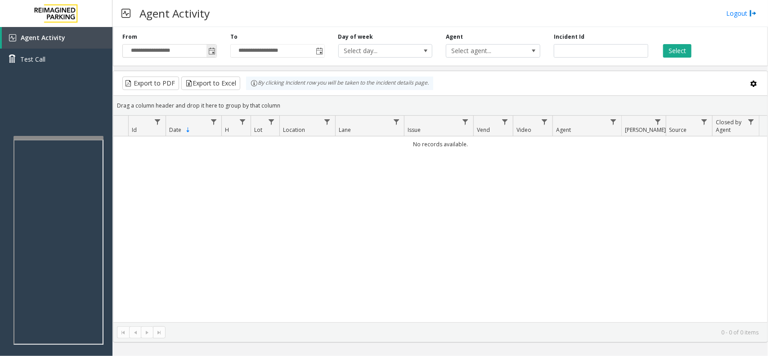
click at [211, 52] on span "Toggle popup" at bounding box center [211, 51] width 7 height 7
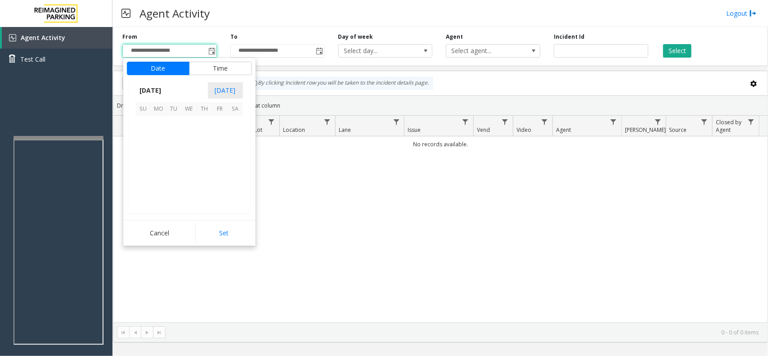
scroll to position [161199, 0]
click at [176, 159] on span "12" at bounding box center [173, 154] width 15 height 15
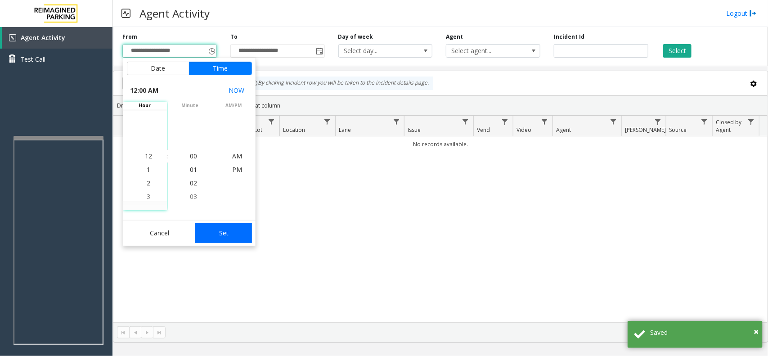
click at [224, 225] on button "Set" at bounding box center [223, 233] width 57 height 20
type input "**********"
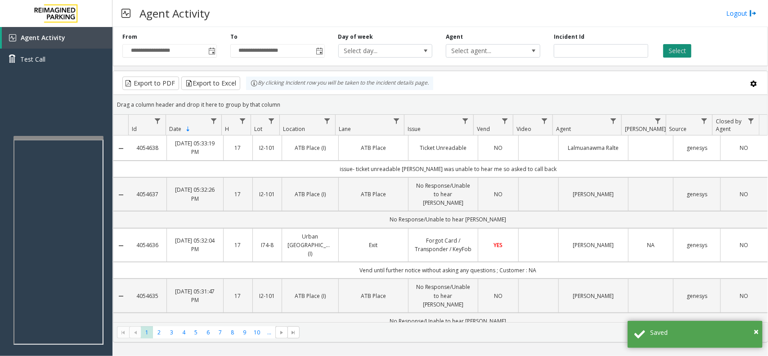
click at [682, 48] on button "Select" at bounding box center [677, 50] width 28 height 13
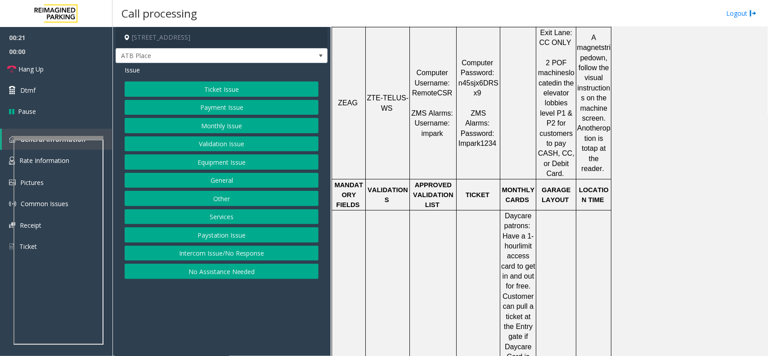
scroll to position [393, 0]
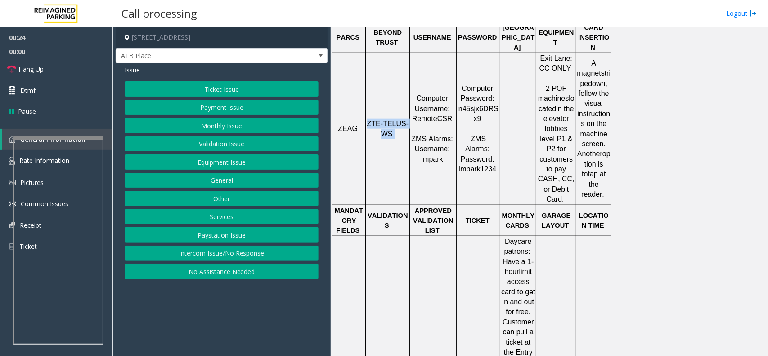
drag, startPoint x: 371, startPoint y: 104, endPoint x: 397, endPoint y: 110, distance: 26.0
click at [397, 119] on p "ZTE-TELUS-WS" at bounding box center [387, 129] width 43 height 20
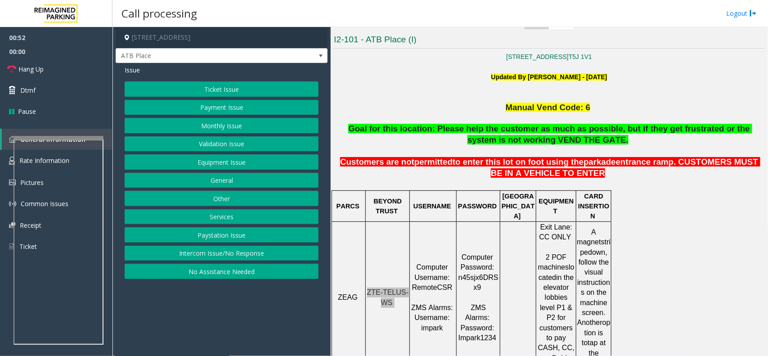
scroll to position [281, 0]
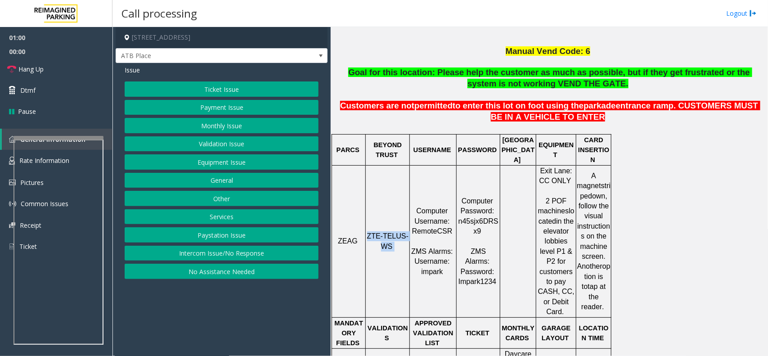
click at [240, 92] on button "Ticket Issue" at bounding box center [222, 88] width 194 height 15
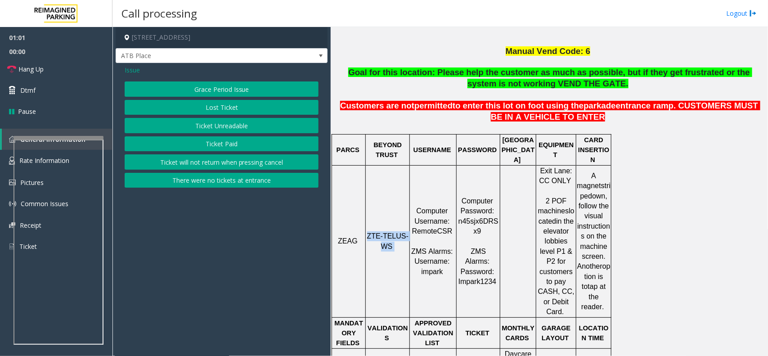
click at [231, 123] on button "Ticket Unreadable" at bounding box center [222, 125] width 194 height 15
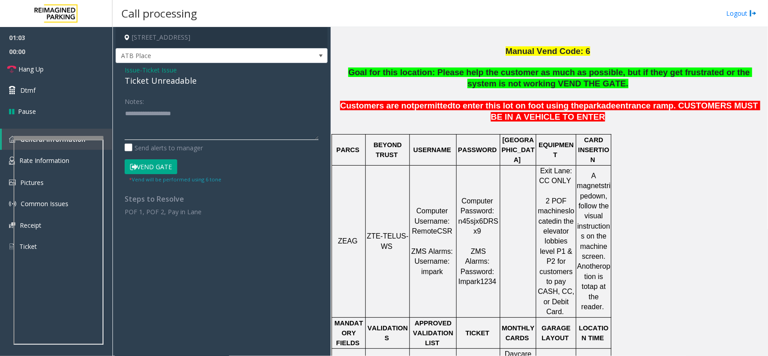
click at [145, 121] on textarea at bounding box center [222, 123] width 194 height 34
click at [148, 120] on textarea at bounding box center [222, 123] width 194 height 34
drag, startPoint x: 125, startPoint y: 68, endPoint x: 166, endPoint y: 68, distance: 41.4
click at [196, 83] on div "Issue - Ticket Issue Ticket Unreadable" at bounding box center [222, 76] width 194 height 22
click at [182, 124] on textarea at bounding box center [222, 123] width 194 height 34
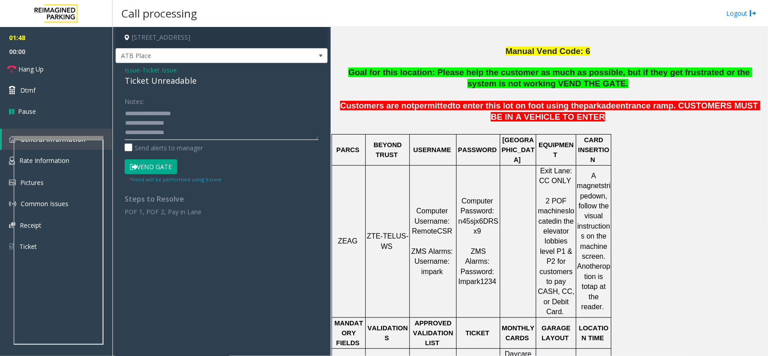
scroll to position [6, 0]
click at [156, 167] on button "Vend Gate" at bounding box center [151, 166] width 53 height 15
click at [125, 125] on textarea at bounding box center [222, 123] width 194 height 34
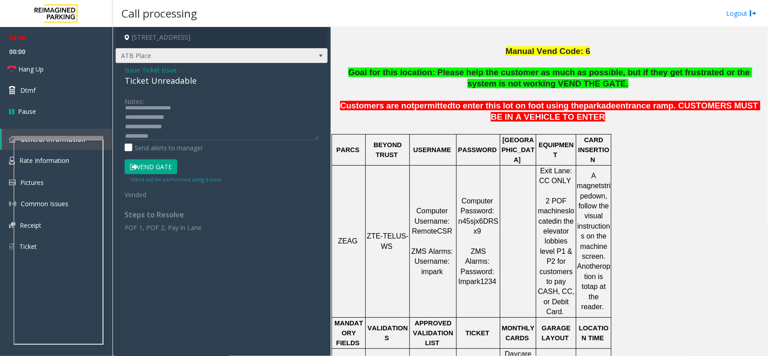
click at [315, 54] on span at bounding box center [320, 56] width 13 height 14
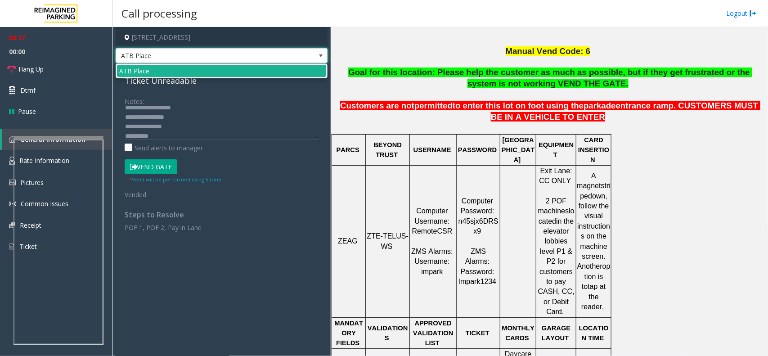
click at [315, 54] on span at bounding box center [320, 56] width 13 height 14
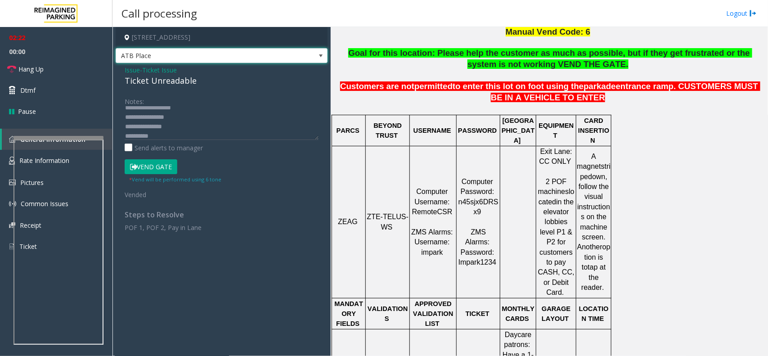
scroll to position [281, 0]
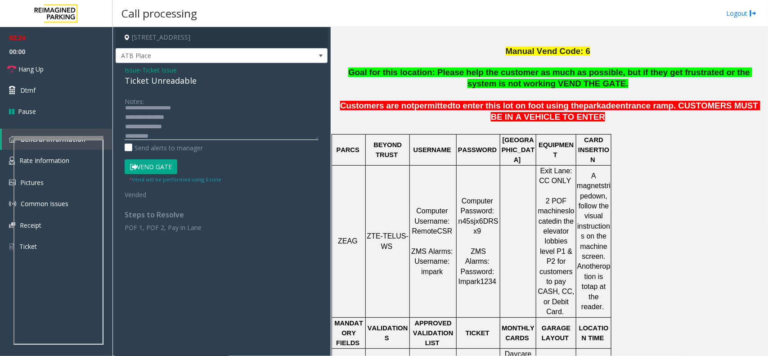
click at [175, 137] on textarea at bounding box center [222, 123] width 194 height 34
click at [124, 125] on div "Notes: Send alerts to manager Vend Gate * Vend will be performed using 6 tone V…" at bounding box center [221, 163] width 207 height 138
click at [125, 125] on textarea at bounding box center [222, 123] width 194 height 34
click at [29, 67] on span "Hang Up" at bounding box center [30, 68] width 25 height 9
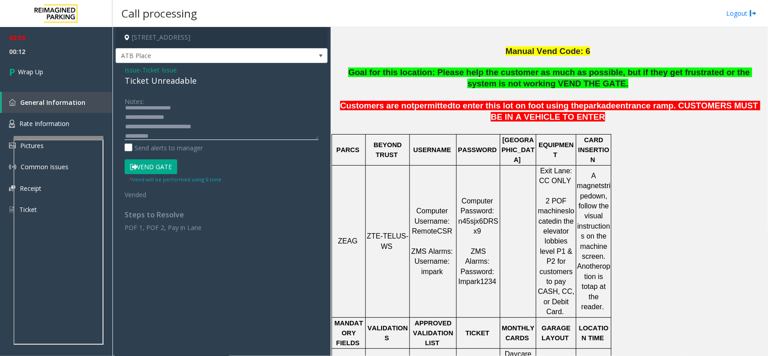
click at [169, 126] on textarea at bounding box center [222, 123] width 194 height 34
type textarea "**********"
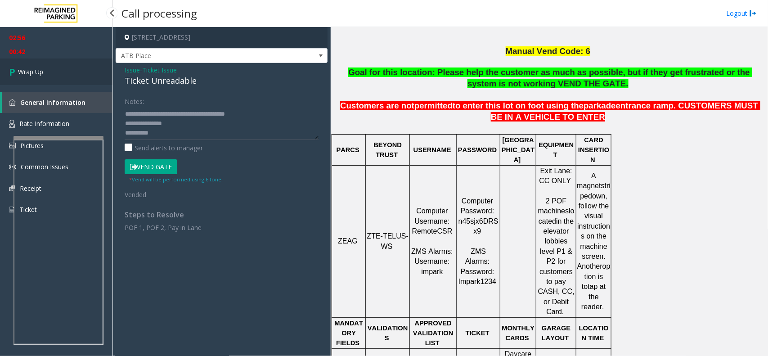
click at [57, 75] on link "Wrap Up" at bounding box center [56, 71] width 112 height 27
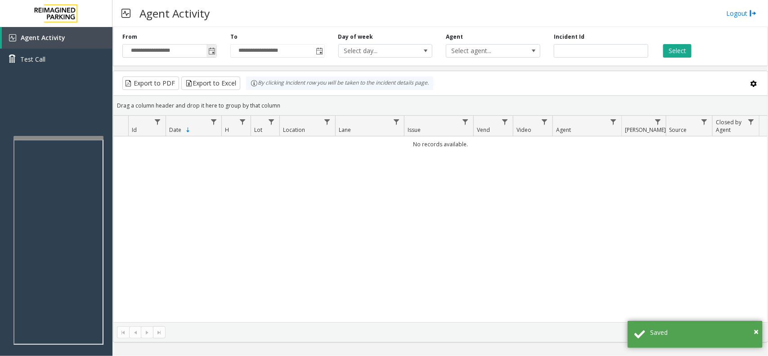
click at [214, 53] on span "Toggle popup" at bounding box center [211, 51] width 7 height 7
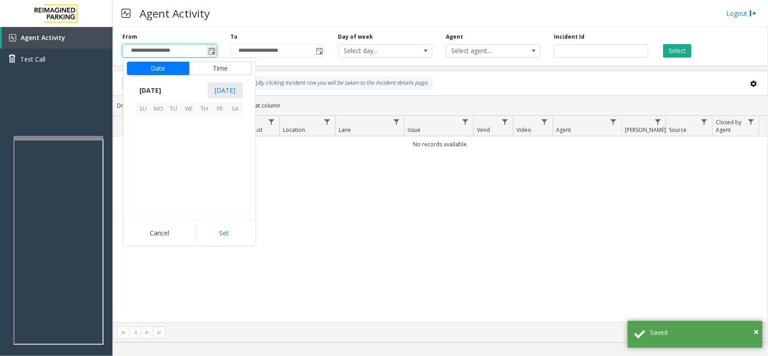
scroll to position [161199, 0]
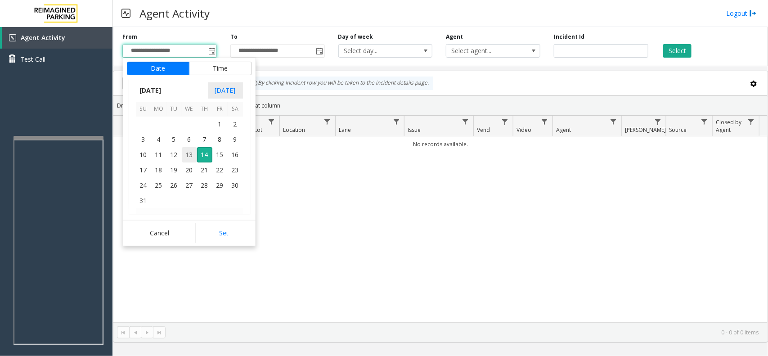
click at [188, 157] on span "13" at bounding box center [189, 154] width 15 height 15
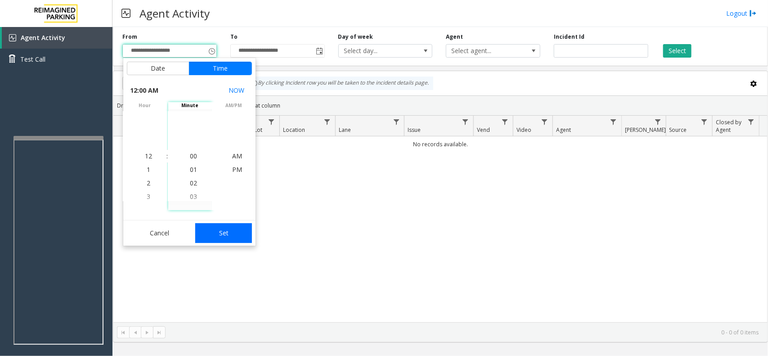
click at [218, 231] on button "Set" at bounding box center [223, 233] width 57 height 20
type input "**********"
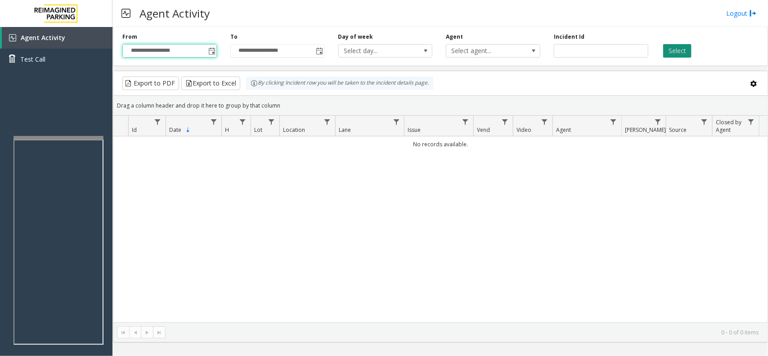
click at [666, 48] on button "Select" at bounding box center [677, 50] width 28 height 13
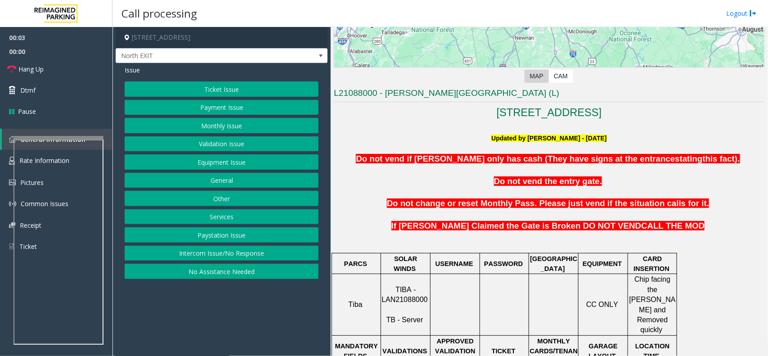
scroll to position [225, 0]
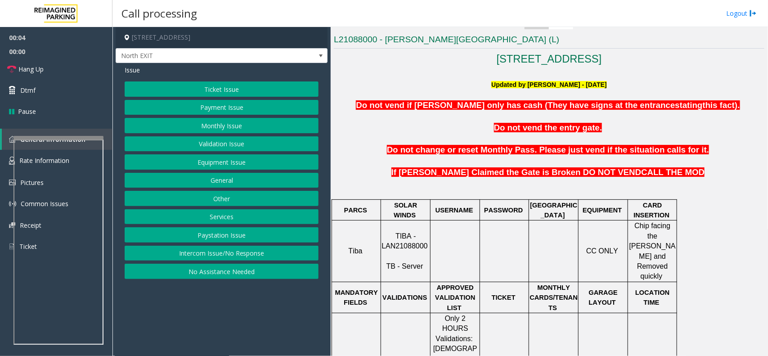
click at [403, 237] on span "TIBA - LAN21088000" at bounding box center [404, 241] width 46 height 18
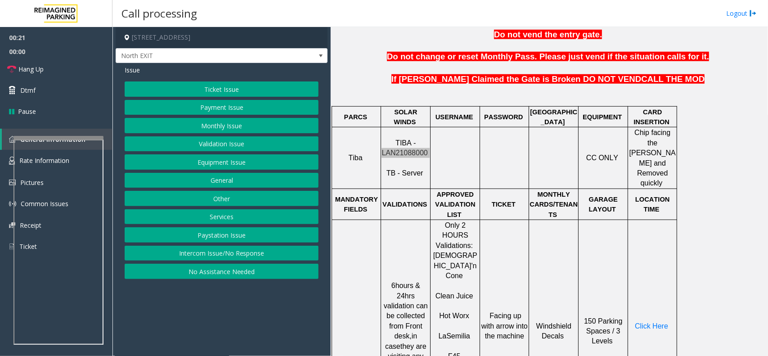
scroll to position [337, 0]
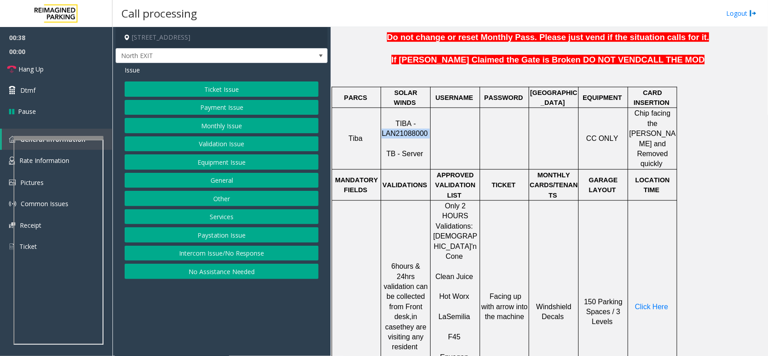
click at [234, 143] on button "Validation Issue" at bounding box center [222, 143] width 194 height 15
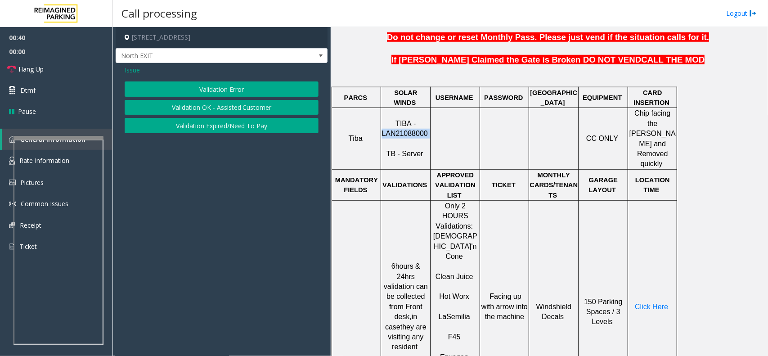
click at [232, 85] on button "Validation Error" at bounding box center [222, 88] width 194 height 15
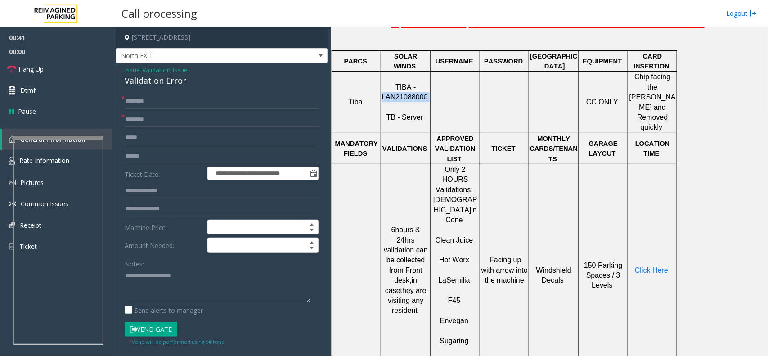
scroll to position [393, 0]
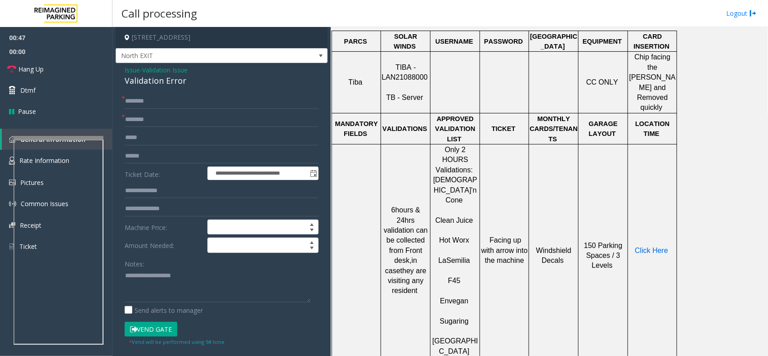
click at [641, 246] on span "Click Here" at bounding box center [650, 250] width 33 height 8
click at [161, 120] on input "text" at bounding box center [222, 119] width 194 height 15
click at [156, 152] on input "text" at bounding box center [222, 155] width 194 height 15
type input "*******"
click at [156, 188] on input "text" at bounding box center [222, 190] width 194 height 15
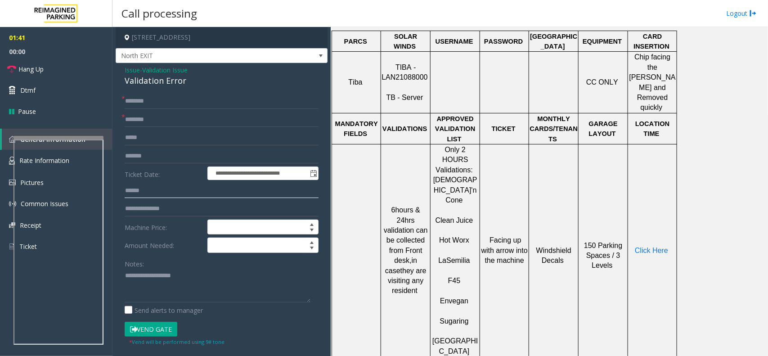
type input "******"
click at [173, 100] on input "text" at bounding box center [222, 101] width 194 height 15
click at [189, 102] on input "text" at bounding box center [222, 101] width 194 height 15
type input "*"
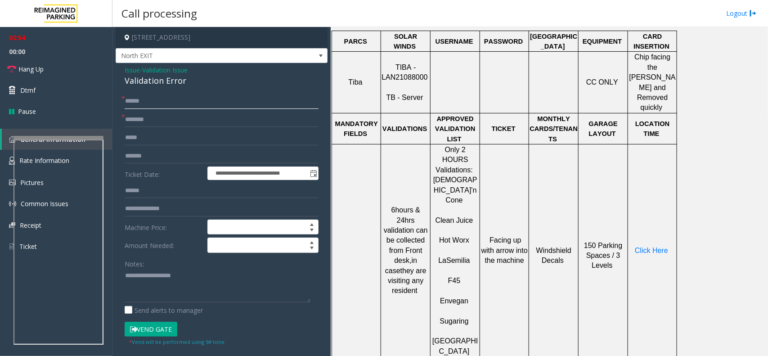
type input "******"
click at [174, 122] on input "text" at bounding box center [222, 119] width 194 height 15
type input "********"
click at [156, 331] on button "Vend Gate" at bounding box center [151, 328] width 53 height 15
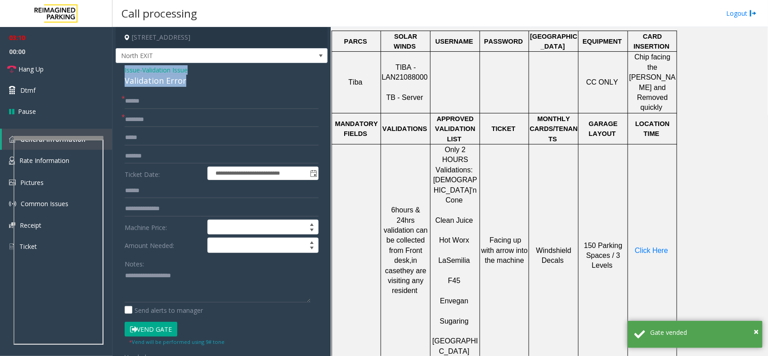
drag, startPoint x: 124, startPoint y: 68, endPoint x: 183, endPoint y: 81, distance: 60.2
click at [183, 81] on div "Issue - Validation Issue Validation Error" at bounding box center [222, 76] width 194 height 22
click at [177, 287] on textarea at bounding box center [218, 285] width 186 height 34
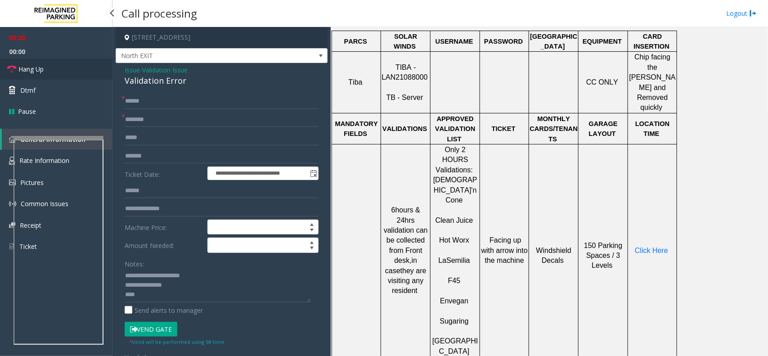
click at [48, 70] on link "Hang Up" at bounding box center [56, 68] width 112 height 21
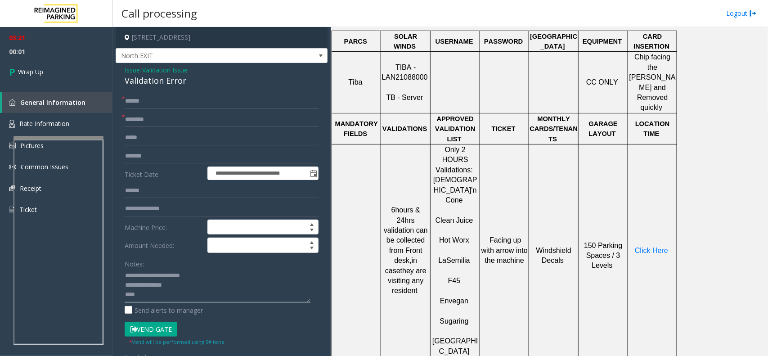
click at [145, 299] on textarea at bounding box center [218, 285] width 186 height 34
type textarea "**********"
click at [57, 73] on link "Wrap Up" at bounding box center [56, 71] width 112 height 27
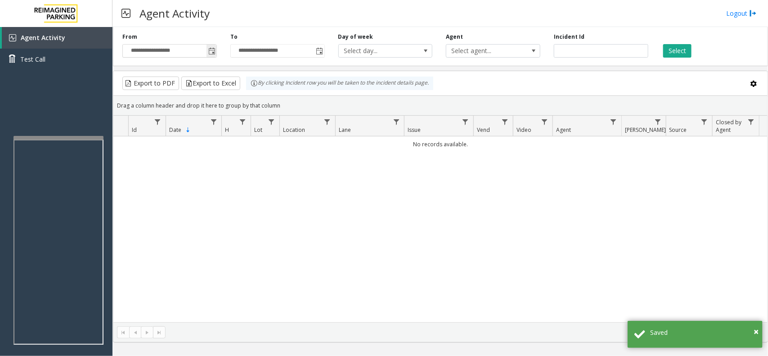
click at [215, 54] on span "Toggle popup" at bounding box center [211, 51] width 7 height 7
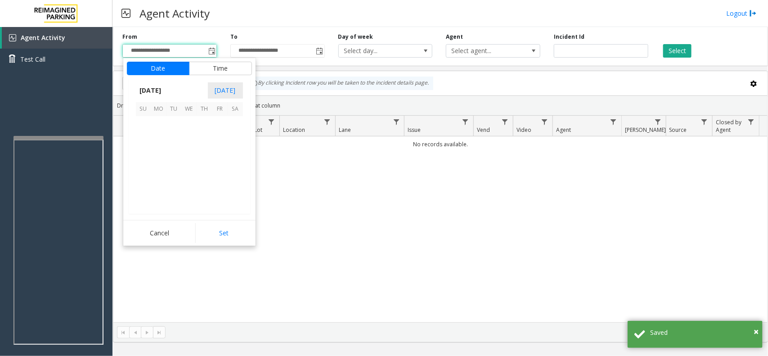
scroll to position [161199, 0]
click at [183, 153] on span "13" at bounding box center [189, 154] width 15 height 15
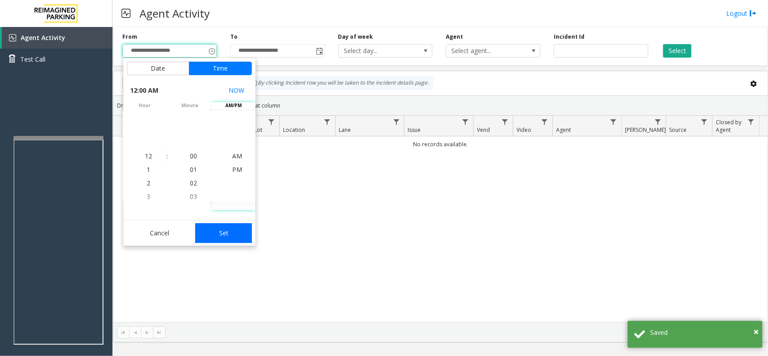
click at [224, 232] on button "Set" at bounding box center [223, 233] width 57 height 20
type input "**********"
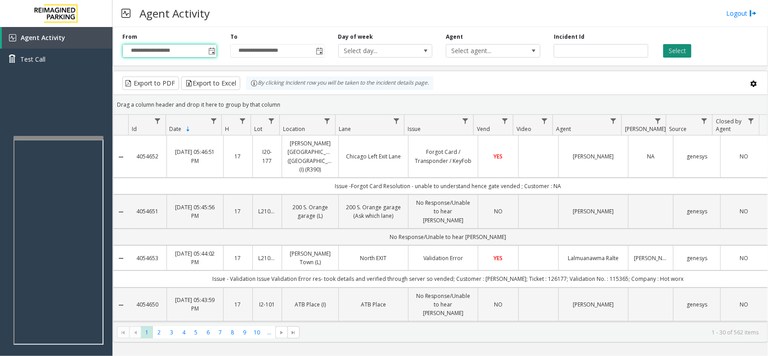
click at [664, 53] on button "Select" at bounding box center [677, 50] width 28 height 13
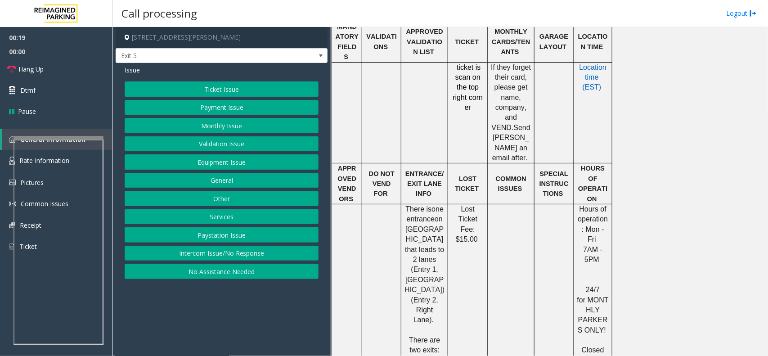
scroll to position [450, 0]
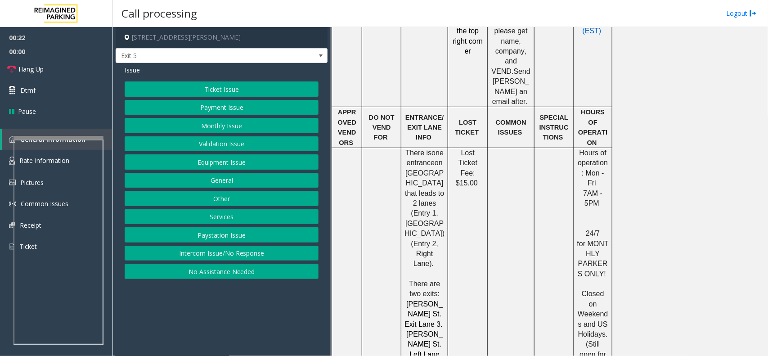
drag, startPoint x: 243, startPoint y: 252, endPoint x: 250, endPoint y: 244, distance: 10.5
click at [243, 252] on button "Intercom Issue/No Response" at bounding box center [222, 253] width 194 height 15
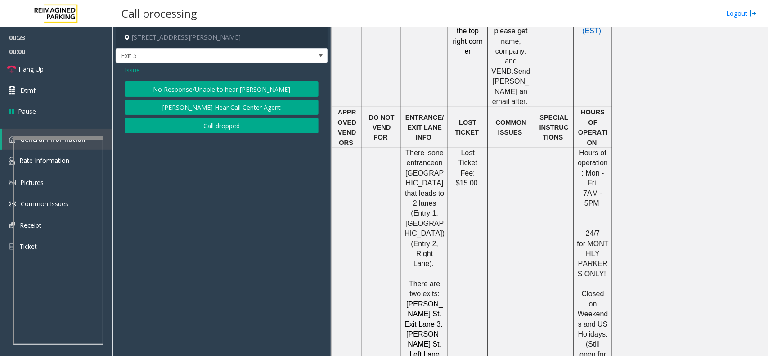
click at [234, 88] on button "No Response/Unable to hear [PERSON_NAME]" at bounding box center [222, 88] width 194 height 15
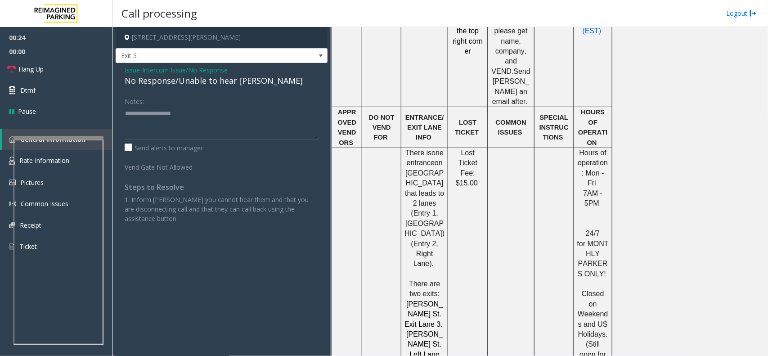
click at [205, 79] on div "No Response/Unable to hear [PERSON_NAME]" at bounding box center [222, 81] width 194 height 12
type textarea "**********"
click at [59, 60] on link "Hang Up" at bounding box center [56, 68] width 112 height 21
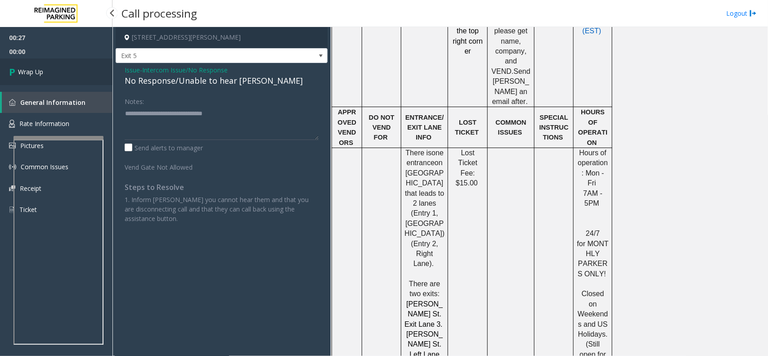
click at [60, 66] on link "Wrap Up" at bounding box center [56, 71] width 112 height 27
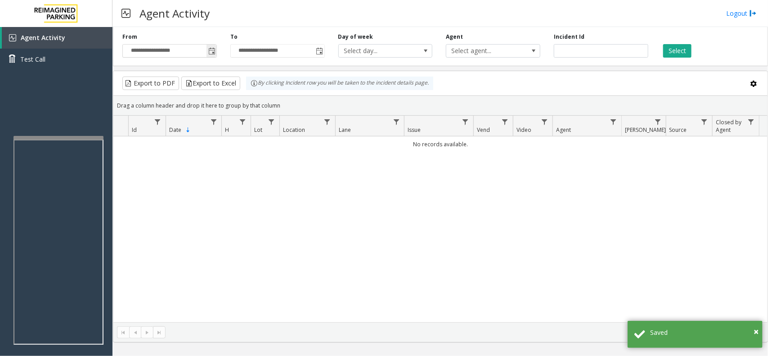
click at [209, 51] on span "Toggle popup" at bounding box center [211, 51] width 7 height 7
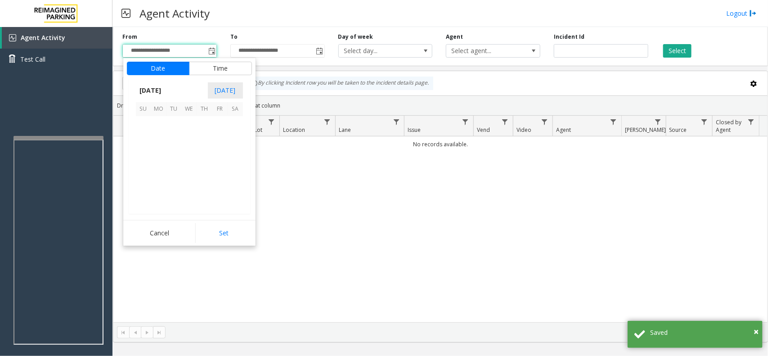
scroll to position [161199, 0]
click at [188, 144] on span "6" at bounding box center [189, 139] width 15 height 15
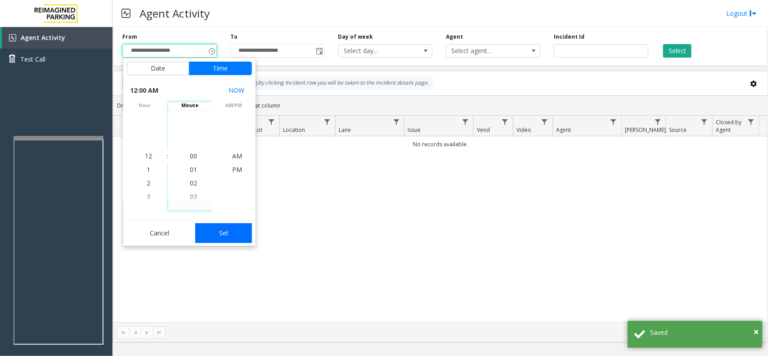
click at [225, 237] on button "Set" at bounding box center [223, 233] width 57 height 20
type input "**********"
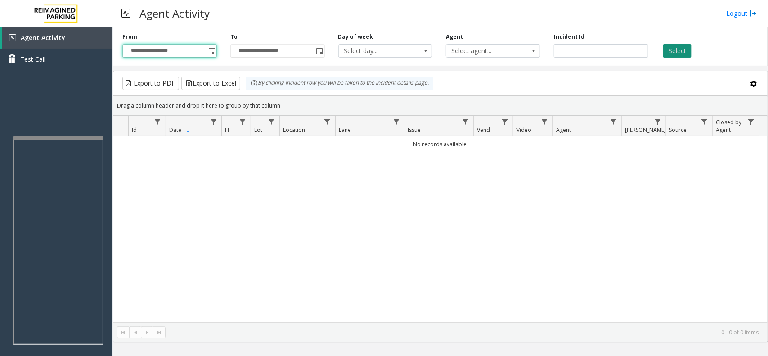
click at [668, 54] on button "Select" at bounding box center [677, 50] width 28 height 13
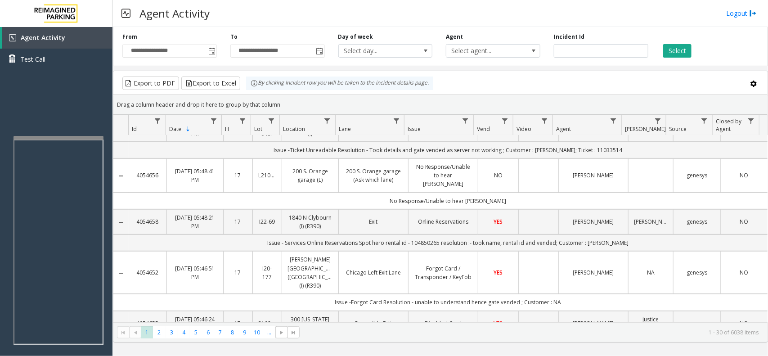
scroll to position [0, 0]
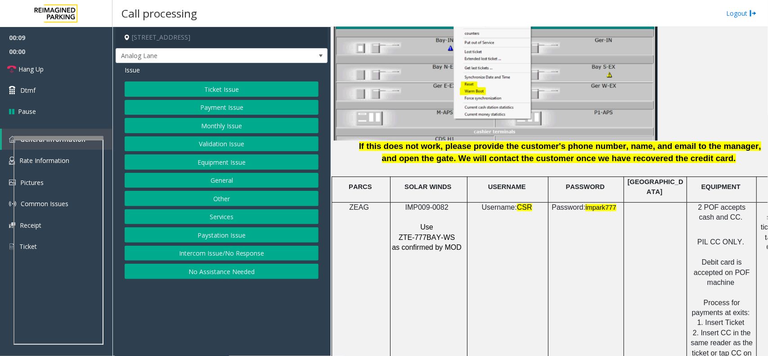
scroll to position [1124, 0]
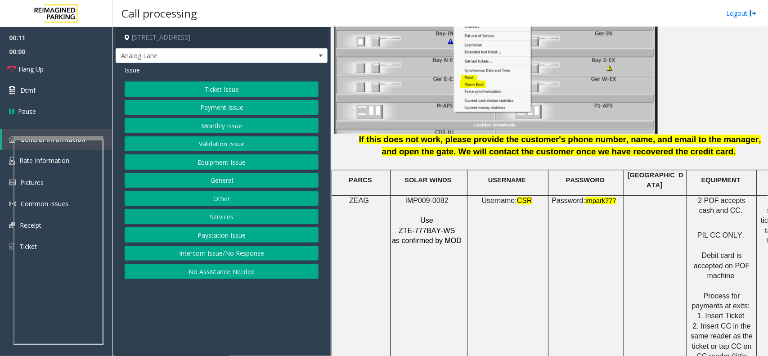
click at [435, 196] on span "IMP009-0082" at bounding box center [426, 200] width 43 height 8
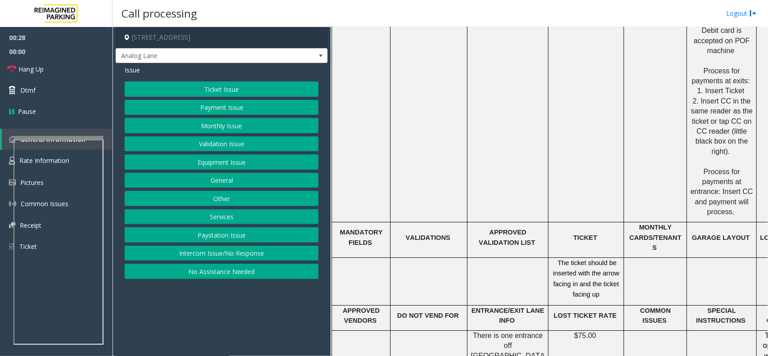
scroll to position [1293, 0]
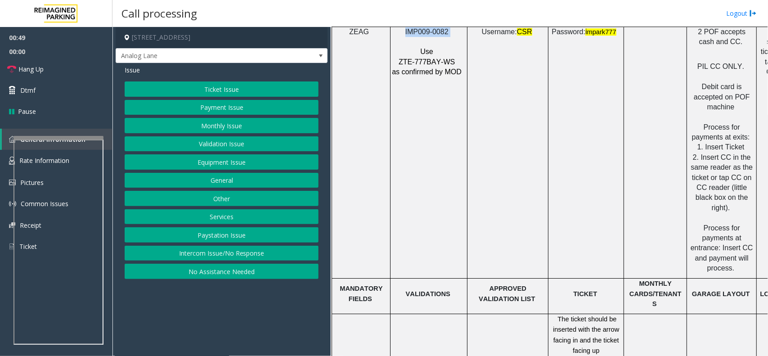
click at [237, 89] on button "Ticket Issue" at bounding box center [222, 88] width 194 height 15
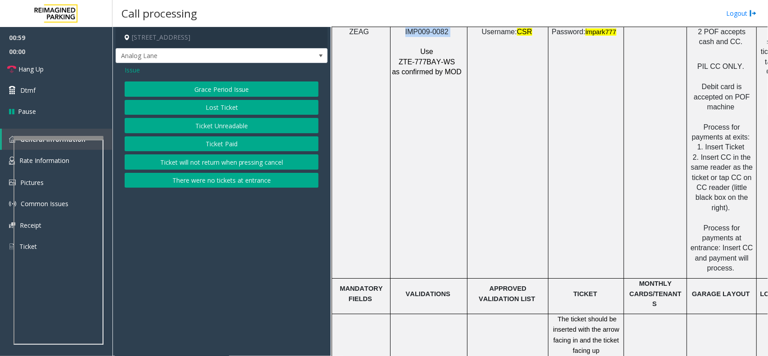
click at [235, 125] on button "Ticket Unreadable" at bounding box center [222, 125] width 194 height 15
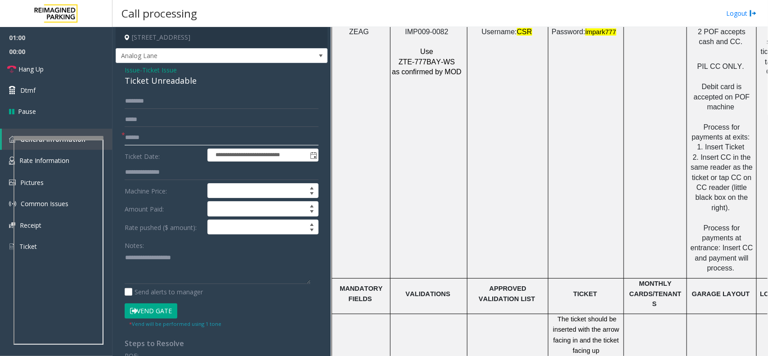
click at [220, 136] on input "text" at bounding box center [222, 137] width 194 height 15
click at [317, 54] on span at bounding box center [320, 55] width 7 height 7
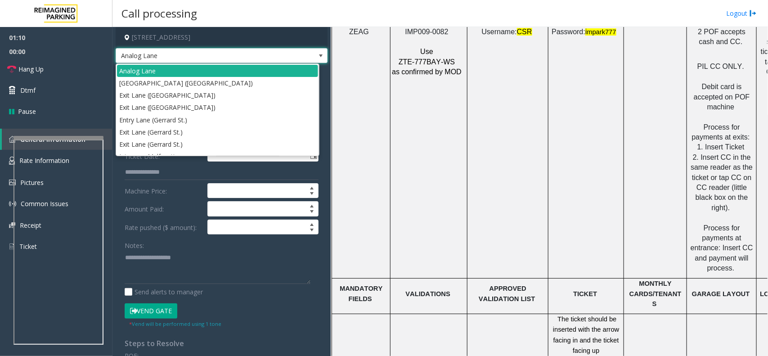
click at [317, 54] on span at bounding box center [320, 55] width 7 height 7
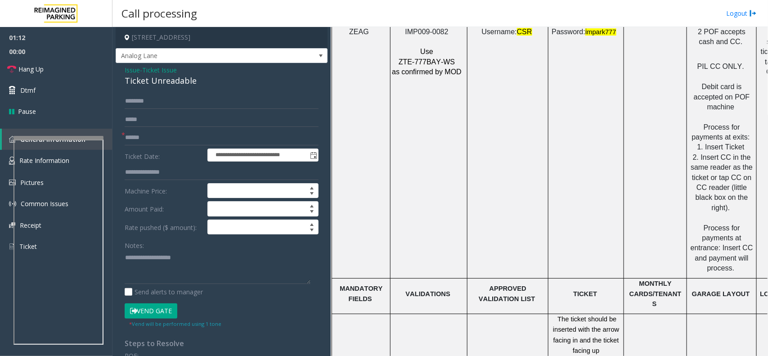
click at [129, 70] on span "Issue" at bounding box center [132, 69] width 15 height 9
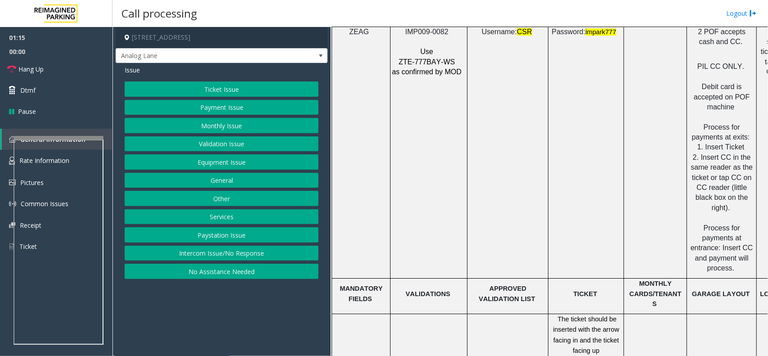
click at [212, 221] on button "Services" at bounding box center [222, 216] width 194 height 15
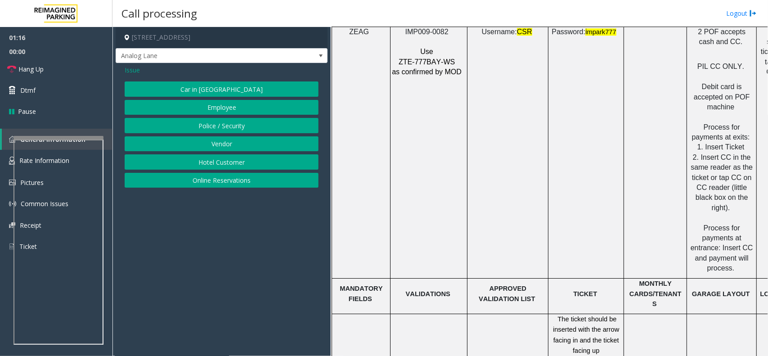
click at [215, 183] on button "Online Reservations" at bounding box center [222, 180] width 194 height 15
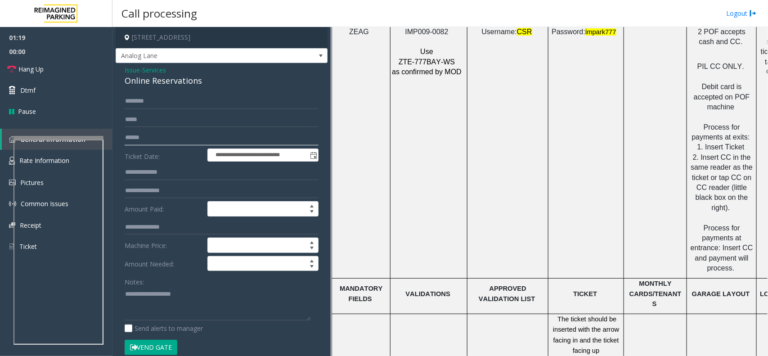
click at [146, 136] on input "text" at bounding box center [222, 137] width 194 height 15
click at [317, 55] on span at bounding box center [320, 55] width 7 height 7
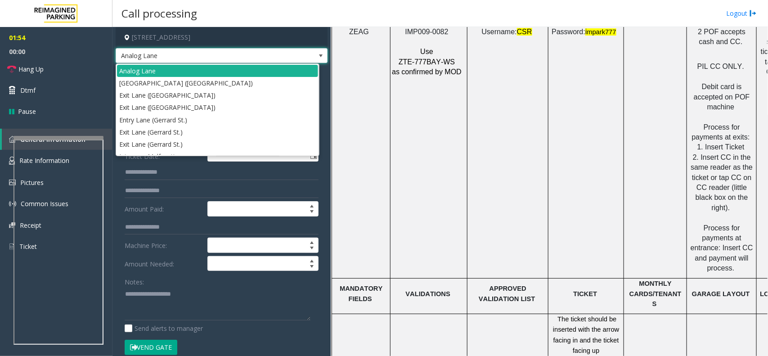
click at [317, 55] on span at bounding box center [320, 55] width 7 height 7
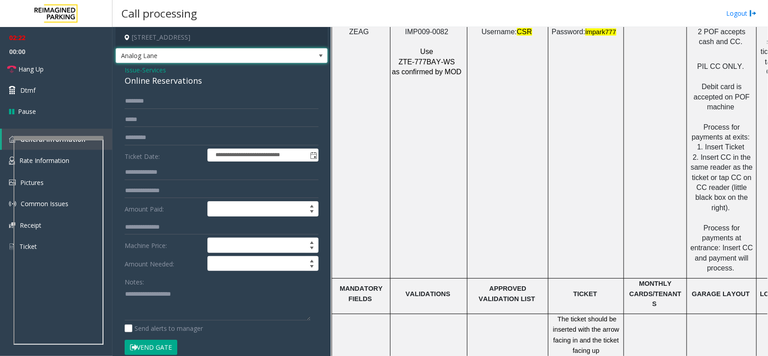
click at [317, 54] on span at bounding box center [320, 55] width 7 height 7
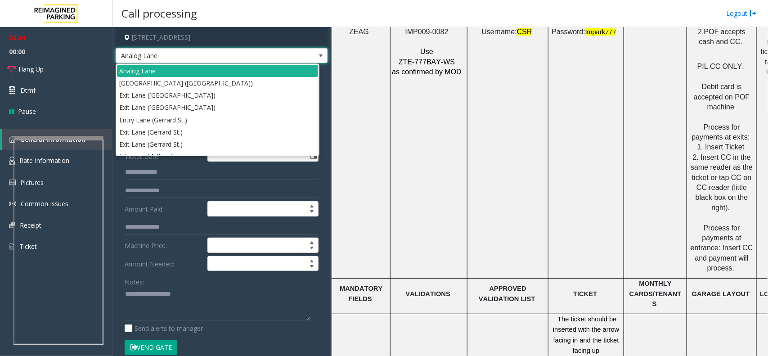
click at [317, 54] on span at bounding box center [320, 55] width 7 height 7
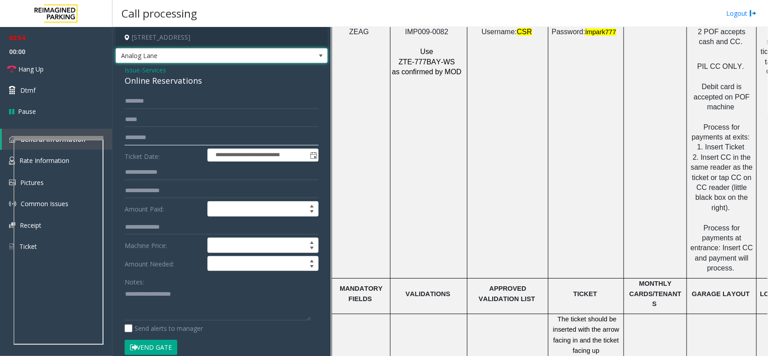
click at [246, 136] on input "*********" at bounding box center [222, 137] width 194 height 15
type input "**********"
click at [150, 348] on button "Vend Gate" at bounding box center [151, 346] width 53 height 15
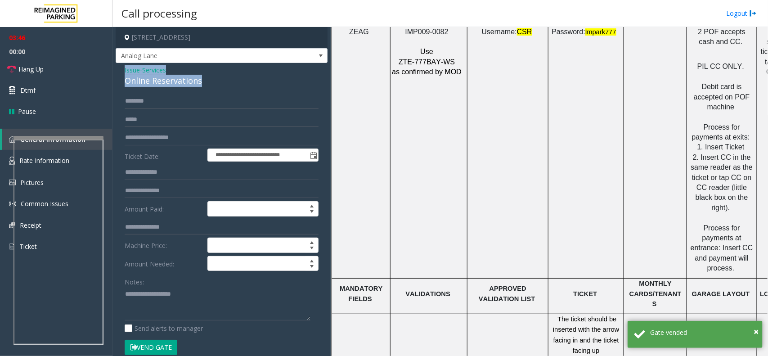
drag, startPoint x: 124, startPoint y: 68, endPoint x: 185, endPoint y: 77, distance: 61.8
click at [214, 88] on div "**********" at bounding box center [222, 331] width 212 height 537
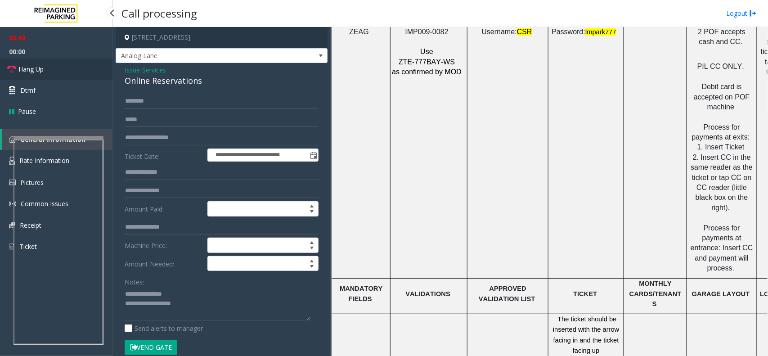
click at [70, 71] on link "Hang Up" at bounding box center [56, 68] width 112 height 21
click at [195, 302] on textarea at bounding box center [218, 303] width 186 height 34
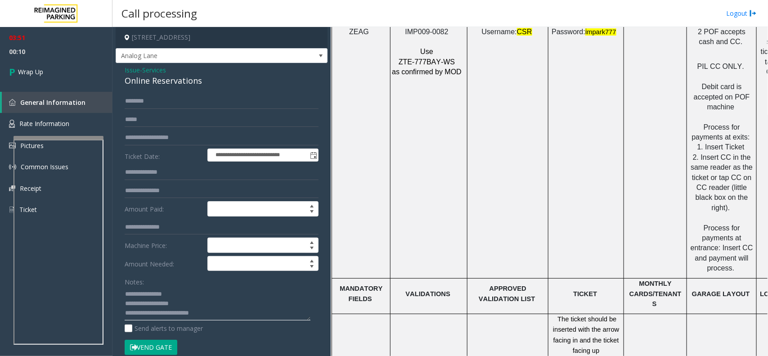
scroll to position [7, 0]
drag, startPoint x: 189, startPoint y: 141, endPoint x: 126, endPoint y: 134, distance: 62.9
click at [113, 132] on app-call-processing-form "**********" at bounding box center [221, 191] width 218 height 329
click at [205, 319] on textarea at bounding box center [218, 303] width 186 height 34
paste textarea "**********"
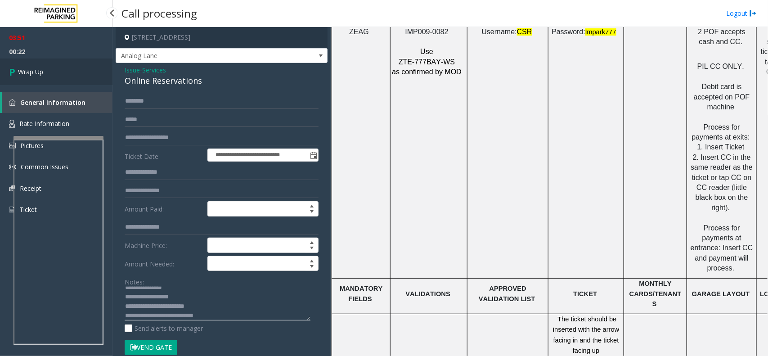
type textarea "**********"
click at [46, 77] on link "Wrap Up" at bounding box center [56, 71] width 112 height 27
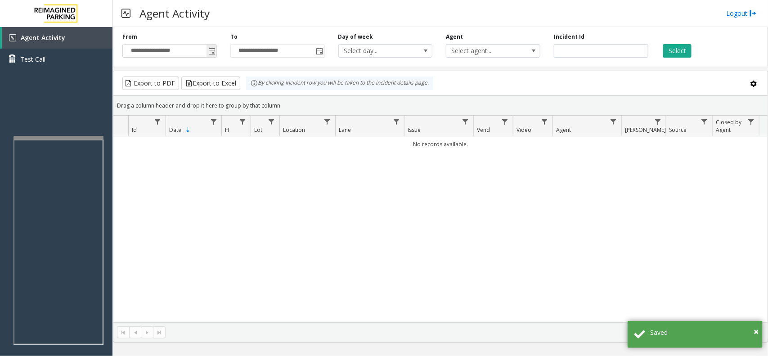
click at [208, 50] on span "Toggle popup" at bounding box center [211, 51] width 7 height 7
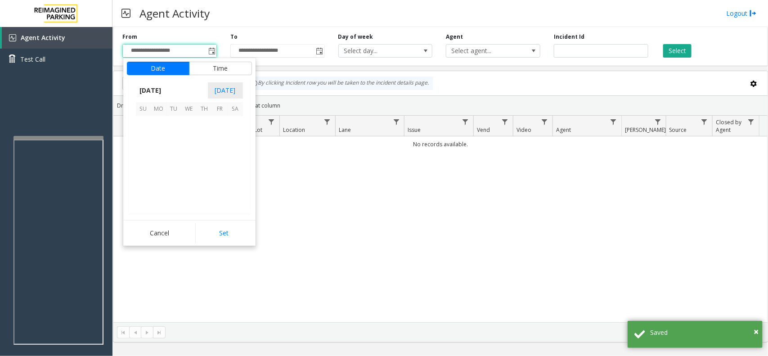
scroll to position [161199, 0]
click at [172, 158] on span "12" at bounding box center [173, 154] width 15 height 15
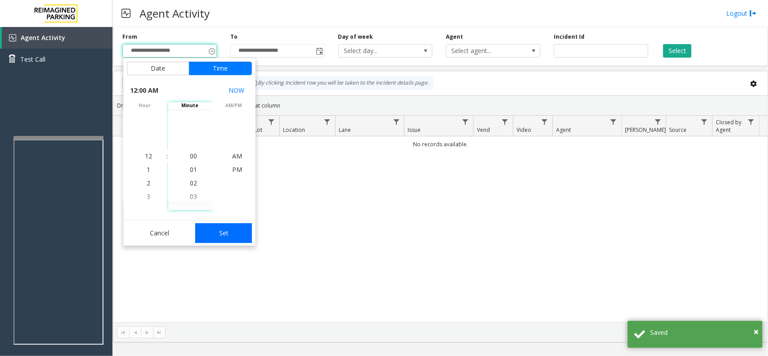
click at [219, 228] on button "Set" at bounding box center [223, 233] width 57 height 20
type input "**********"
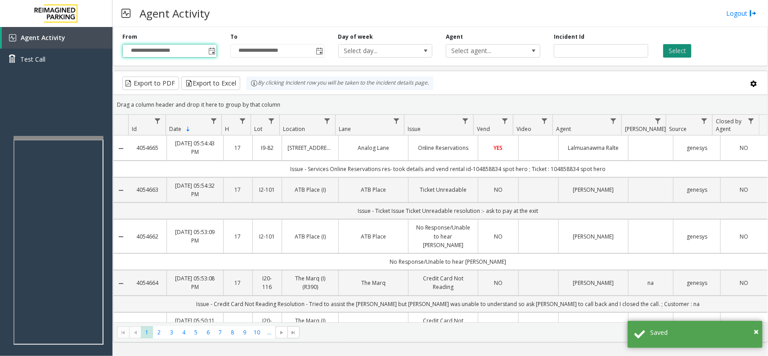
click at [665, 49] on button "Select" at bounding box center [677, 50] width 28 height 13
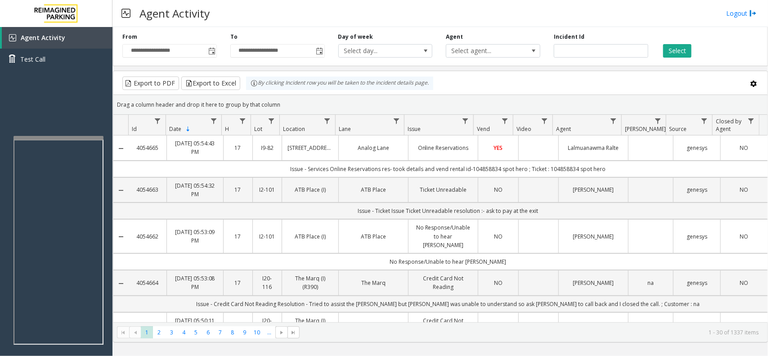
click at [597, 170] on td "Issue - Services Online Reservations res- took details and vend rental id-10485…" at bounding box center [448, 169] width 638 height 17
drag, startPoint x: 597, startPoint y: 170, endPoint x: 522, endPoint y: 174, distance: 74.4
click at [522, 174] on td "Issue - Services Online Reservations res- took details and vend rental id-10485…" at bounding box center [448, 169] width 638 height 17
click at [613, 169] on td "Issue - Services Online Reservations res- took details and vend rental id-10485…" at bounding box center [448, 169] width 638 height 17
click at [733, 56] on div "Select" at bounding box center [709, 45] width 108 height 25
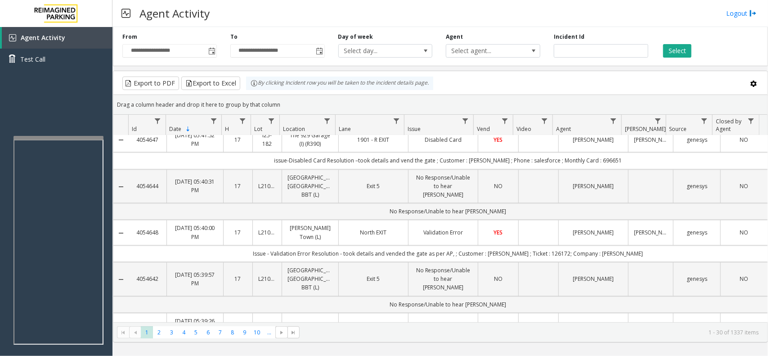
scroll to position [899, 0]
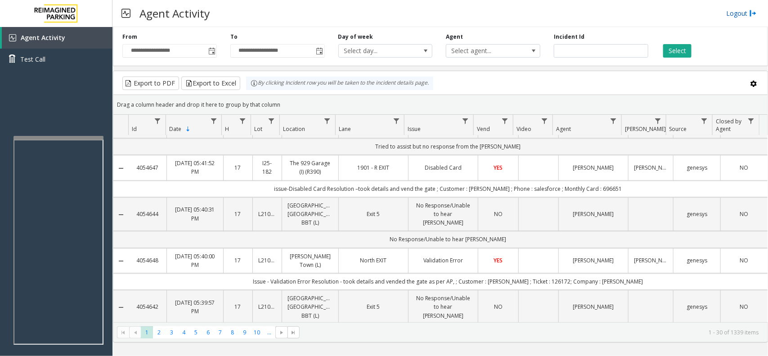
click at [741, 16] on link "Logout" at bounding box center [741, 13] width 31 height 9
